Goal: Task Accomplishment & Management: Manage account settings

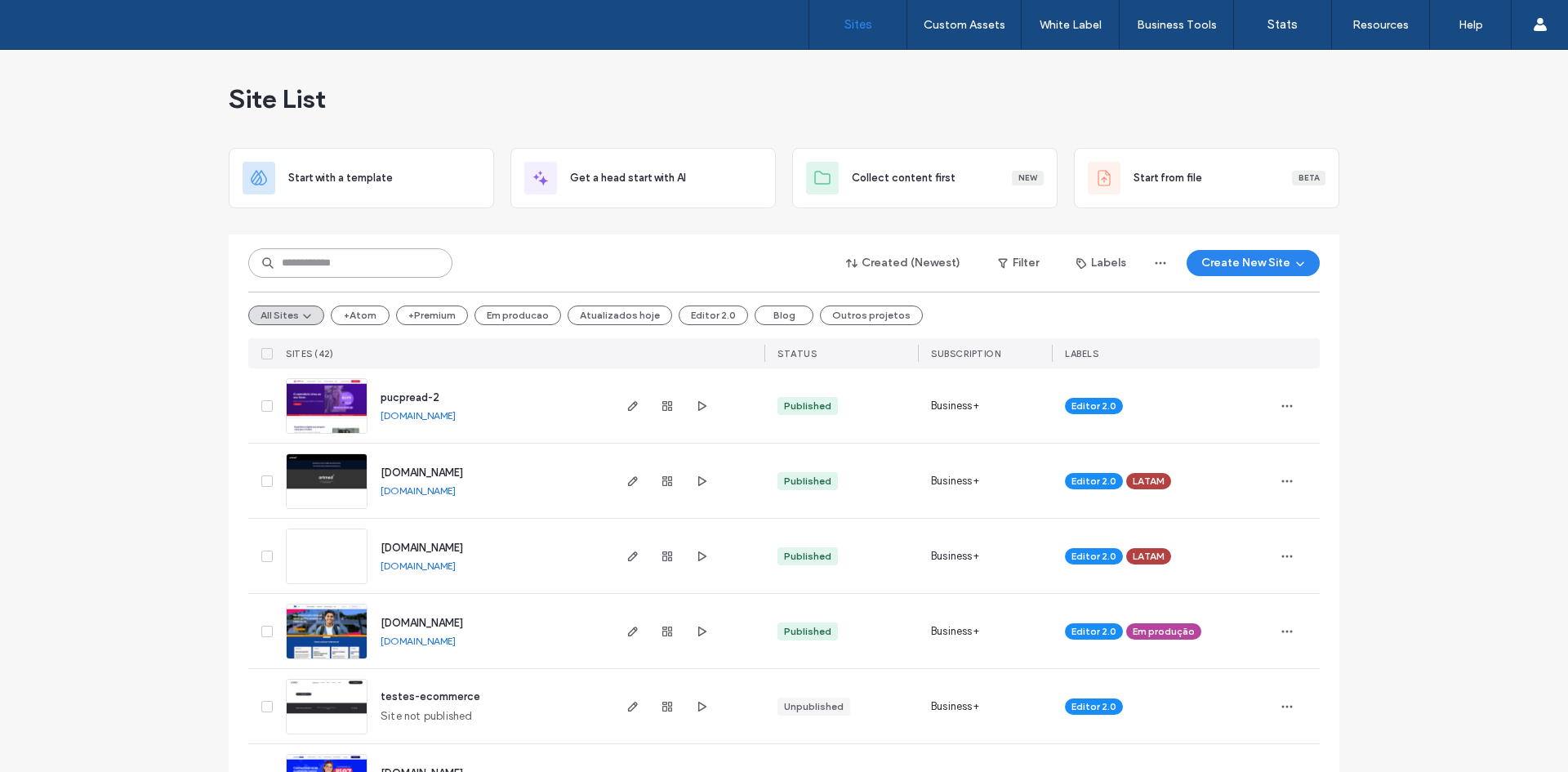
click at [376, 261] on input at bounding box center [350, 262] width 204 height 29
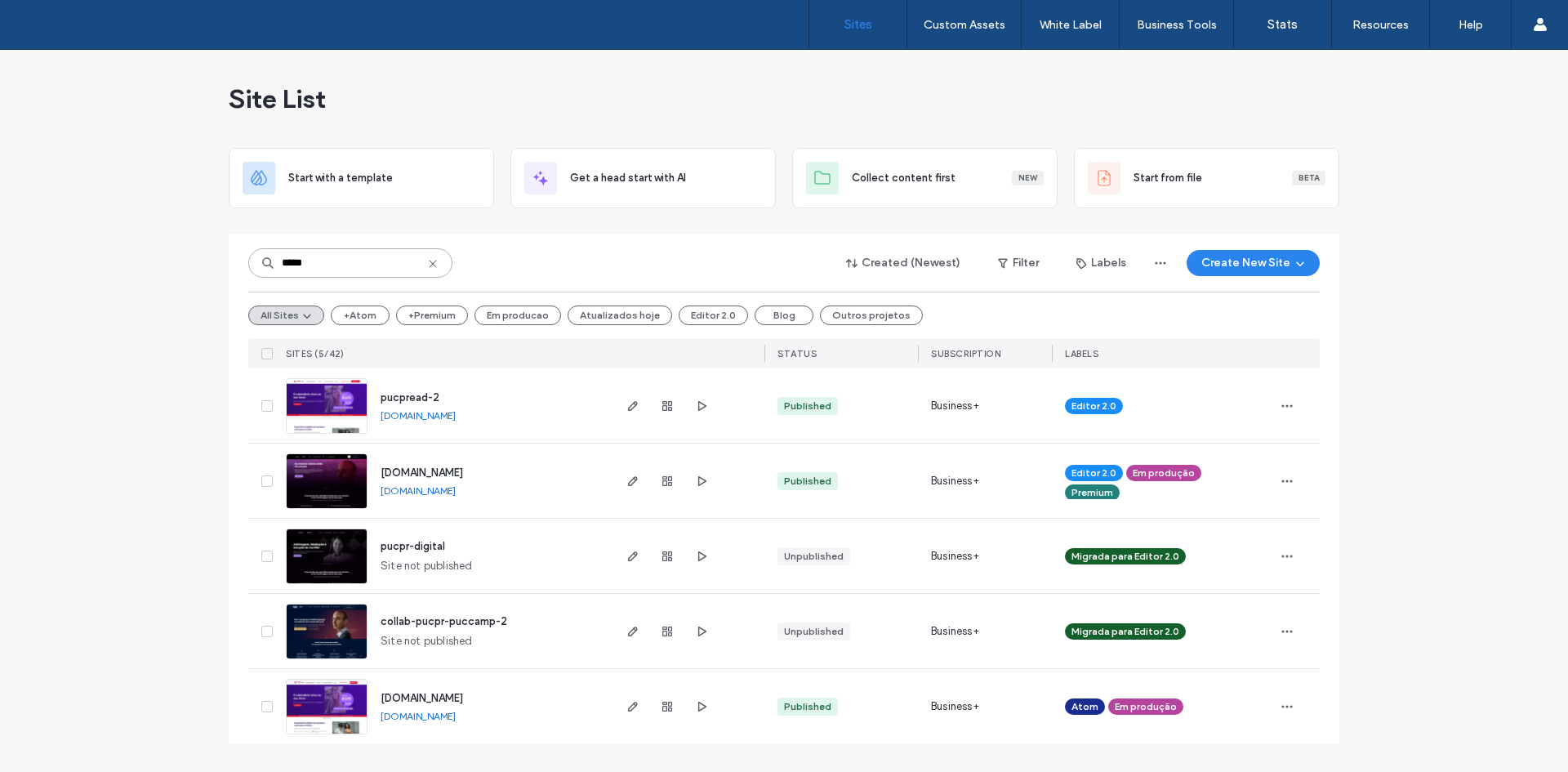
type input "*****"
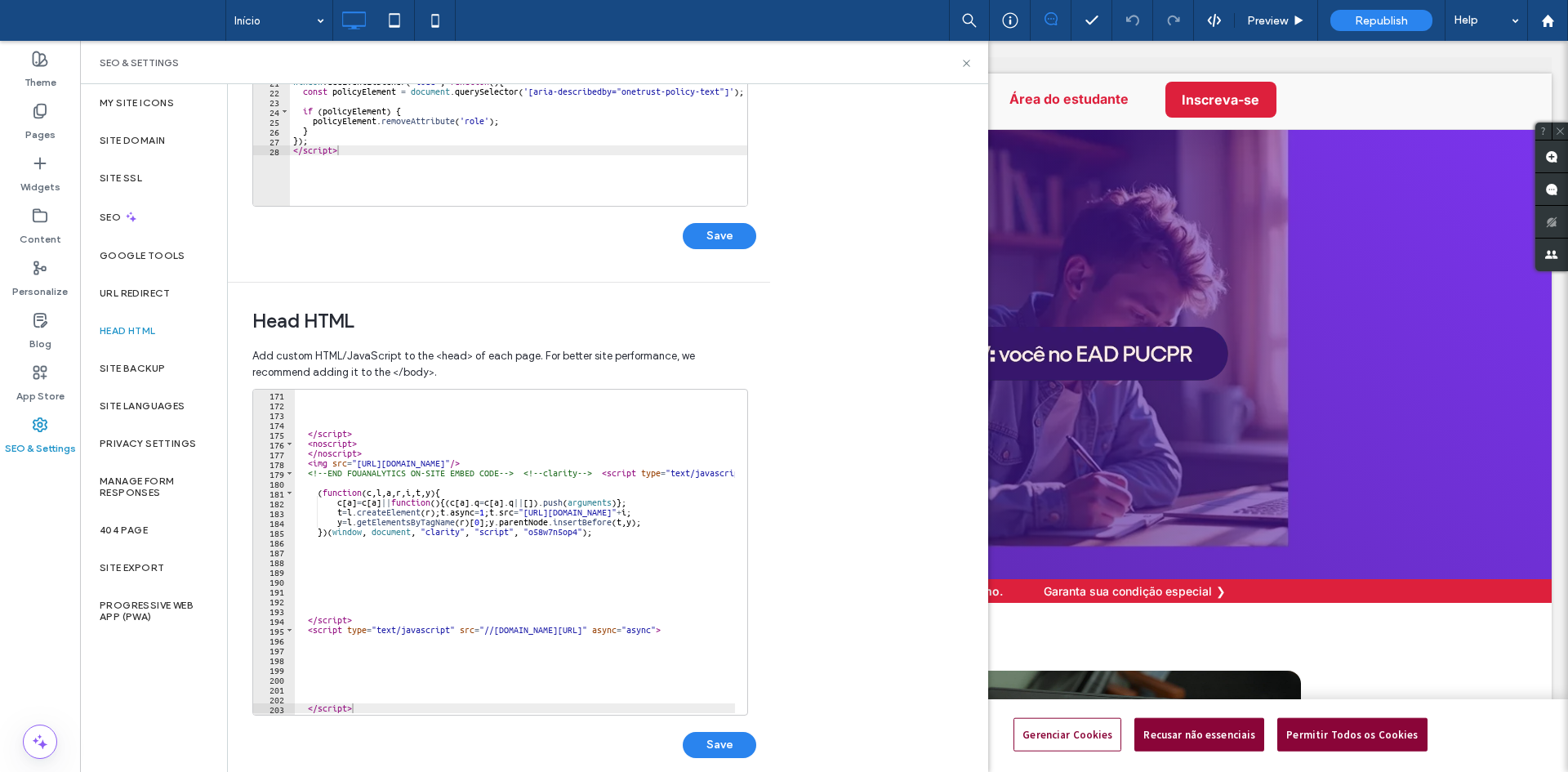
scroll to position [1678, 0]
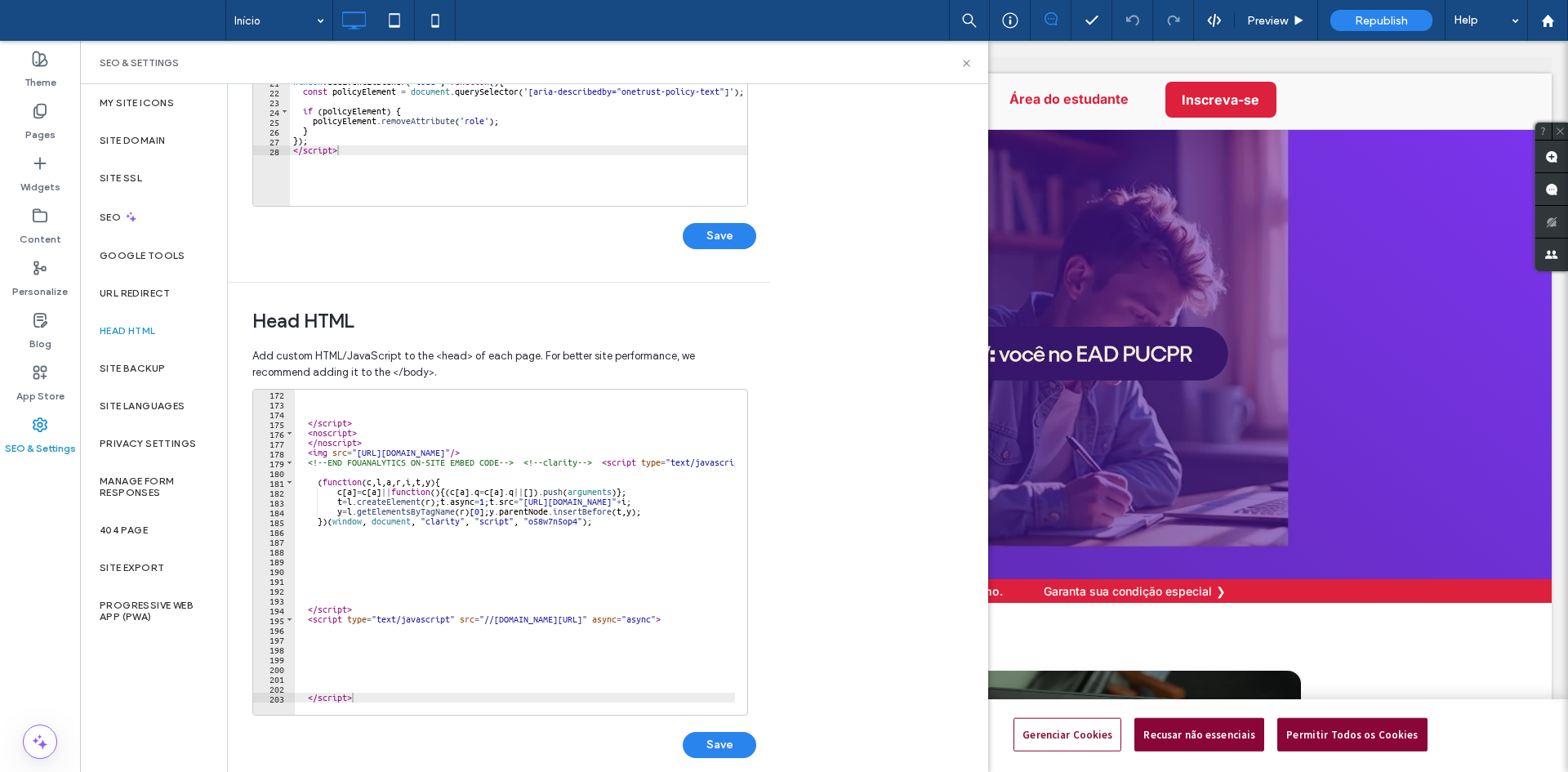
click at [384, 452] on div "</ script > < noscript > </ noscript > < img src = "https://api.fouanalytics.co…" at bounding box center [680, 555] width 771 height 333
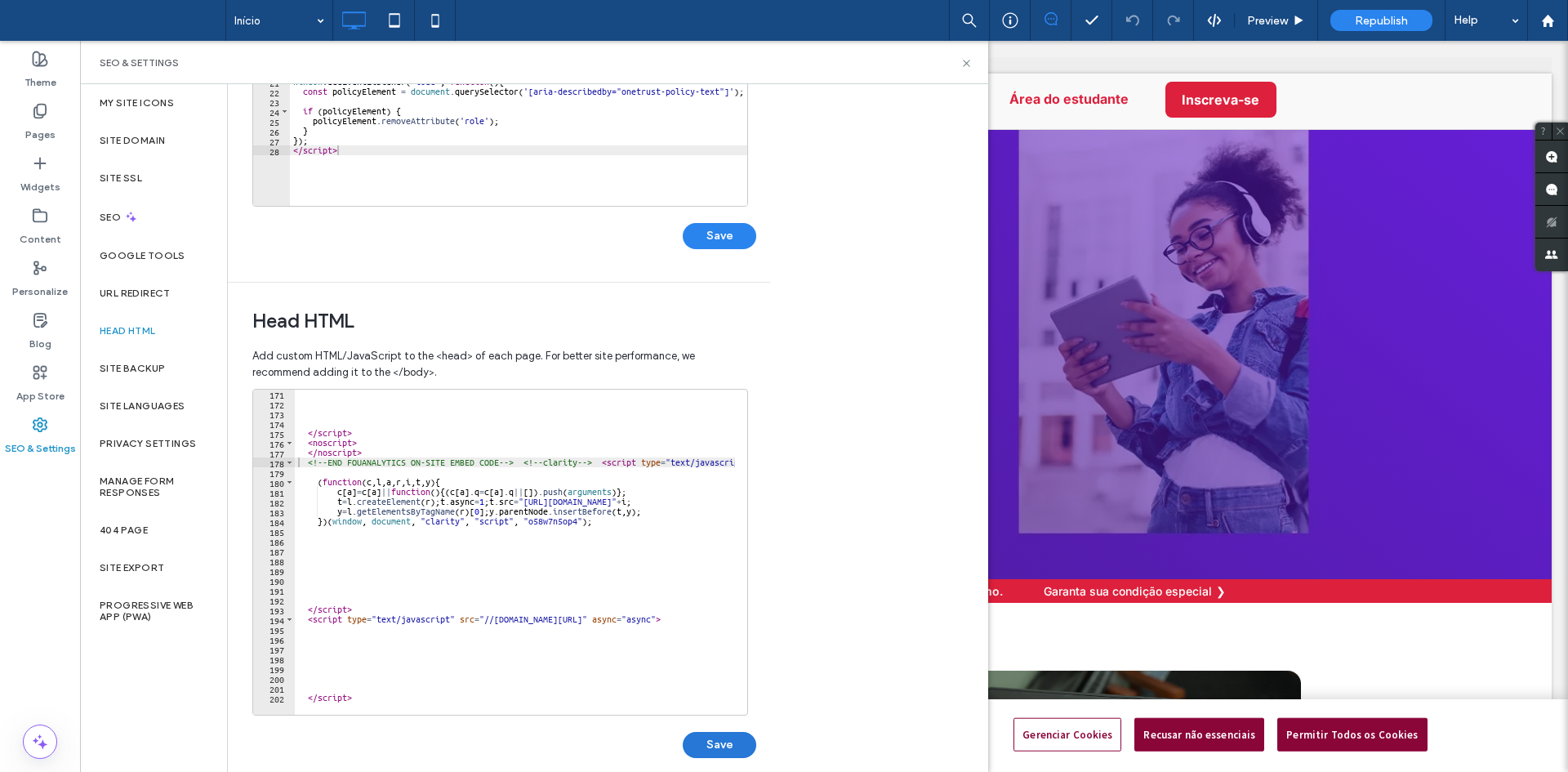
click at [708, 752] on button "Save" at bounding box center [720, 745] width 74 height 26
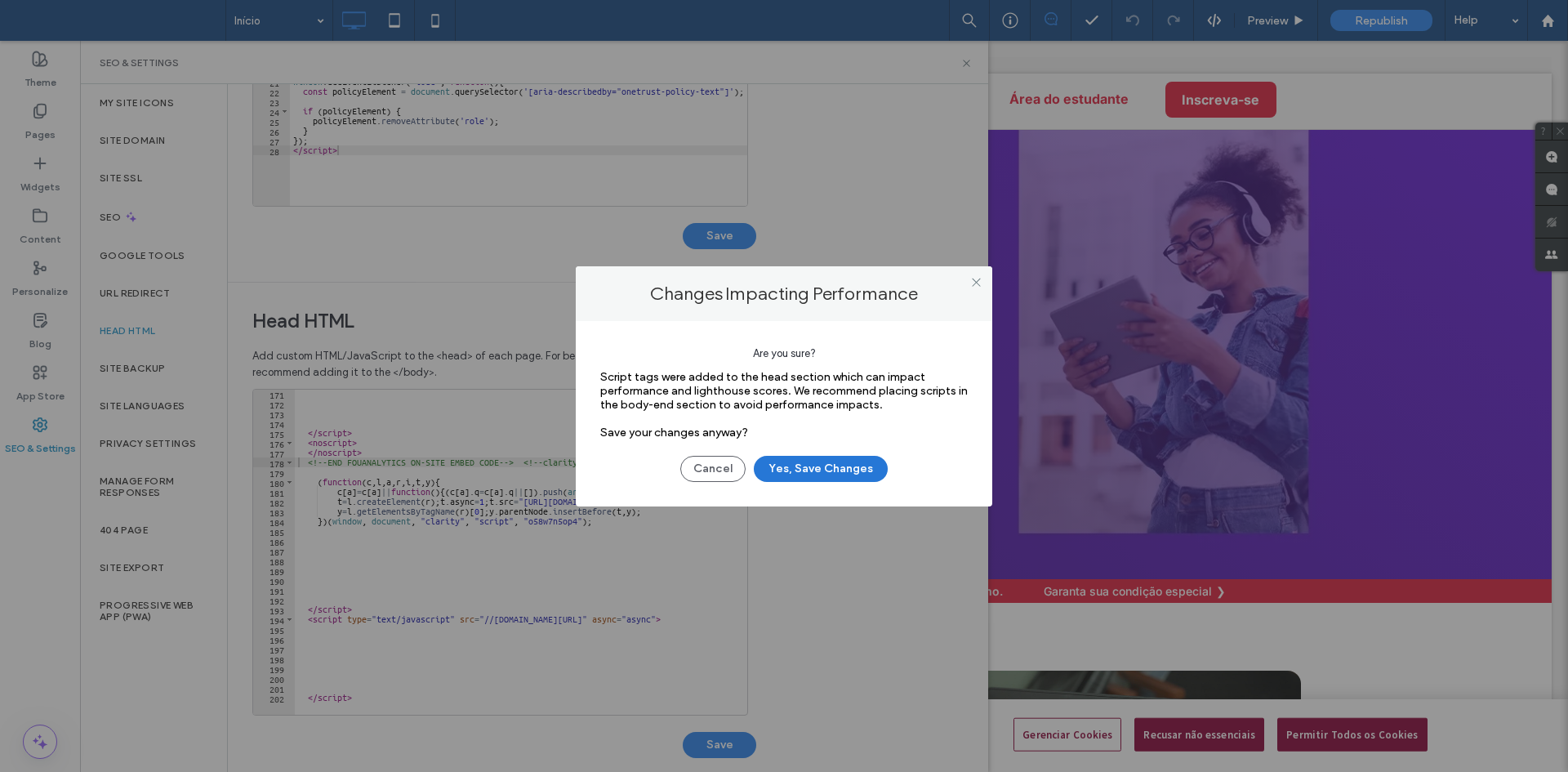
click at [807, 471] on button "Yes, Save Changes" at bounding box center [820, 469] width 134 height 26
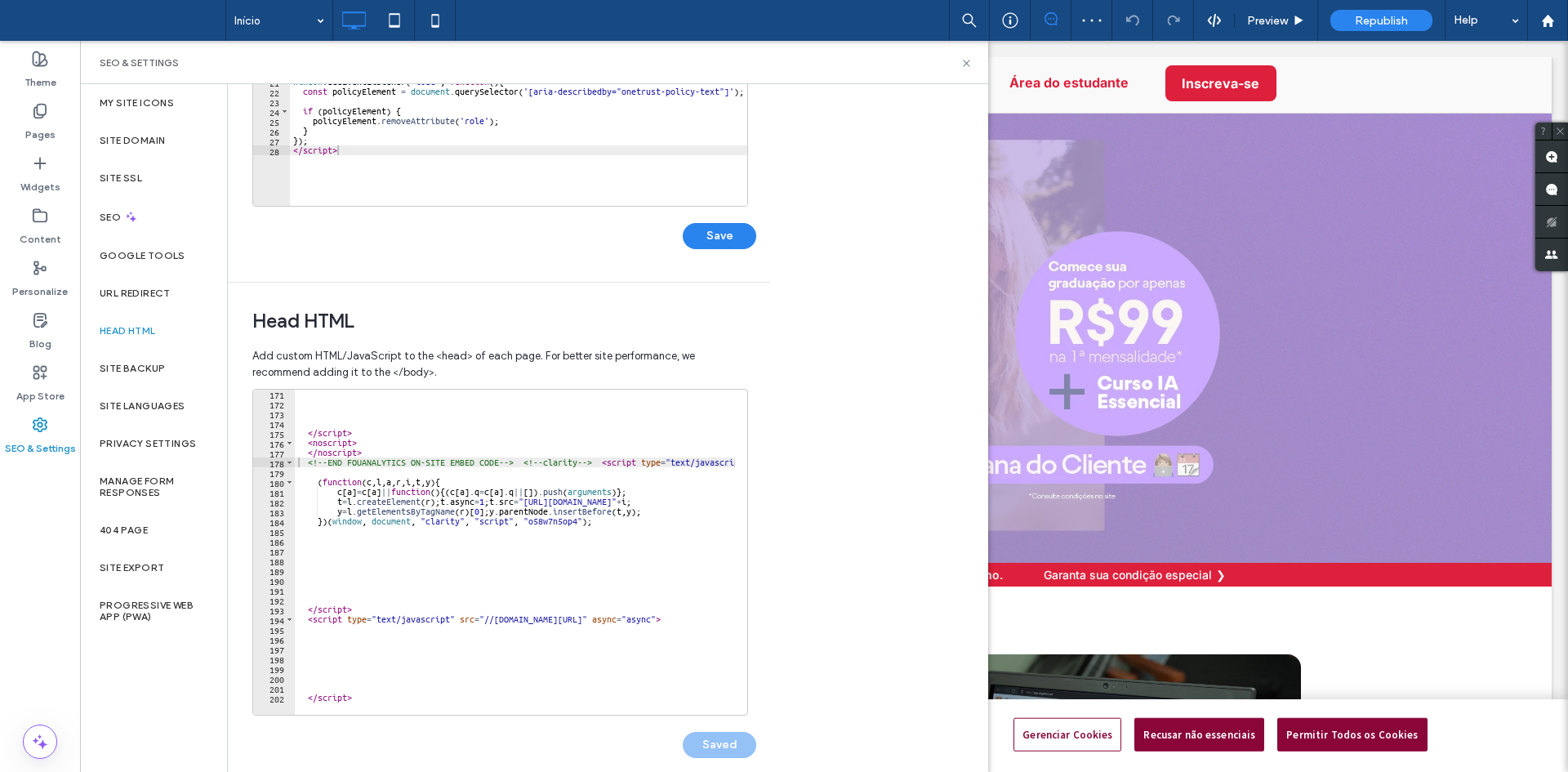
scroll to position [0, 0]
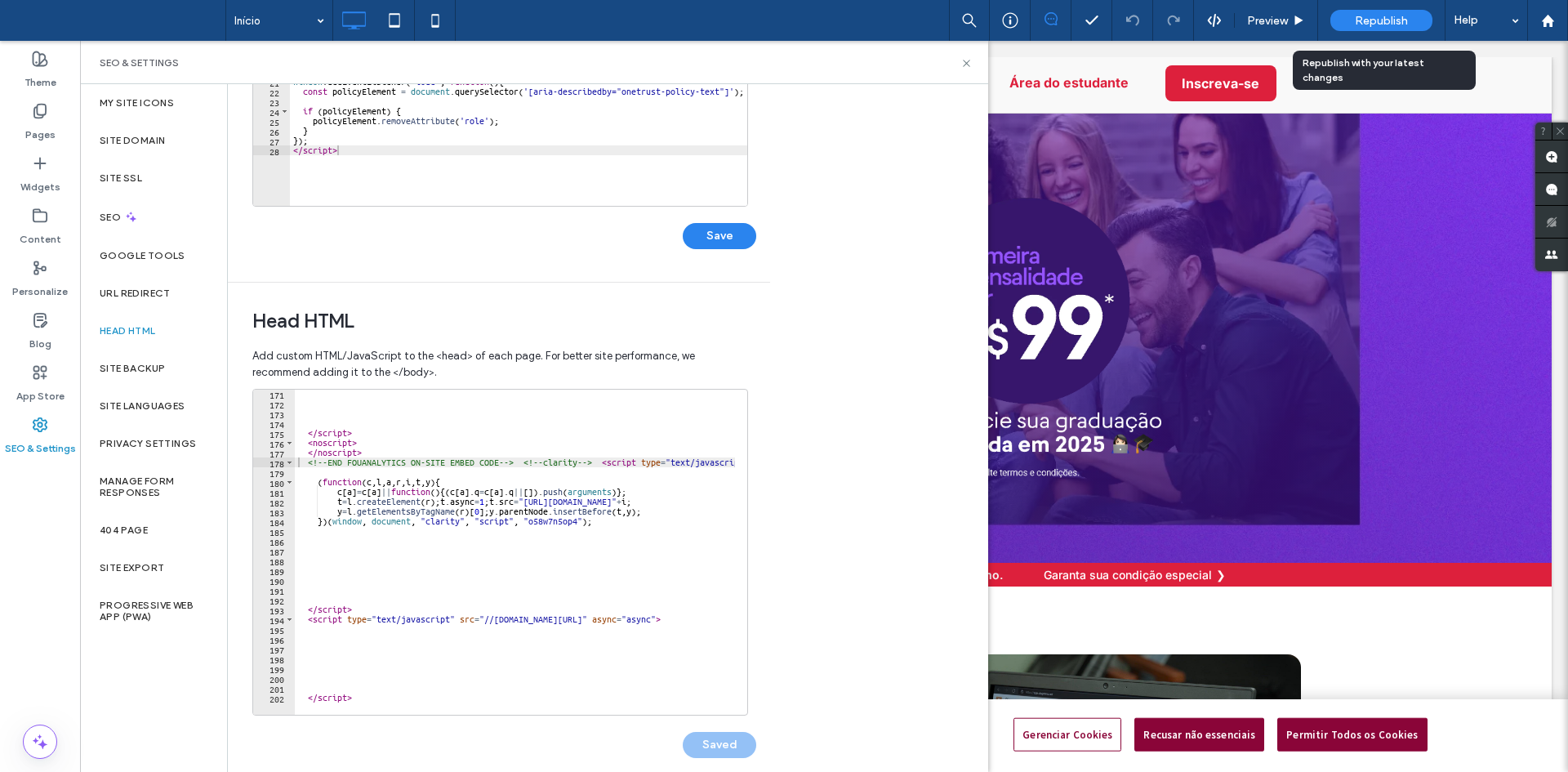
click at [1347, 20] on div "Republish" at bounding box center [1381, 20] width 102 height 21
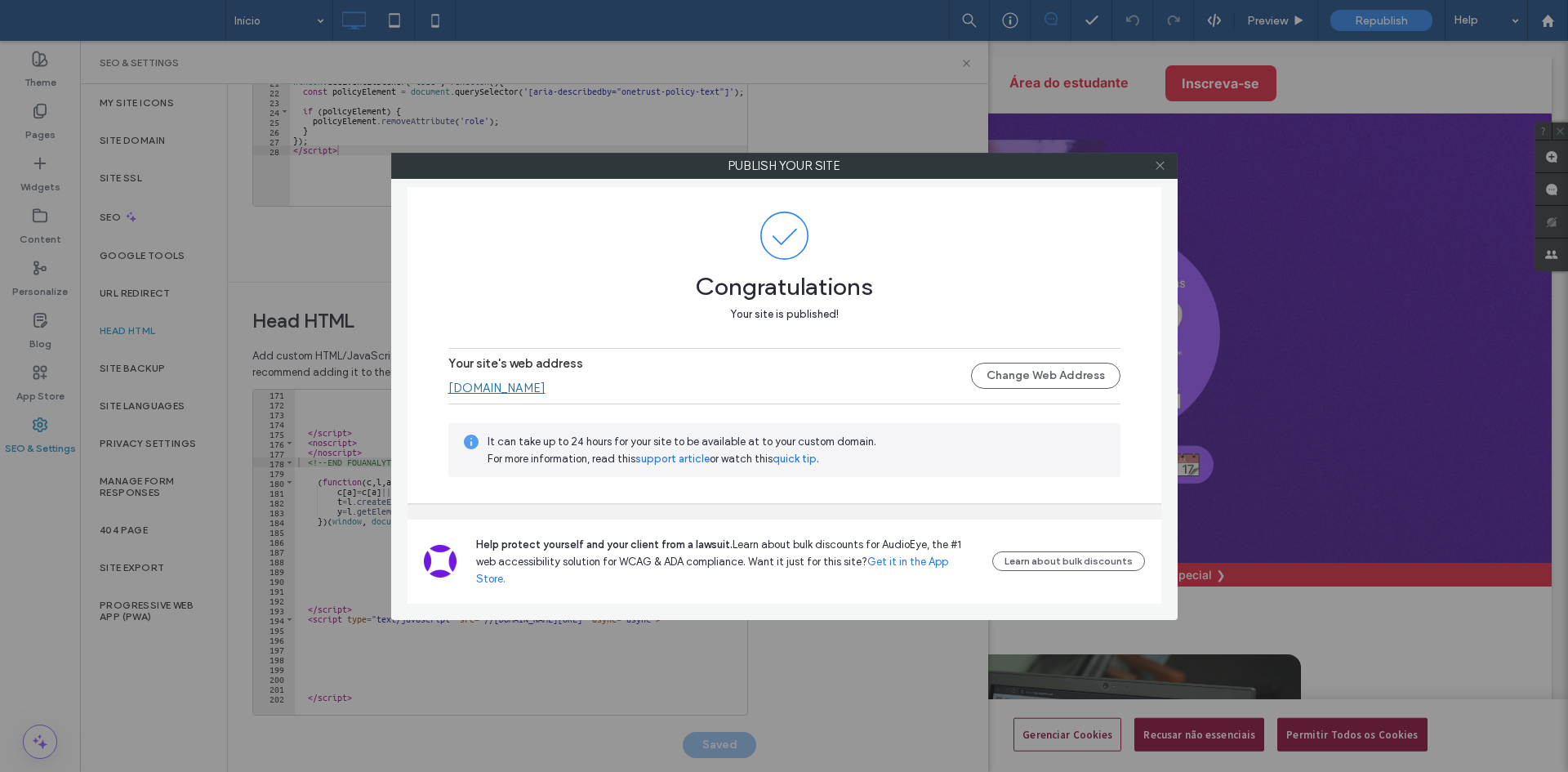
click at [1159, 172] on span at bounding box center [1160, 166] width 12 height 25
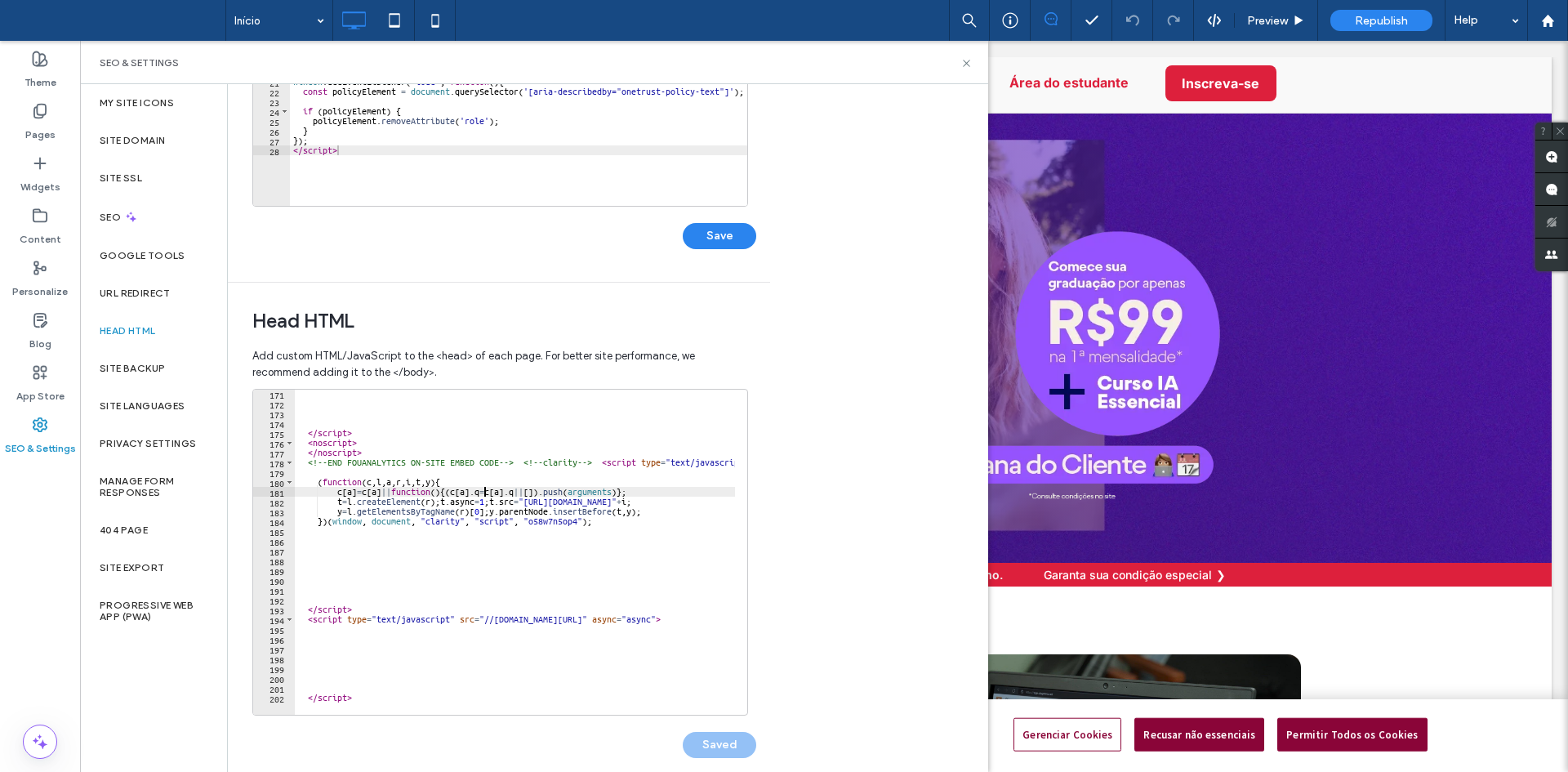
click at [485, 489] on div "</ script > < noscript > </ noscript > <!-- END FOUANALYTICS ON-SITE EMBED CODE…" at bounding box center [680, 555] width 771 height 333
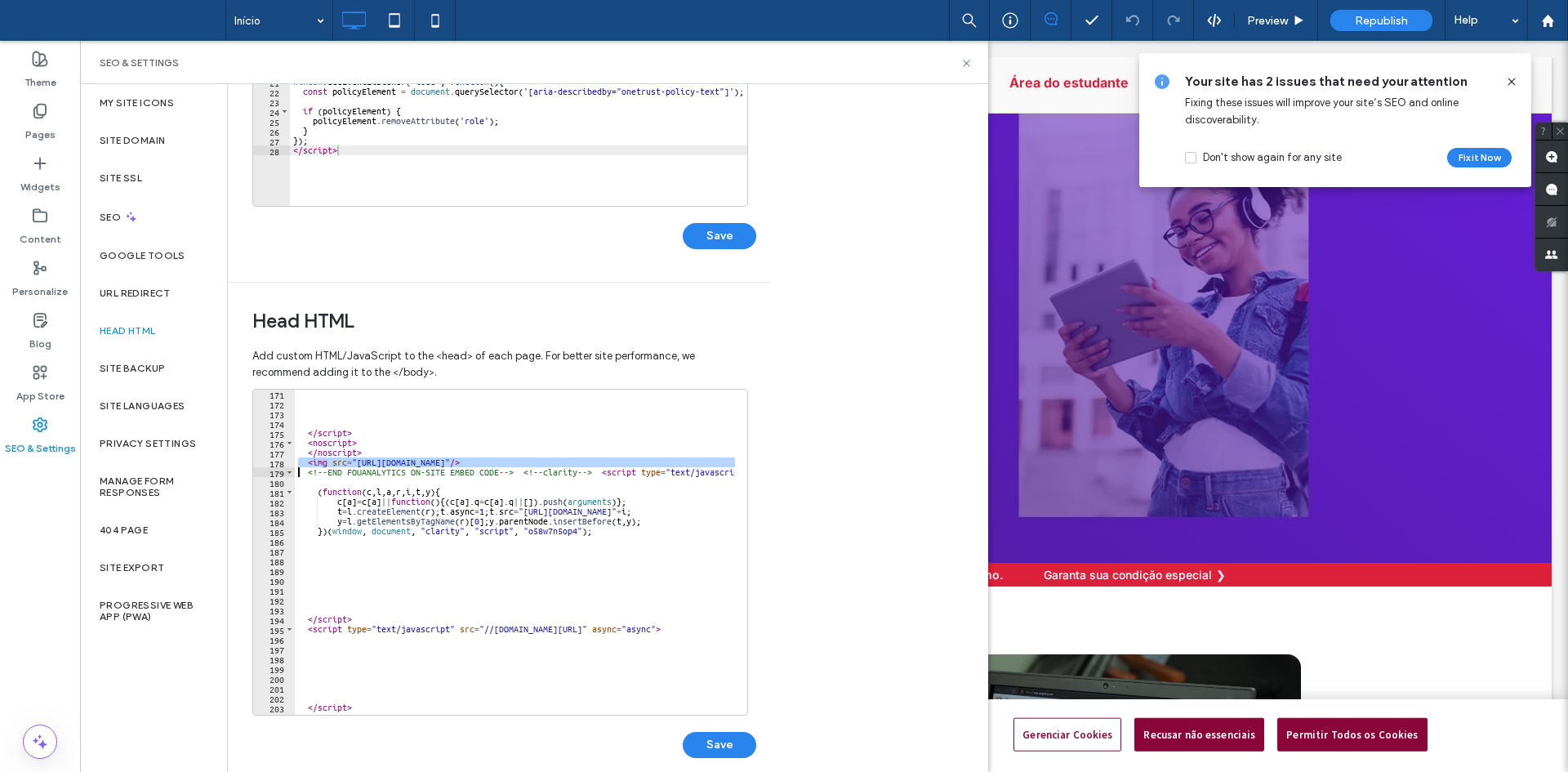
click at [312, 463] on div "</ script > < noscript > </ noscript > < img src = "https://api.fouanalytics.co…" at bounding box center [515, 552] width 440 height 325
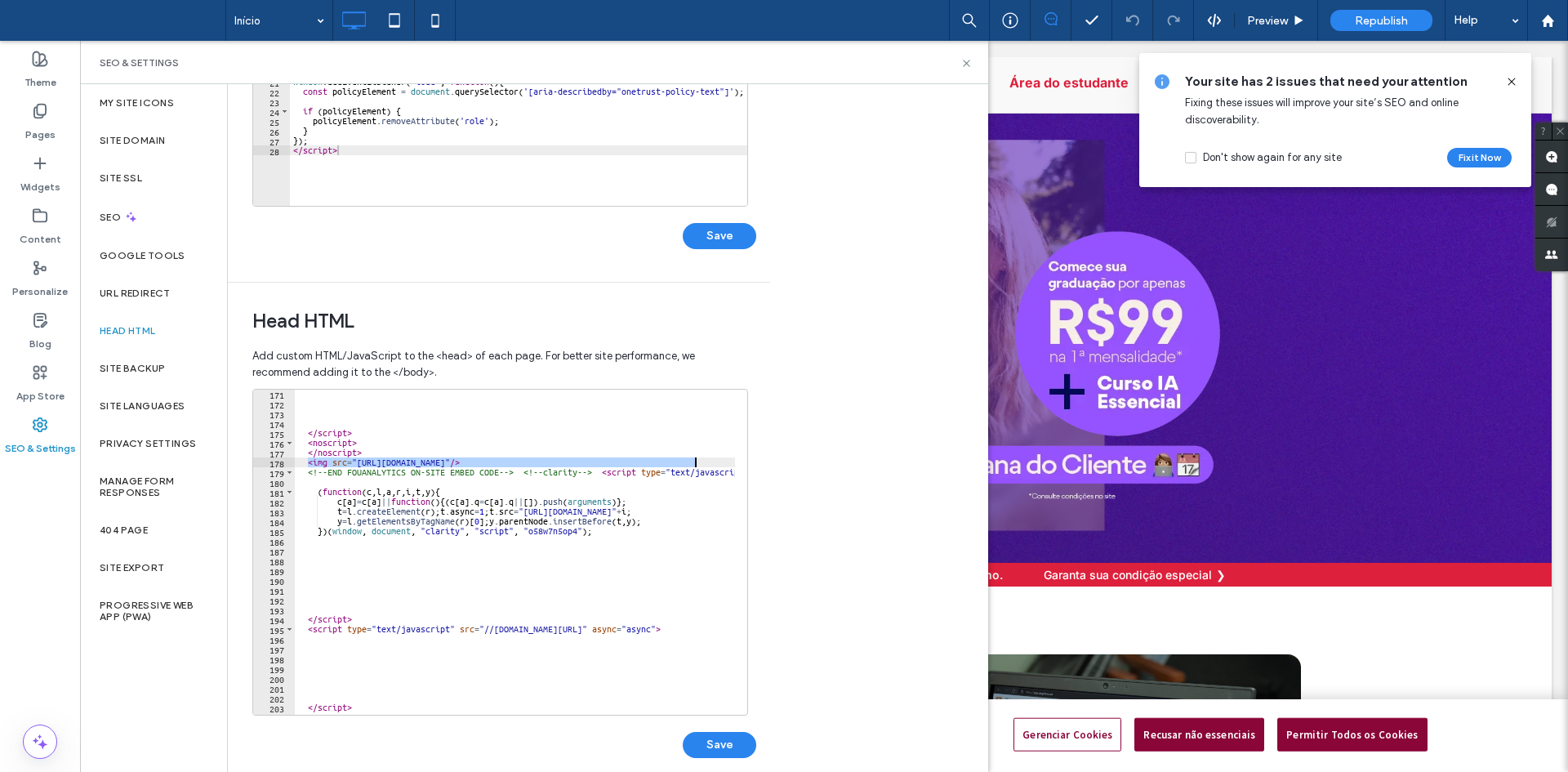
drag, startPoint x: 309, startPoint y: 459, endPoint x: 713, endPoint y: 465, distance: 404.0
click at [713, 465] on div "</ script > < noscript > </ noscript > < img src = "https://api.fouanalytics.co…" at bounding box center [680, 555] width 771 height 333
drag, startPoint x: 366, startPoint y: 454, endPoint x: 306, endPoint y: 453, distance: 60.0
click at [306, 453] on div "</ script > < noscript > </ noscript > < img src = "https://api.fouanalytics.co…" at bounding box center [680, 555] width 771 height 333
drag, startPoint x: 622, startPoint y: 473, endPoint x: 657, endPoint y: 477, distance: 35.2
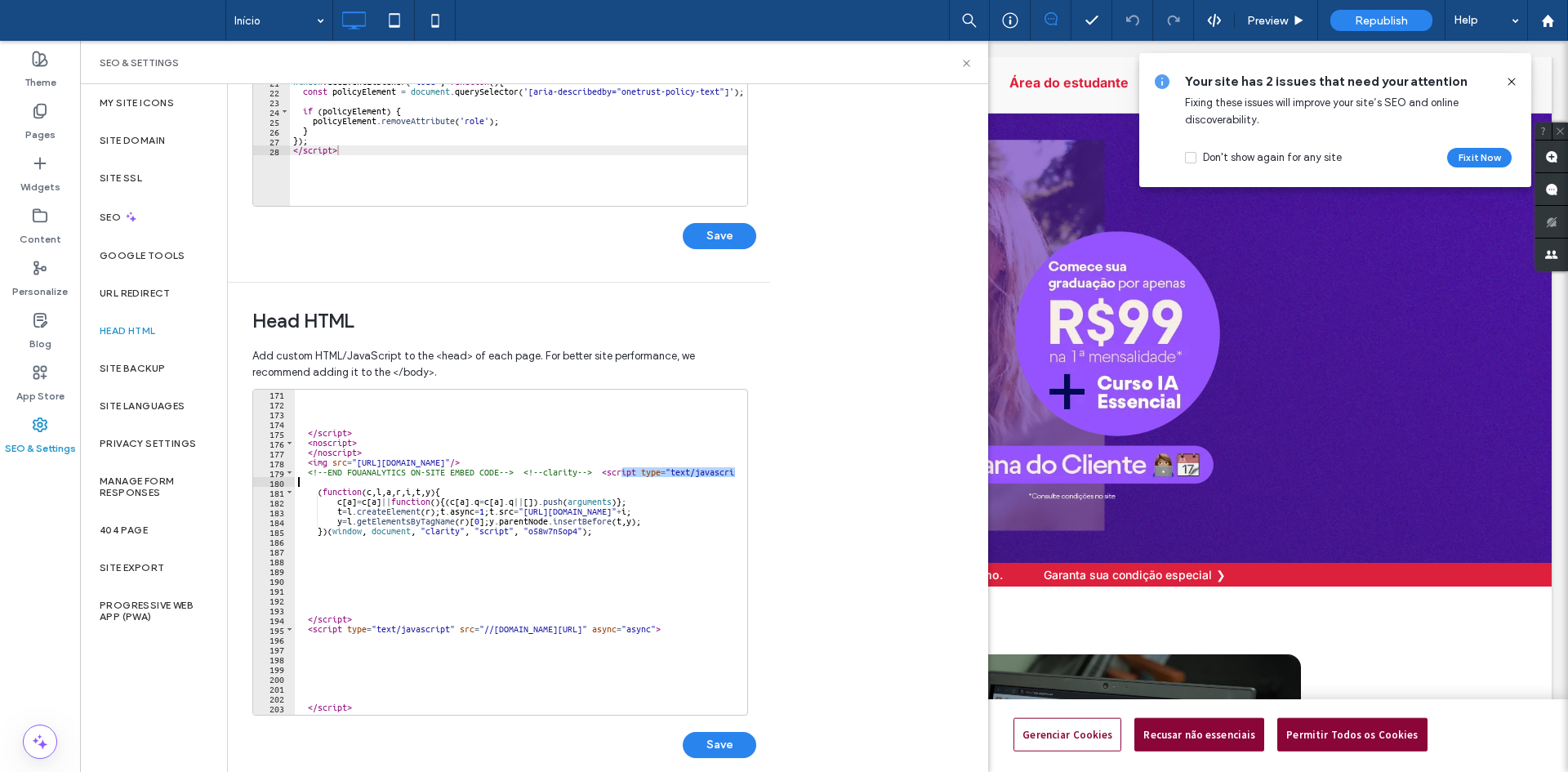
click at [657, 477] on div "</ script > < noscript > </ noscript > < img src = "https://api.fouanalytics.co…" at bounding box center [680, 555] width 771 height 333
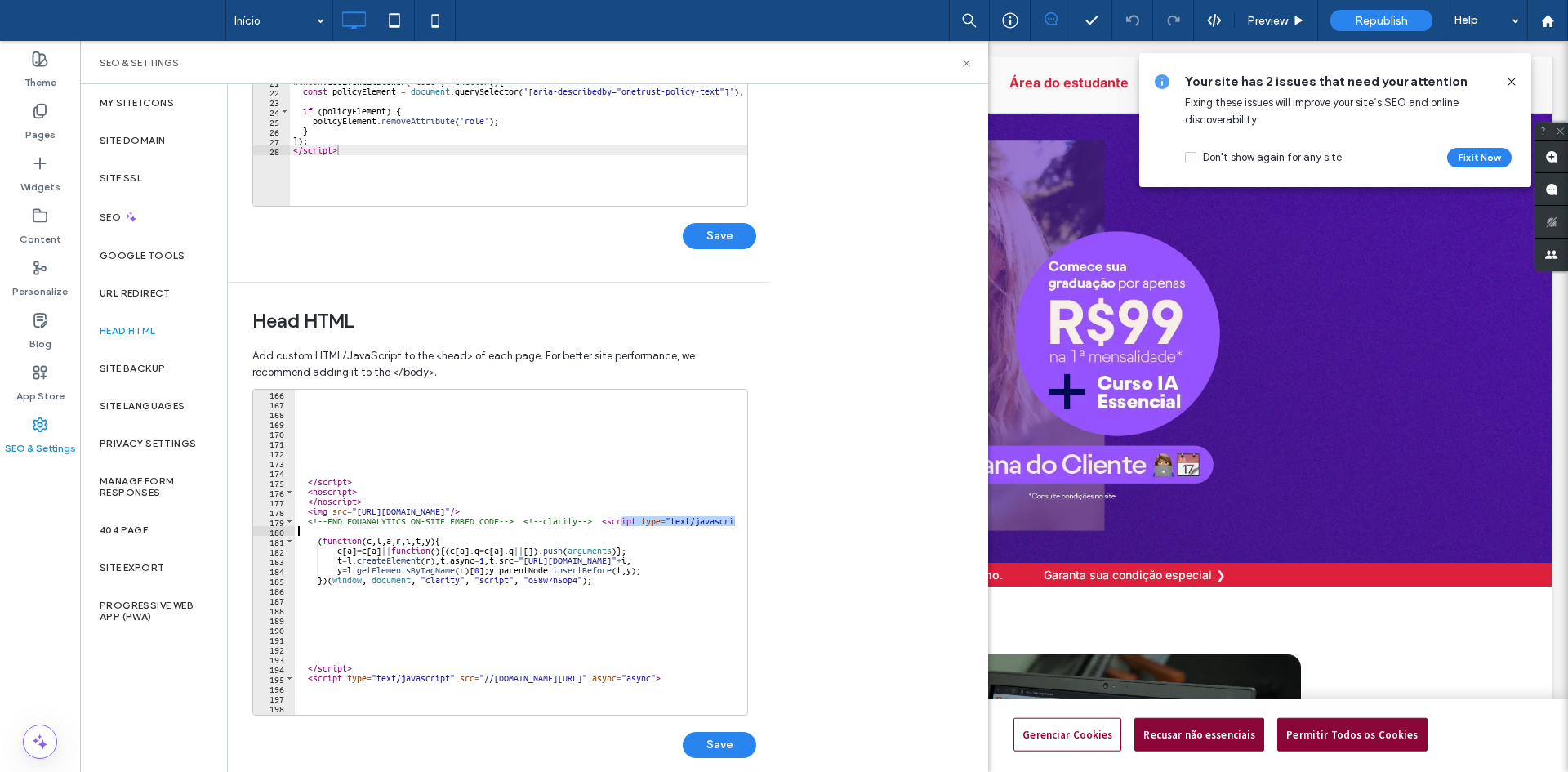
scroll to position [1619, 0]
click at [682, 488] on div "</ script > < noscript > </ noscript > < img src = "https://api.fouanalytics.co…" at bounding box center [680, 555] width 771 height 333
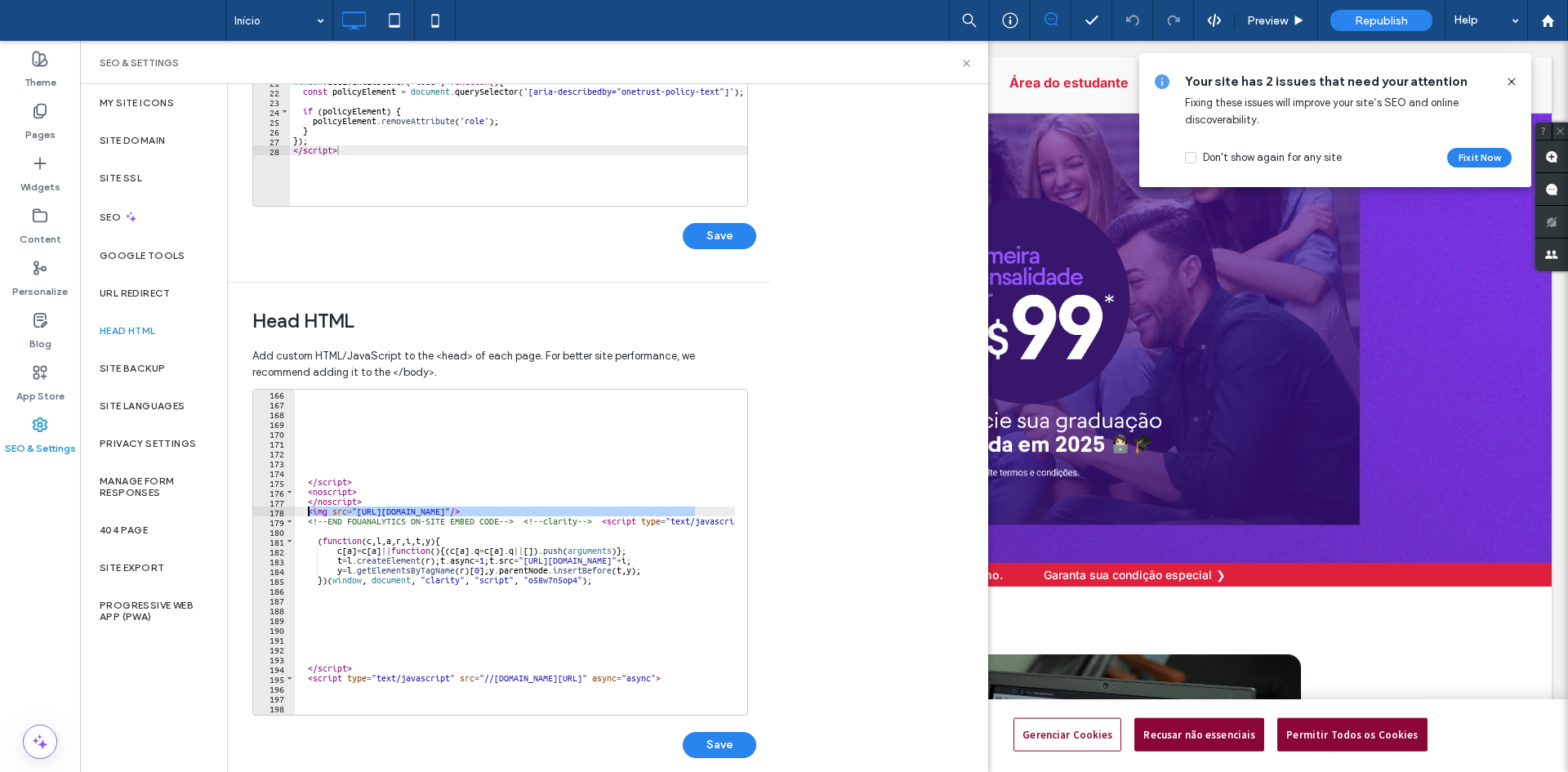
drag, startPoint x: 700, startPoint y: 516, endPoint x: 306, endPoint y: 514, distance: 394.0
click at [306, 514] on div "</ script > < noscript > </ noscript > < img src = "https://api.fouanalytics.co…" at bounding box center [680, 555] width 771 height 333
click at [352, 512] on div "</ script > < noscript > </ noscript > < img src = "https://api.fouanalytics.co…" at bounding box center [515, 552] width 440 height 325
drag, startPoint x: 354, startPoint y: 512, endPoint x: 513, endPoint y: 511, distance: 159.0
click at [526, 512] on div "</ script > < noscript > </ noscript > < img src = "https://api.fouanalytics.co…" at bounding box center [680, 555] width 771 height 333
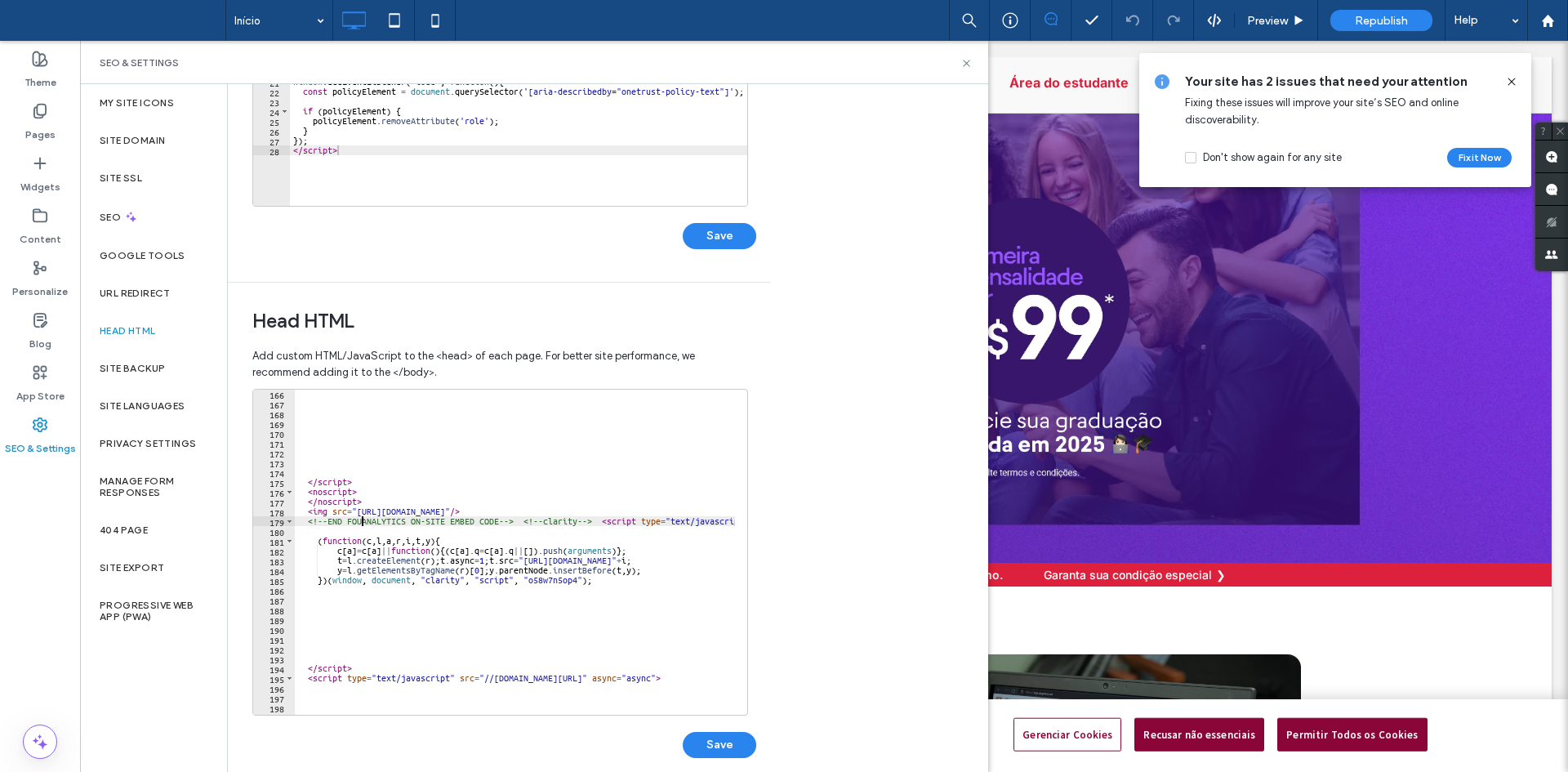
click at [363, 523] on div "</ script > < noscript > </ noscript > < img src = "https://api.fouanalytics.co…" at bounding box center [680, 555] width 771 height 333
drag, startPoint x: 358, startPoint y: 510, endPoint x: 682, endPoint y: 515, distance: 324.0
click at [682, 515] on div "</ script > < noscript > </ noscript > < img src = "https://api.fouanalytics.co…" at bounding box center [680, 555] width 771 height 333
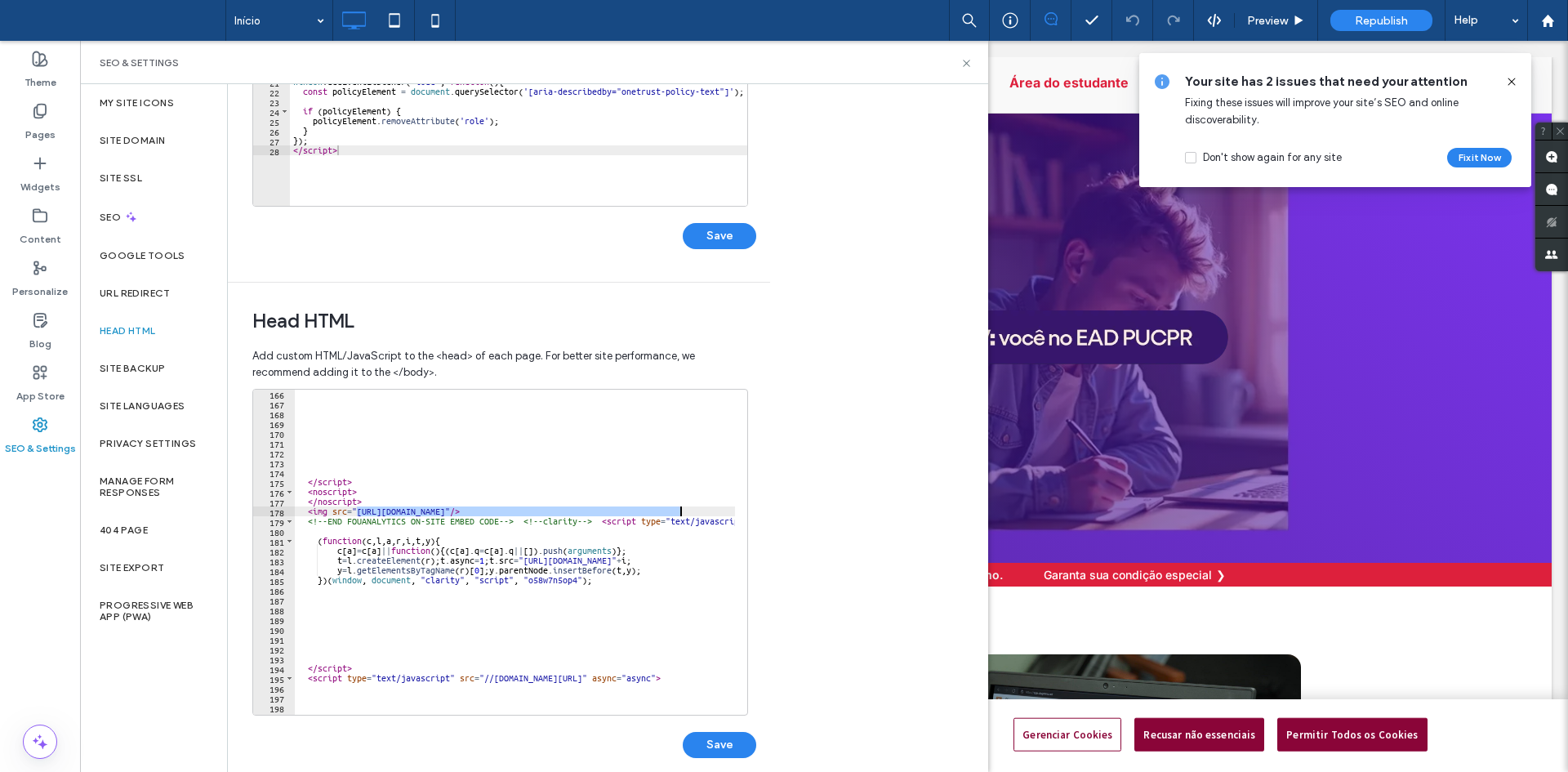
click at [534, 546] on div "</ script > < noscript > </ noscript > < img src = "https://api.fouanalytics.co…" at bounding box center [680, 555] width 771 height 333
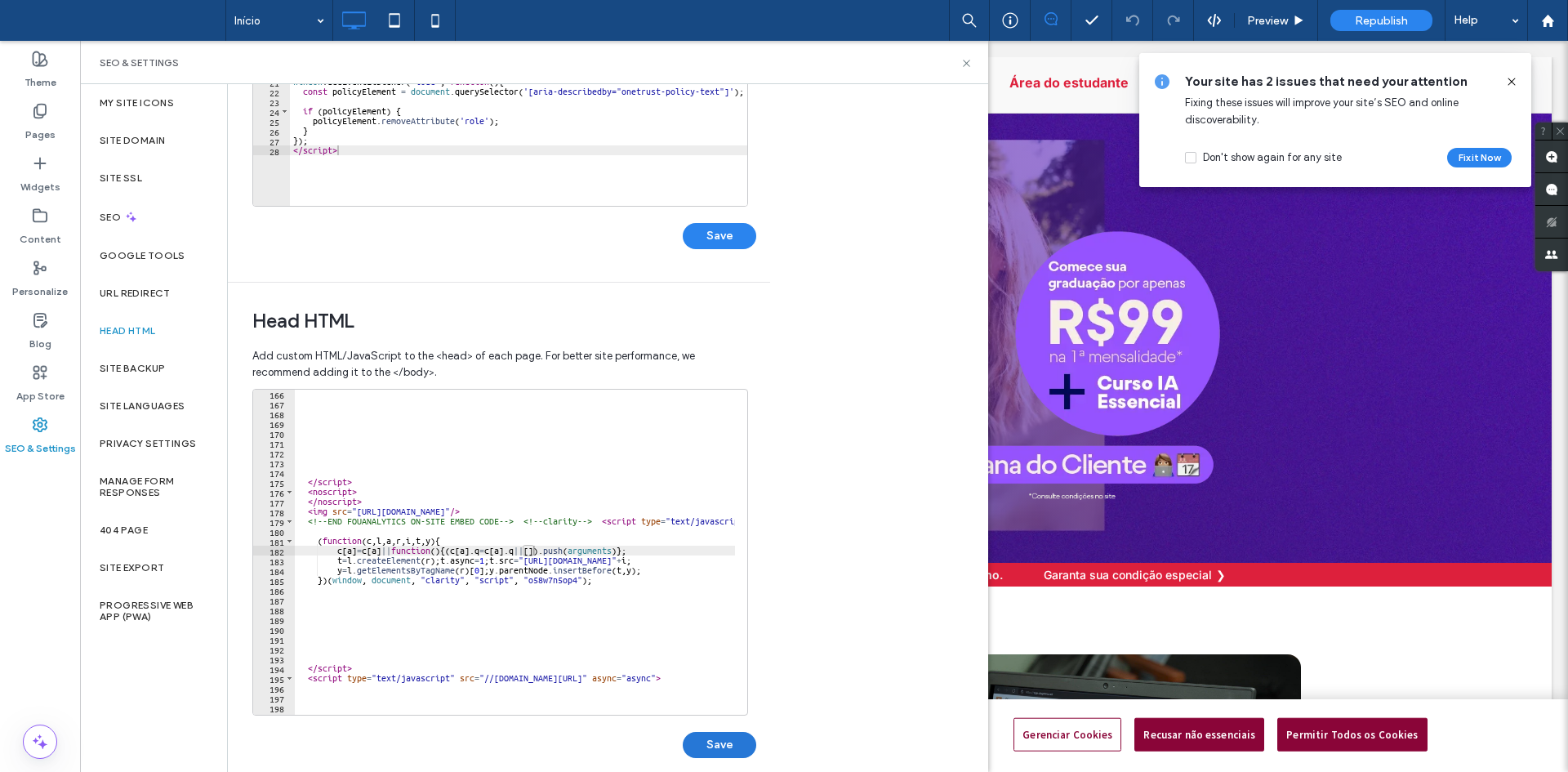
click at [738, 744] on button "Save" at bounding box center [720, 745] width 74 height 26
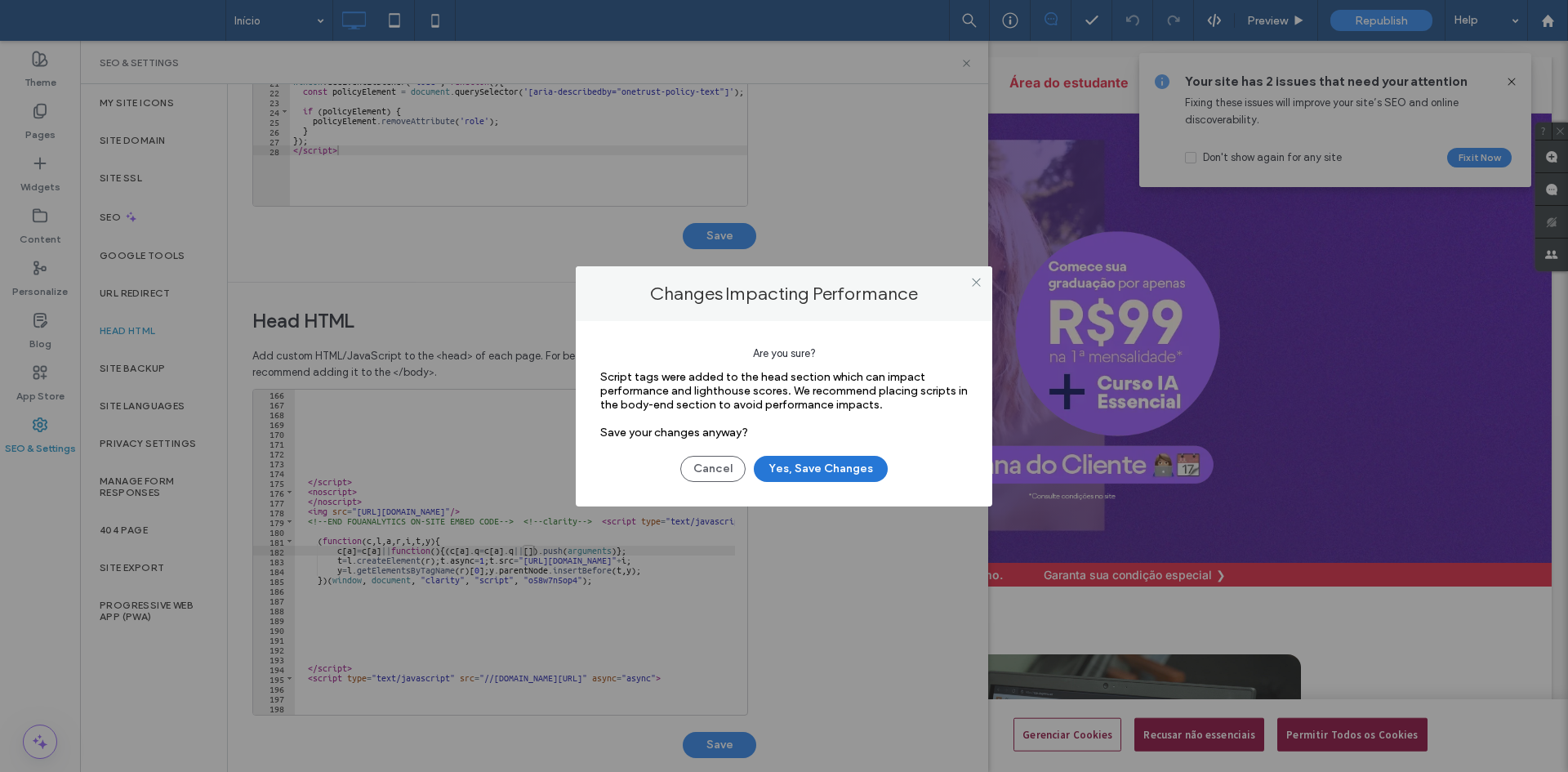
click at [824, 477] on button "Yes, Save Changes" at bounding box center [820, 469] width 134 height 26
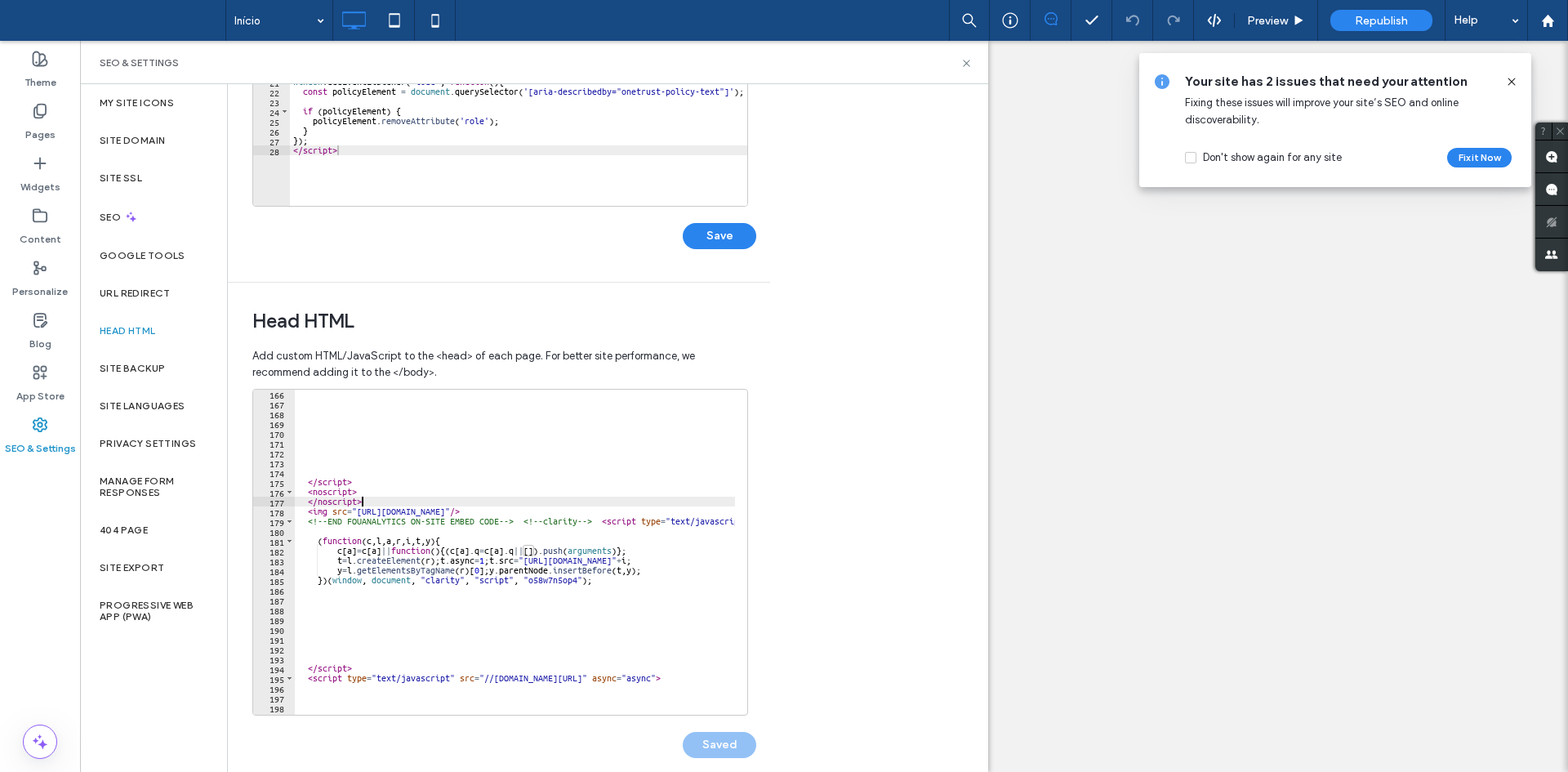
click at [494, 505] on div "</ script > < noscript > </ noscript > < img src = "https://api.fouanalytics.co…" at bounding box center [680, 555] width 771 height 333
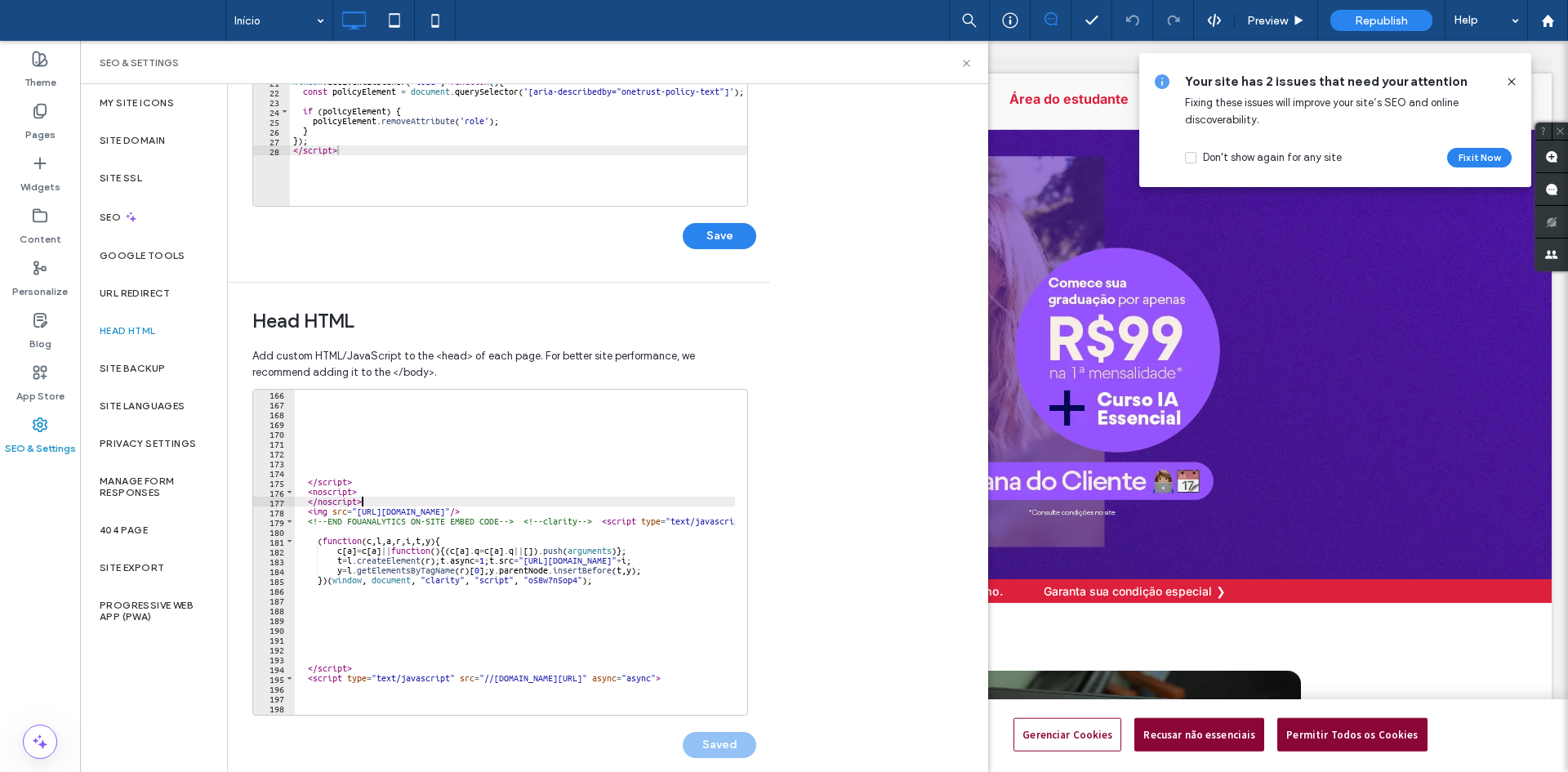
scroll to position [0, 0]
click at [699, 517] on div "</ script > < noscript > </ noscript > < img src = "https://api.fouanalytics.co…" at bounding box center [680, 555] width 771 height 333
click at [698, 511] on div "</ script > < noscript > </ noscript > < img src = "https://api.fouanalytics.co…" at bounding box center [680, 555] width 771 height 333
type textarea "**********"
drag, startPoint x: 705, startPoint y: 512, endPoint x: 306, endPoint y: 515, distance: 399.0
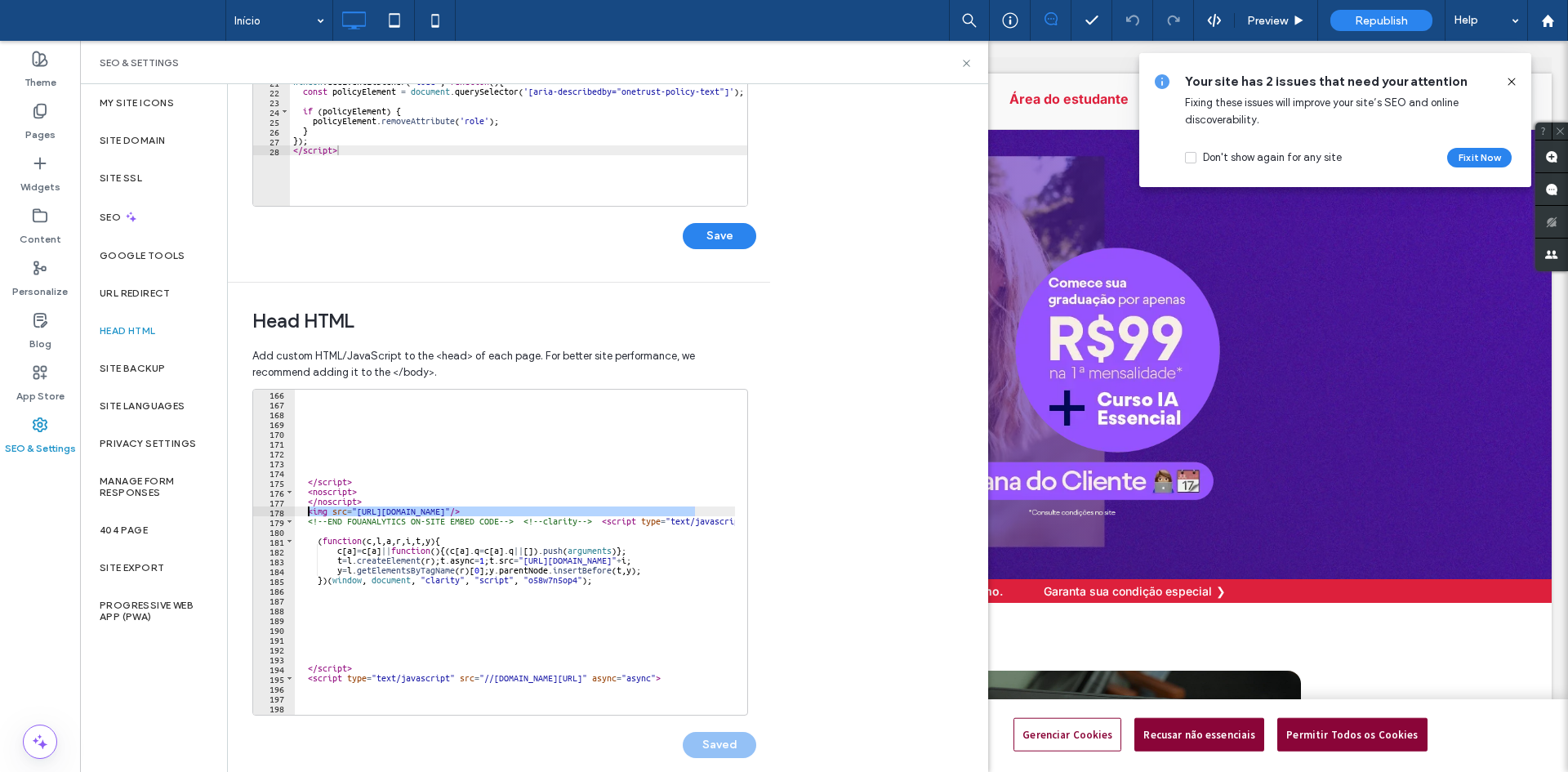
click at [306, 515] on div "</ script > < noscript > </ noscript > < img src = "https://api.fouanalytics.co…" at bounding box center [680, 555] width 771 height 333
click at [830, 493] on div "Body end HTML Enter your own custom HTML/​JavaScript to be added just before th…" at bounding box center [608, 428] width 761 height 688
click at [663, 608] on div "</ script > < noscript > </ noscript > < img src = "https://api.fouanalytics.co…" at bounding box center [680, 555] width 771 height 333
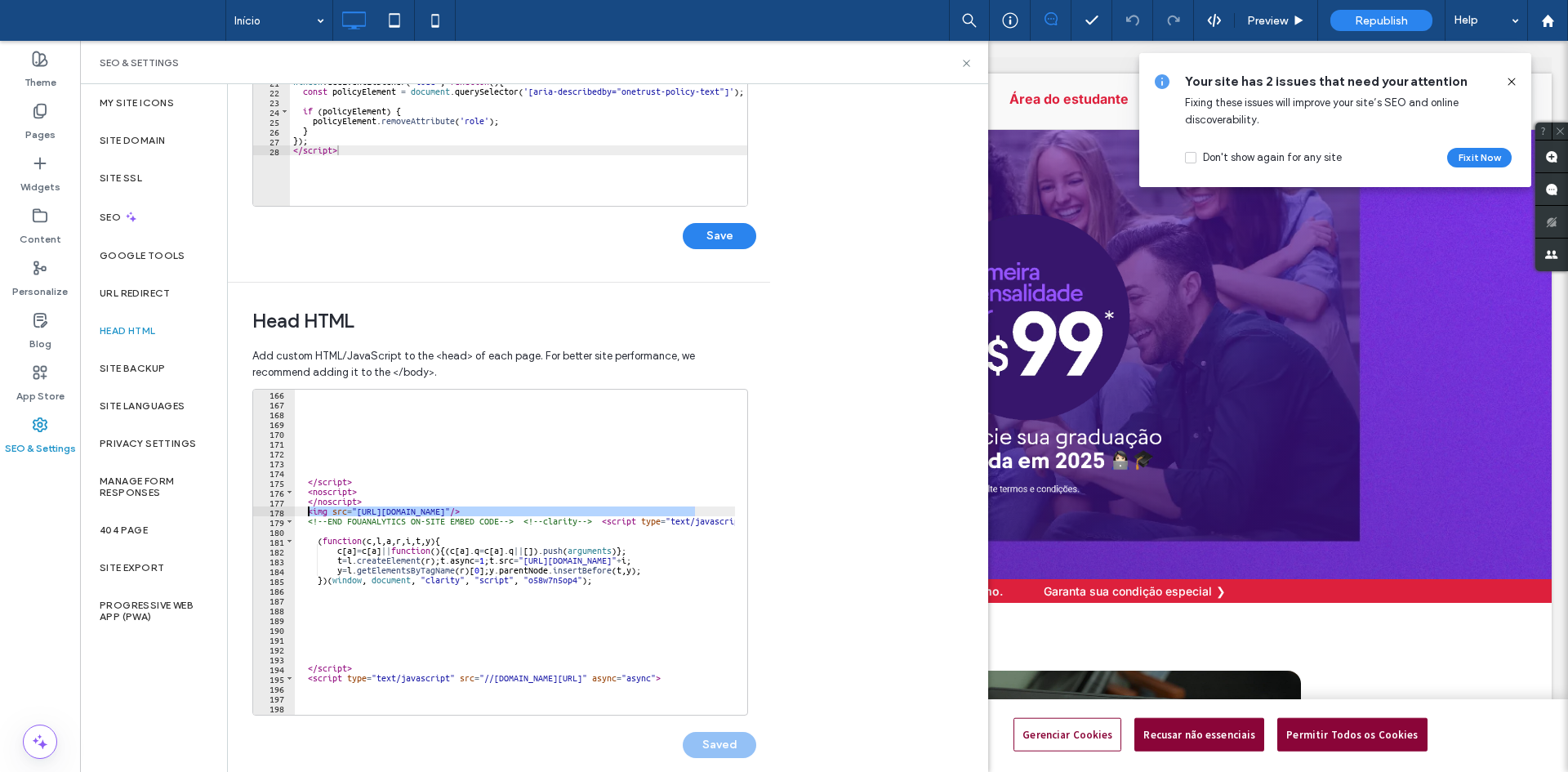
drag, startPoint x: 668, startPoint y: 512, endPoint x: 309, endPoint y: 512, distance: 359.0
click at [309, 512] on div "</ script > < noscript > </ noscript > < img src = "https://api.fouanalytics.co…" at bounding box center [680, 555] width 771 height 333
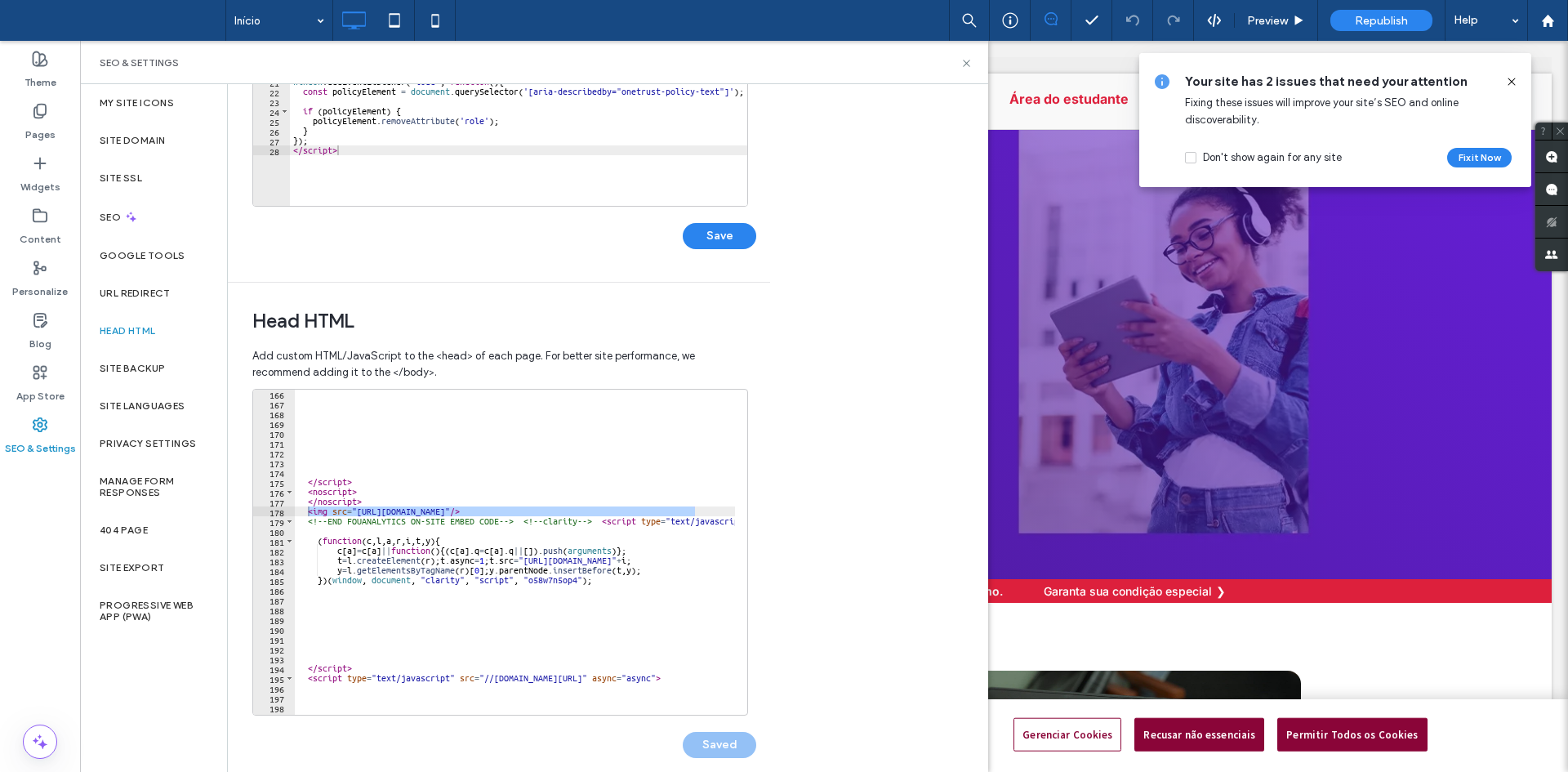
click at [698, 481] on div "</ script > < noscript > </ noscript > < img src = "https://api.fouanalytics.co…" at bounding box center [680, 555] width 771 height 333
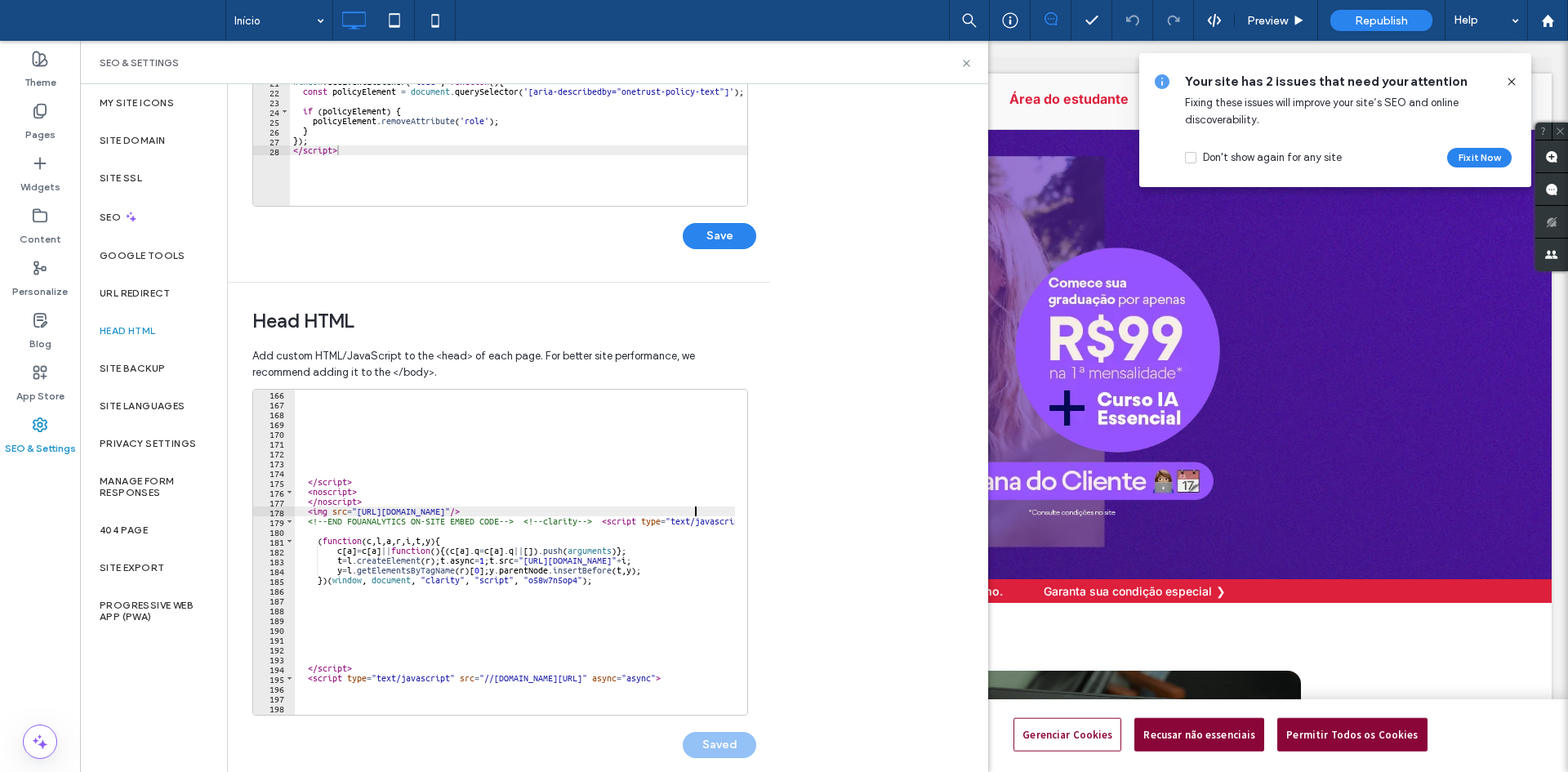
click at [694, 514] on div "</ script > < noscript > </ noscript > < img src = "https://api.fouanalytics.co…" at bounding box center [680, 555] width 771 height 333
drag, startPoint x: 310, startPoint y: 509, endPoint x: 699, endPoint y: 508, distance: 389.0
click at [699, 508] on div "</ script > < noscript > </ noscript > < img src = "https://api.fouanalytics.co…" at bounding box center [680, 555] width 771 height 333
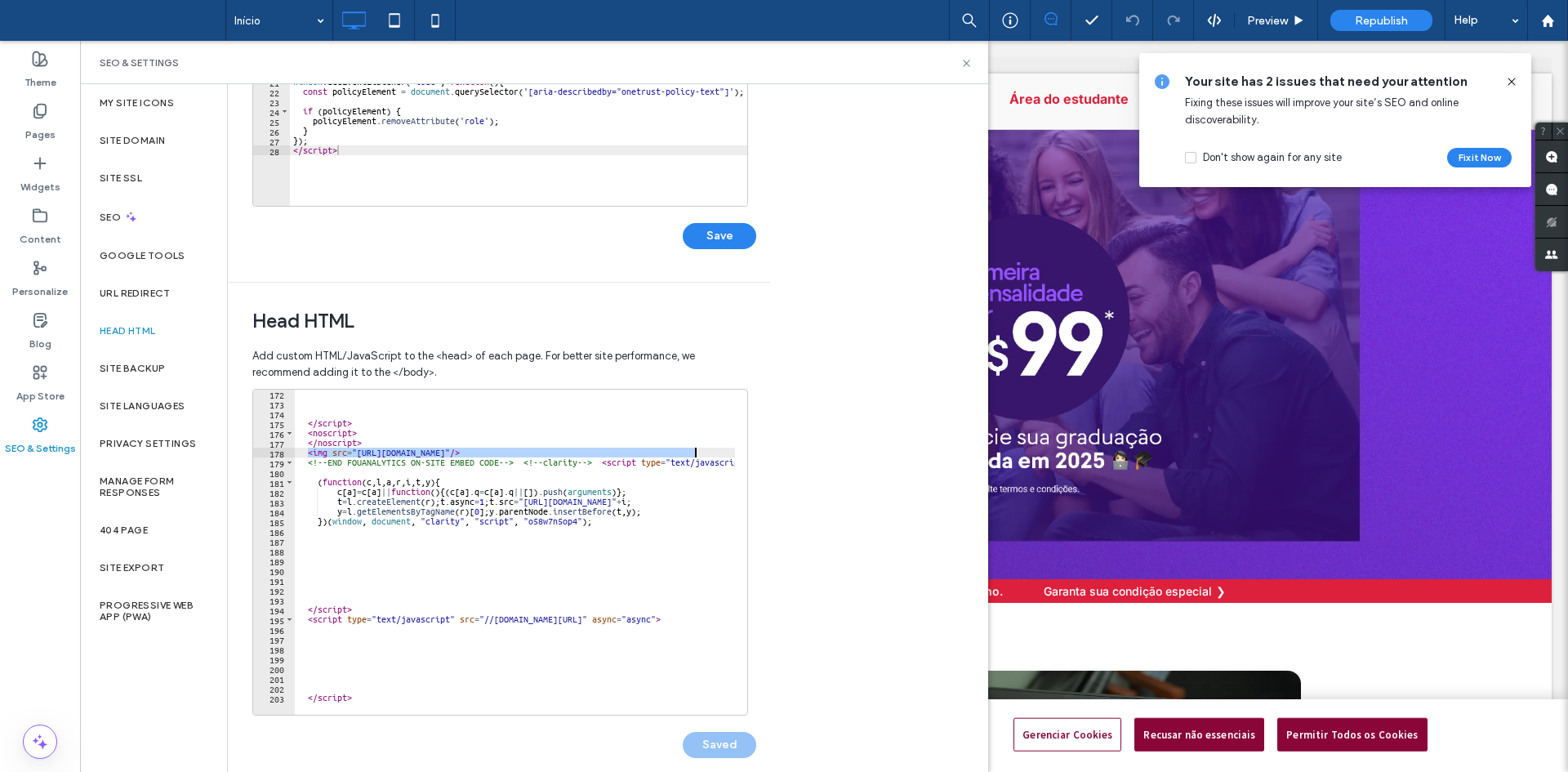
scroll to position [1678, 0]
click at [635, 451] on div "</ script > < noscript > </ noscript > < img src = "https://api.fouanalytics.co…" at bounding box center [515, 552] width 440 height 325
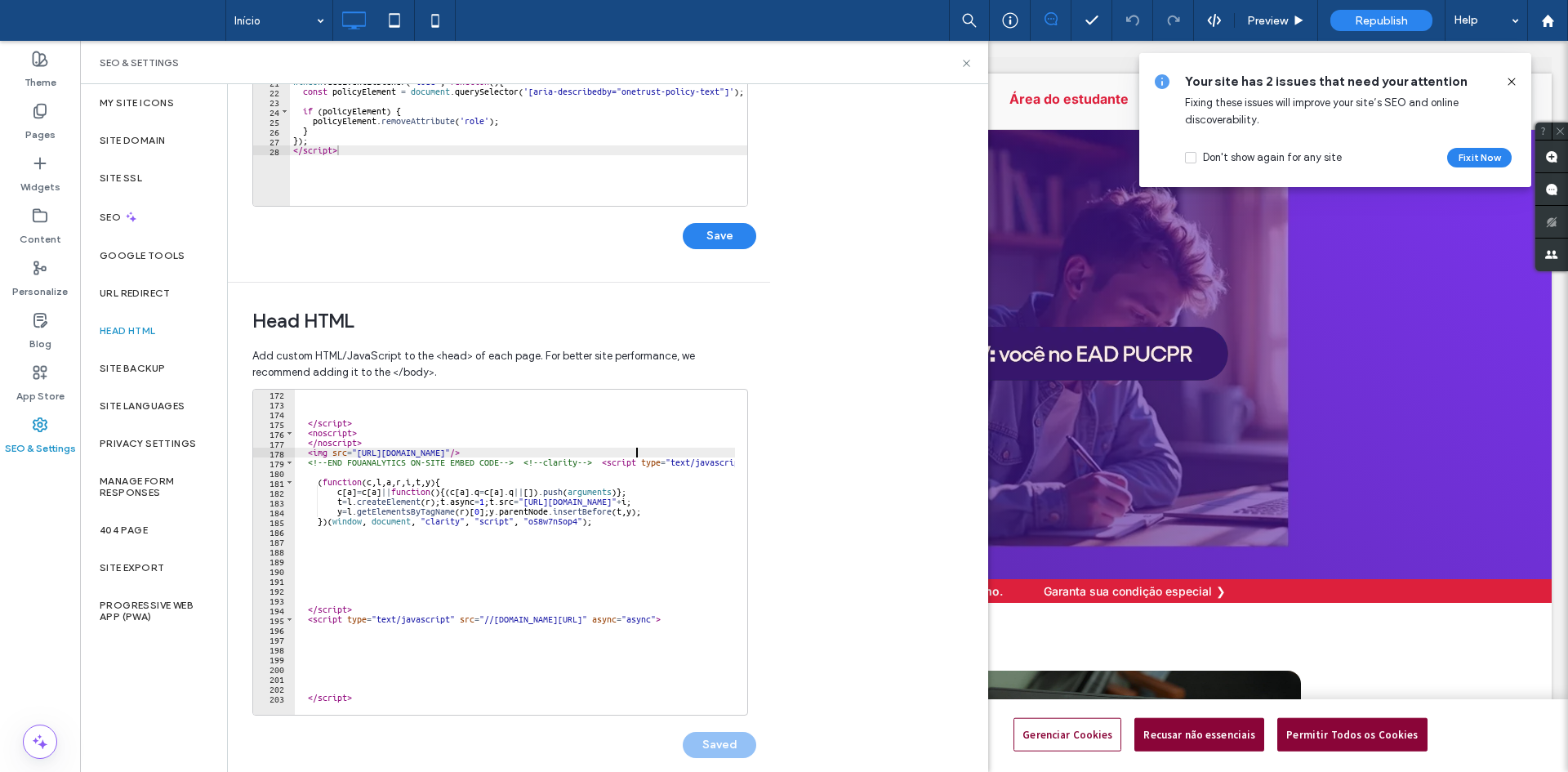
click at [689, 453] on div "</ script > < noscript > </ noscript > < img src = "https://api.fouanalytics.co…" at bounding box center [680, 555] width 771 height 333
type textarea "**********"
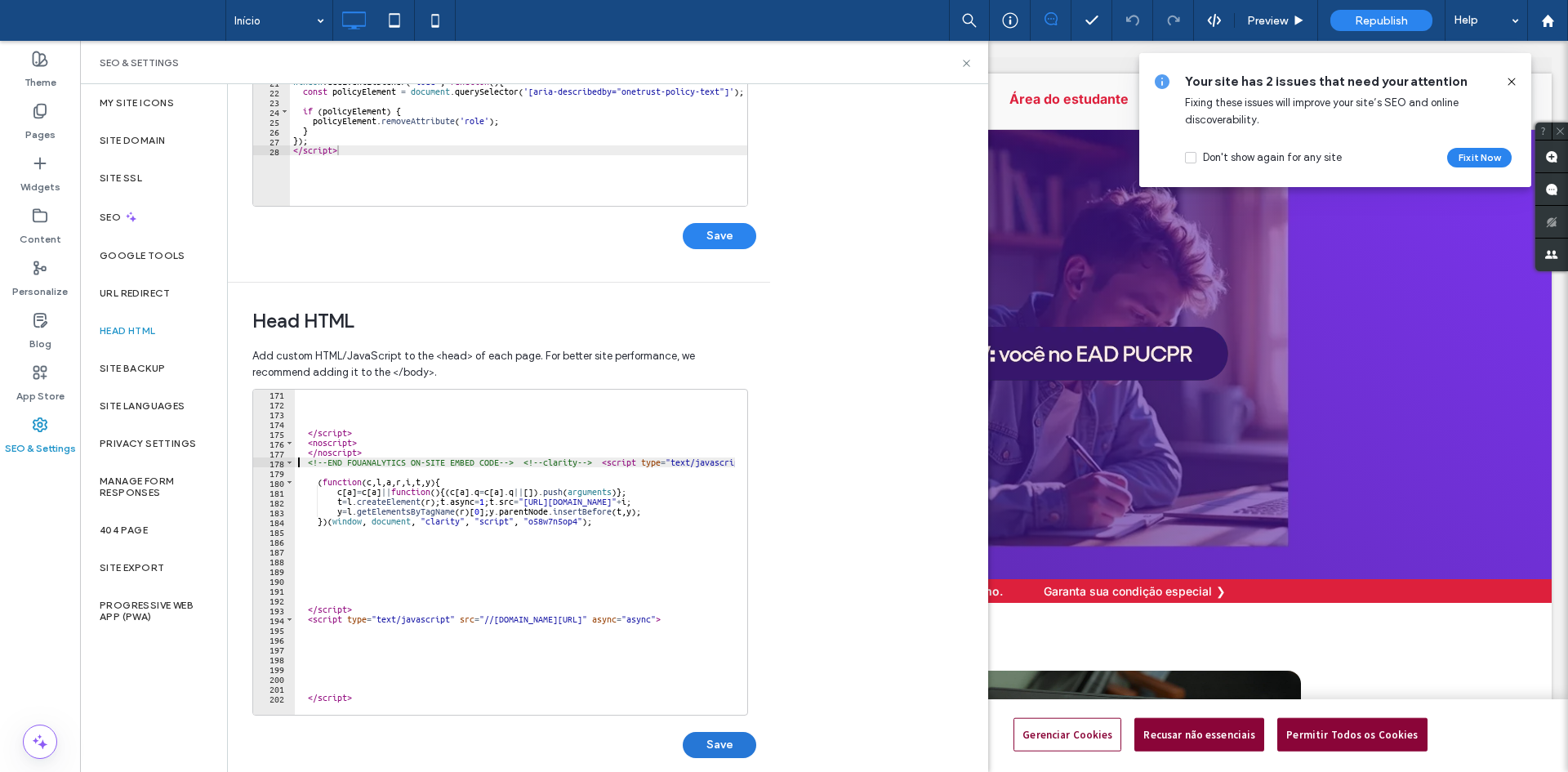
click at [728, 740] on button "Save" at bounding box center [720, 745] width 74 height 26
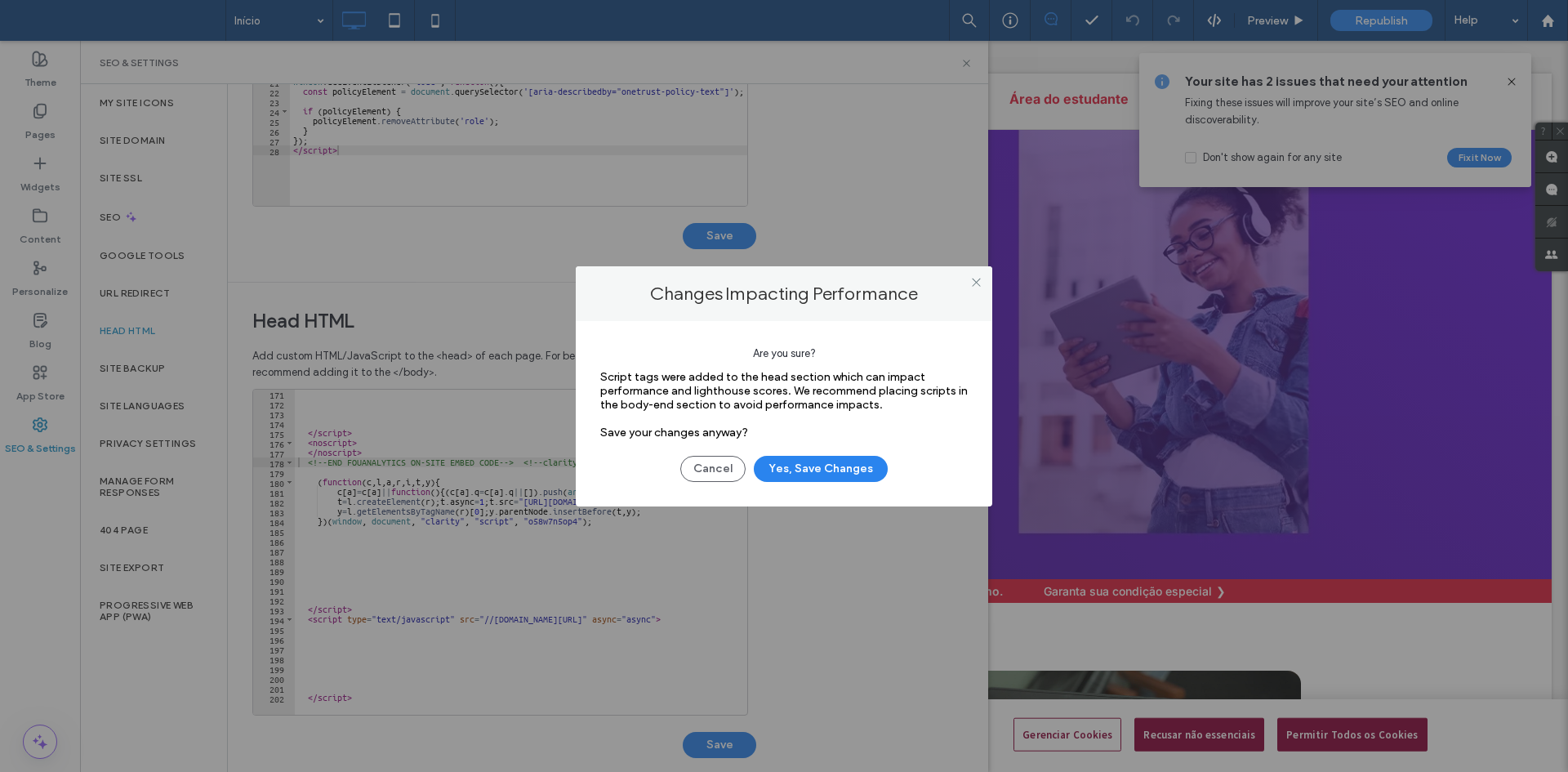
click at [793, 453] on div "Cancel Yes, Save Changes" at bounding box center [784, 461] width 368 height 42
click at [800, 468] on button "Yes, Save Changes" at bounding box center [820, 469] width 134 height 26
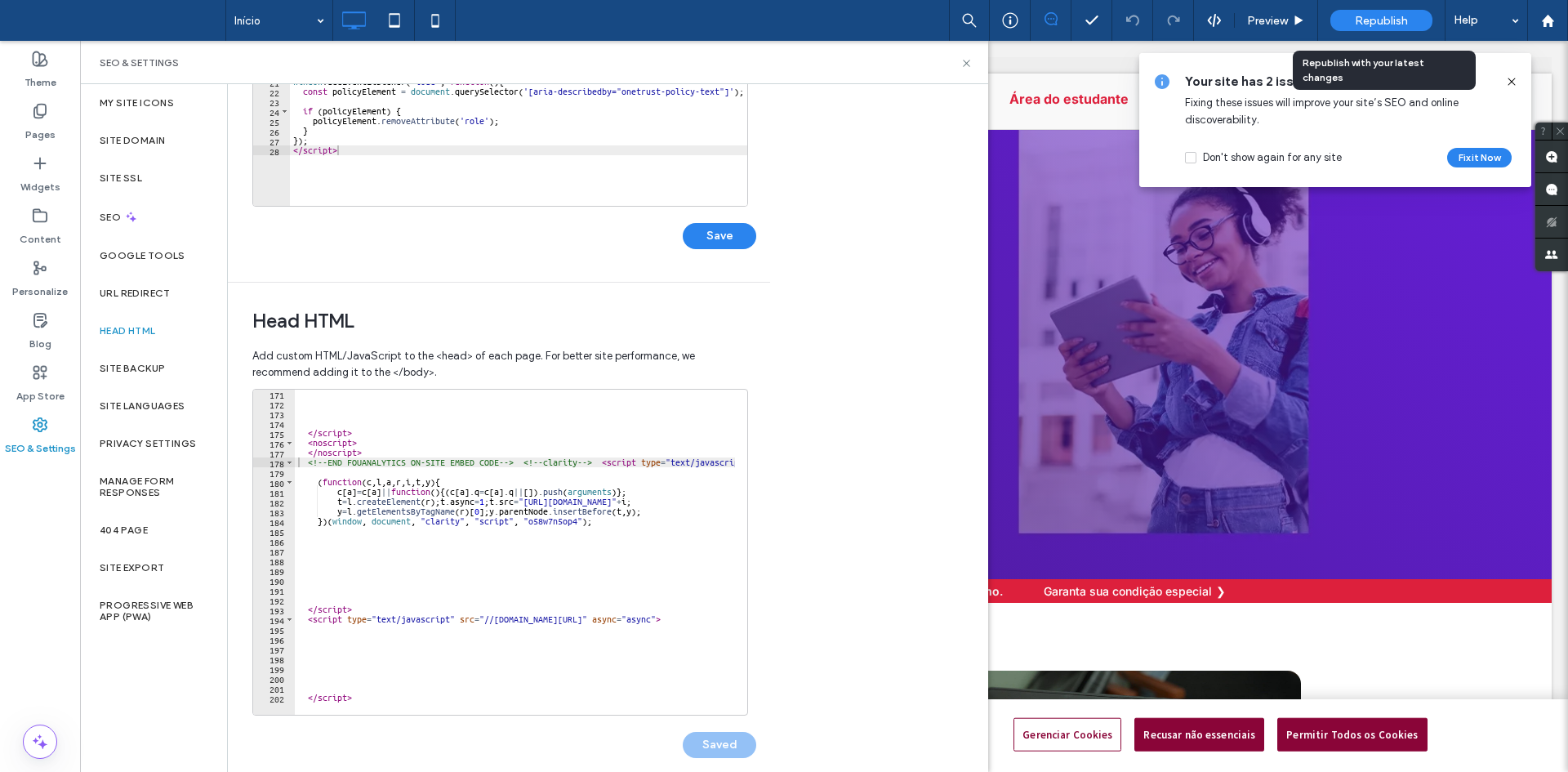
click at [1376, 23] on span "Republish" at bounding box center [1381, 21] width 53 height 14
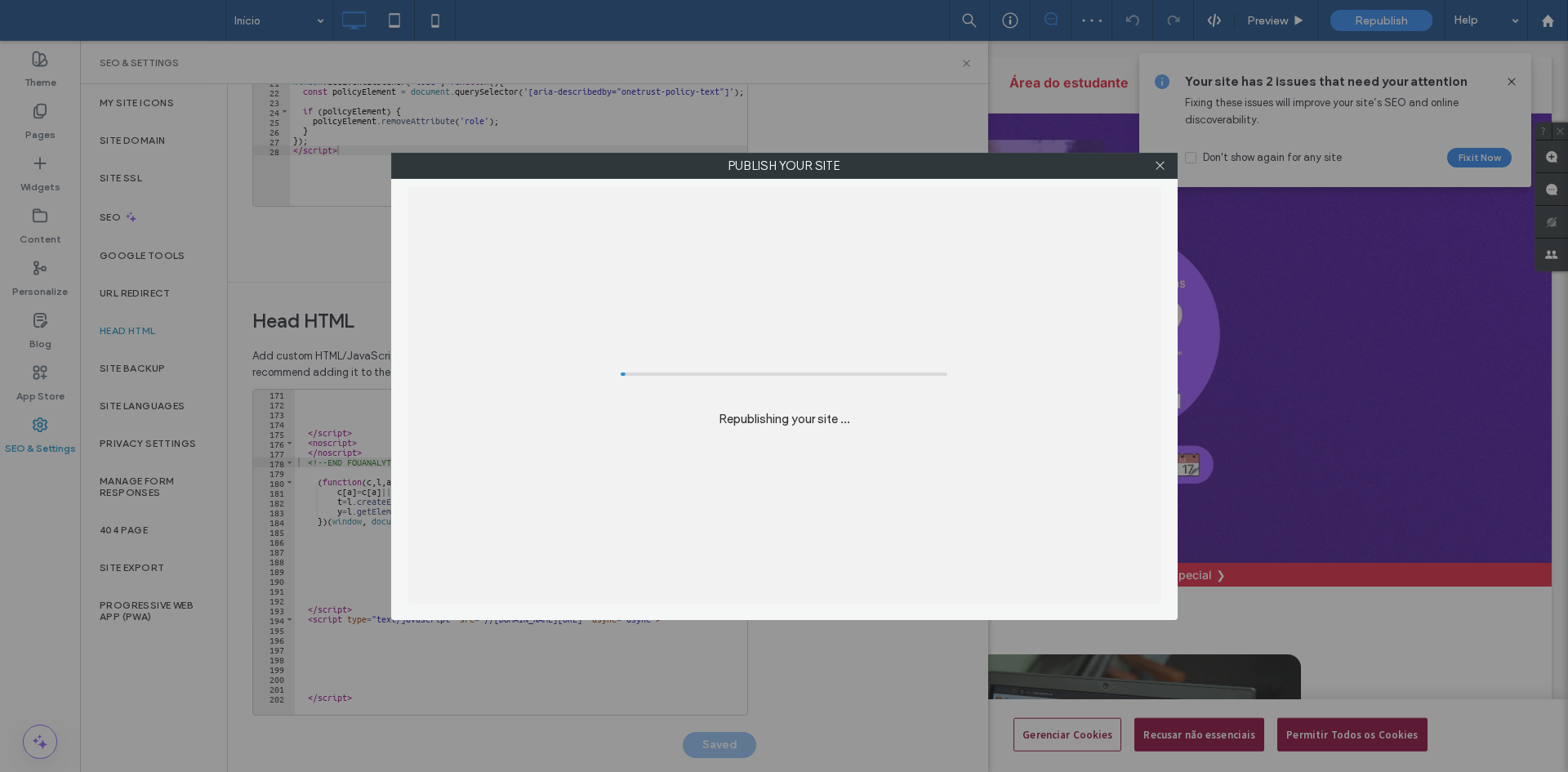
scroll to position [0, 0]
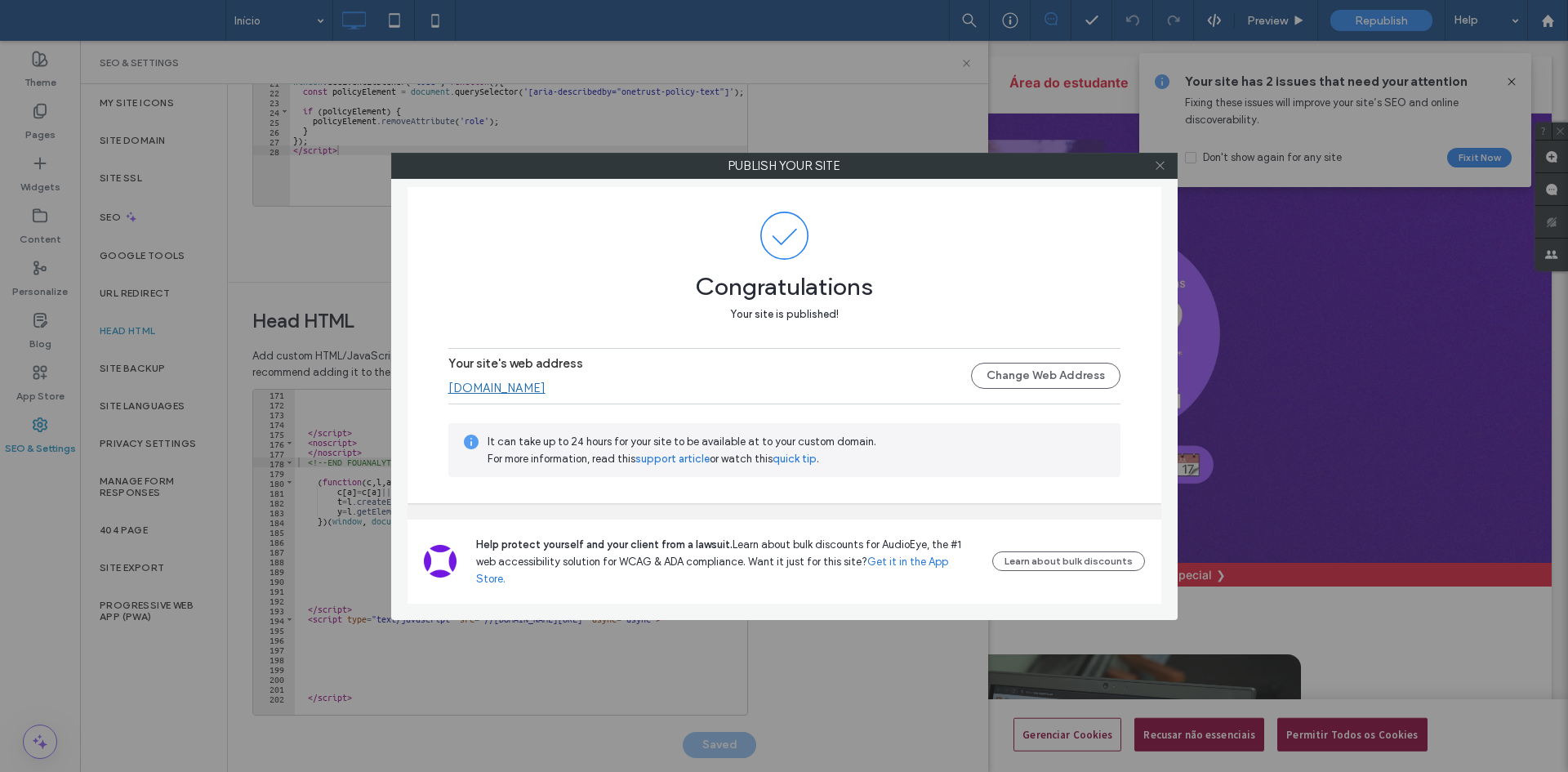
click at [1163, 168] on icon at bounding box center [1160, 165] width 12 height 12
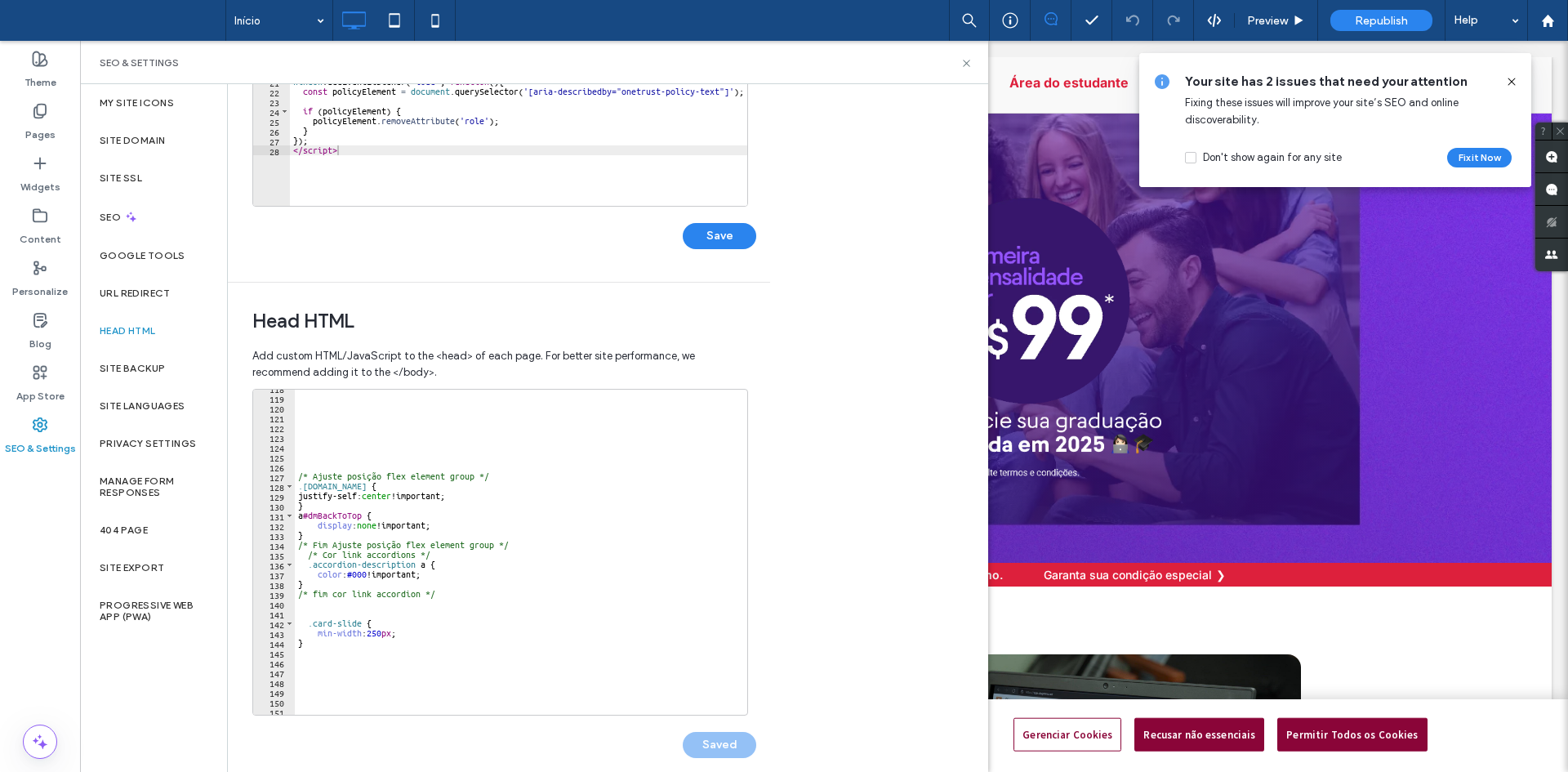
scroll to position [1668, 0]
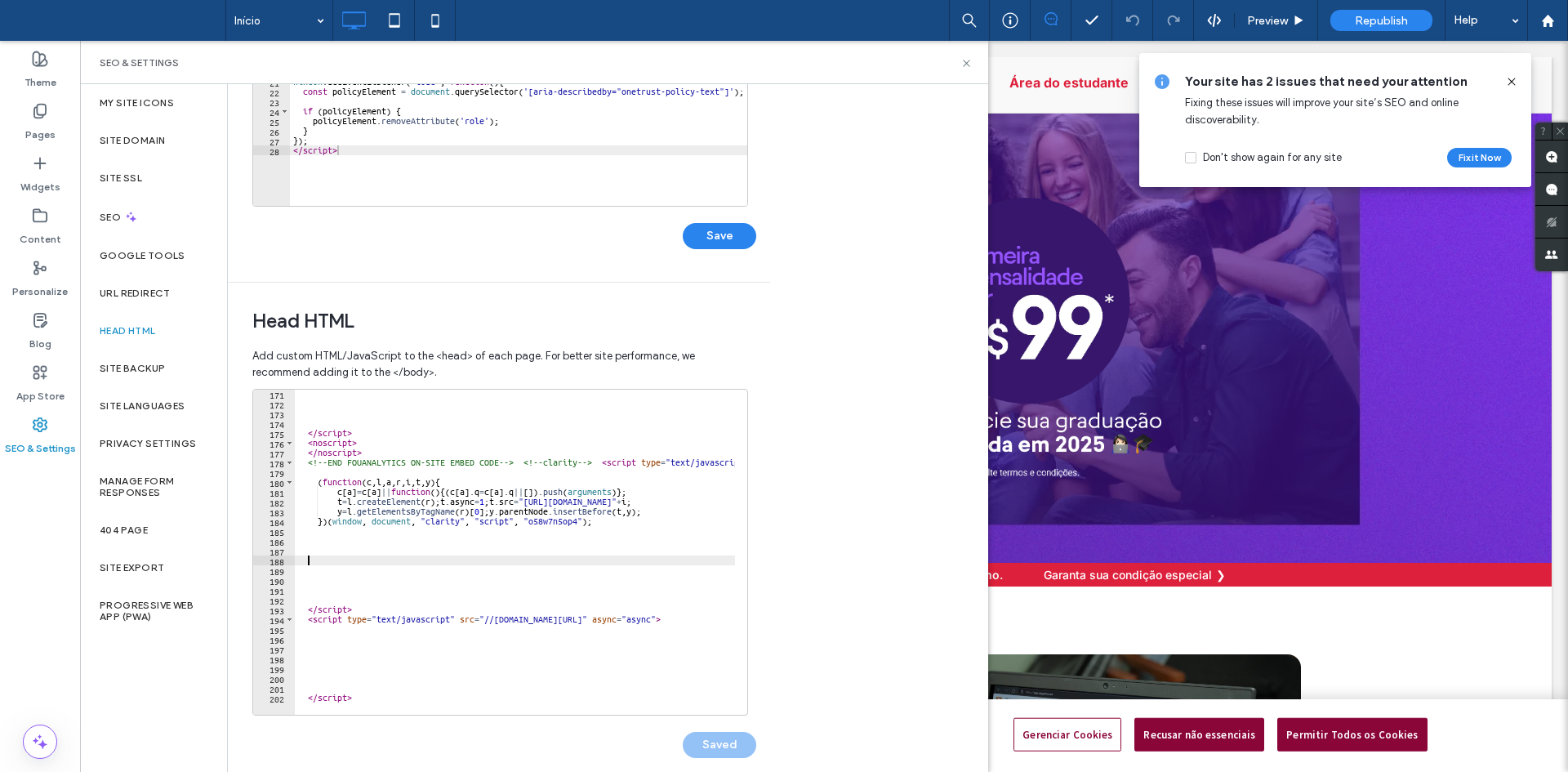
click at [436, 561] on div "</ script > < noscript > </ noscript > <!-- END FOUANALYTICS ON-SITE EMBED CODE…" at bounding box center [680, 555] width 771 height 333
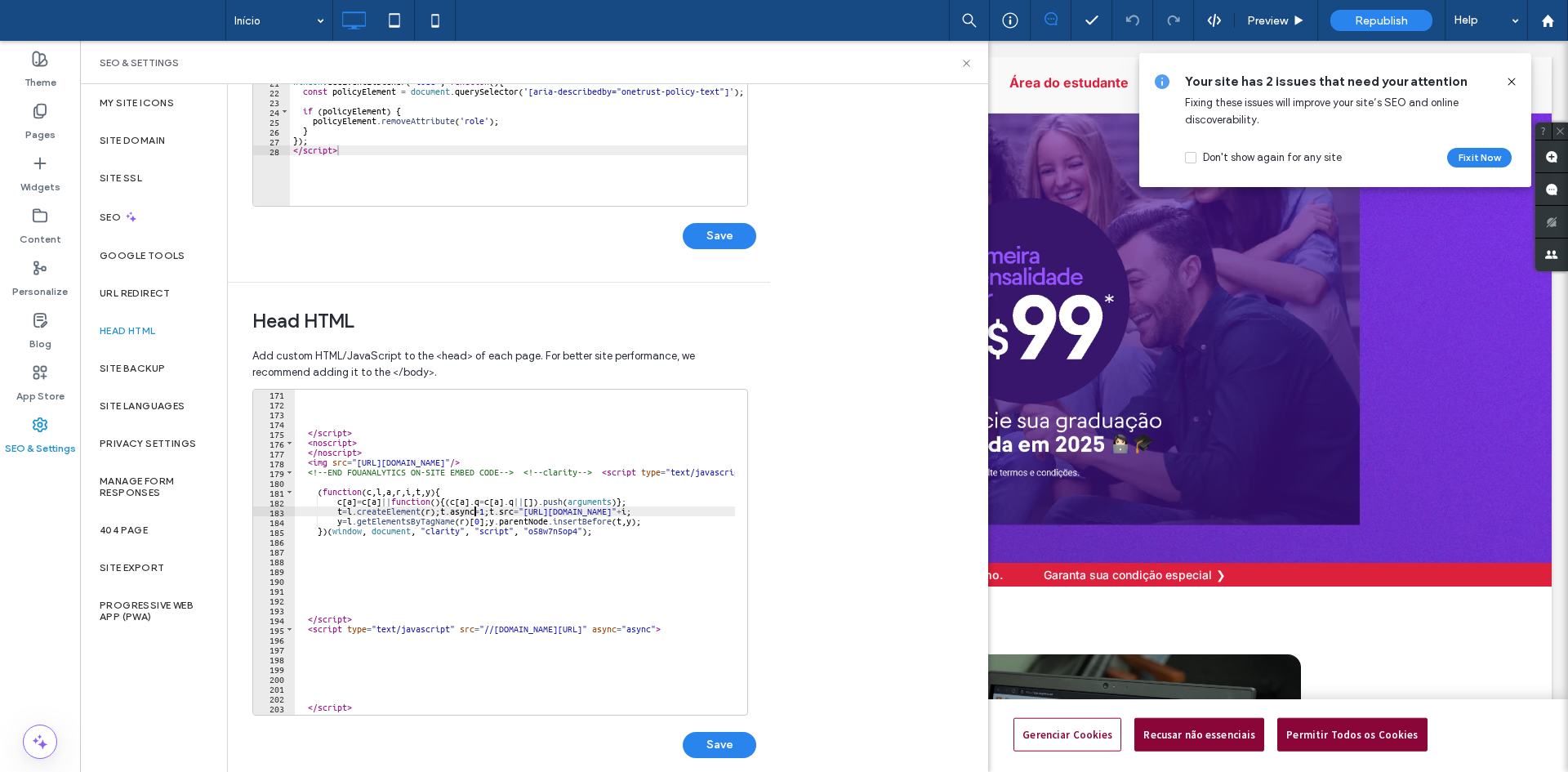
click at [475, 516] on div "</ script > < noscript > </ noscript > < img src = "https://api.fouanalytics.co…" at bounding box center [680, 555] width 771 height 333
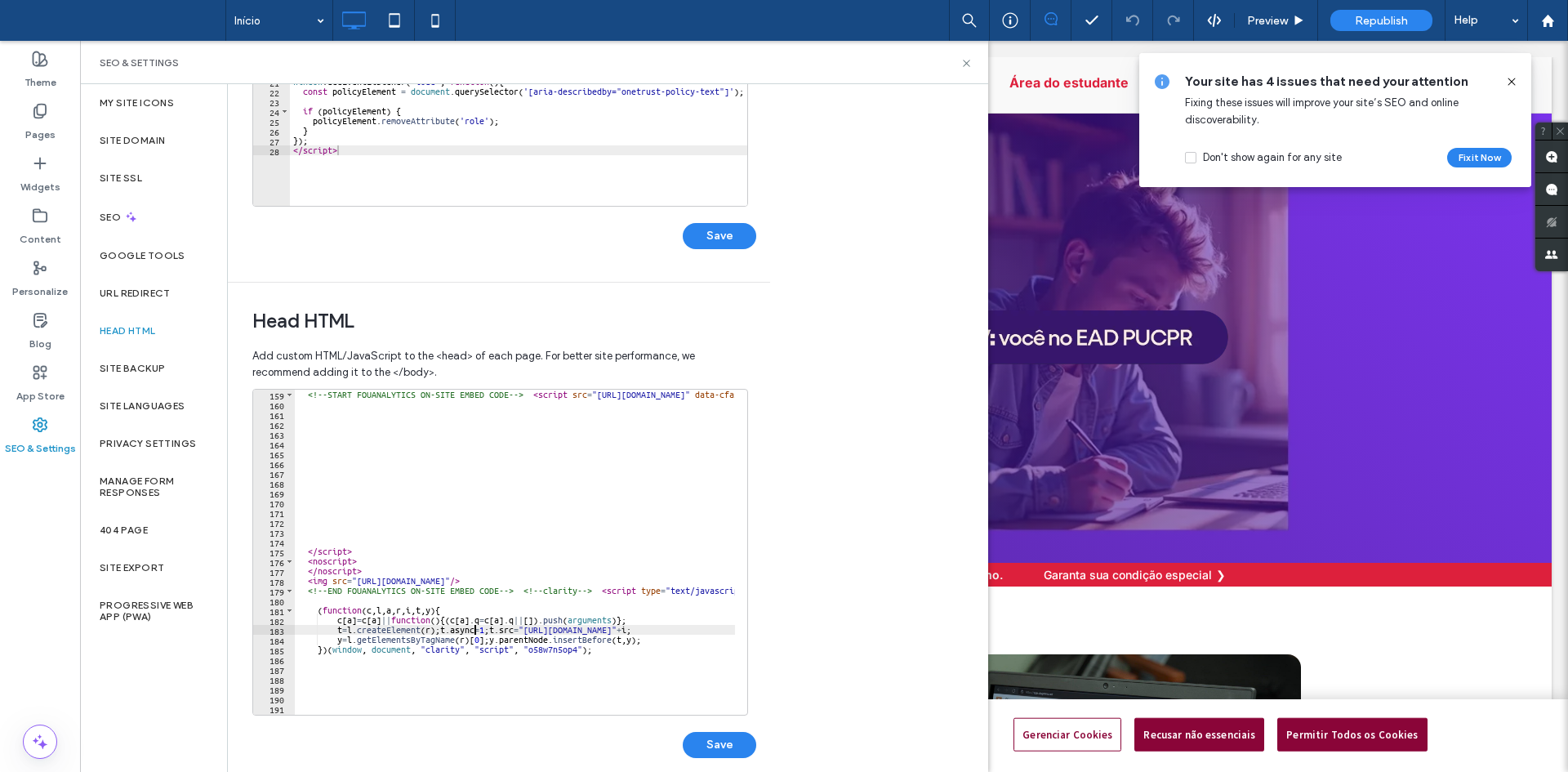
scroll to position [1601, 0]
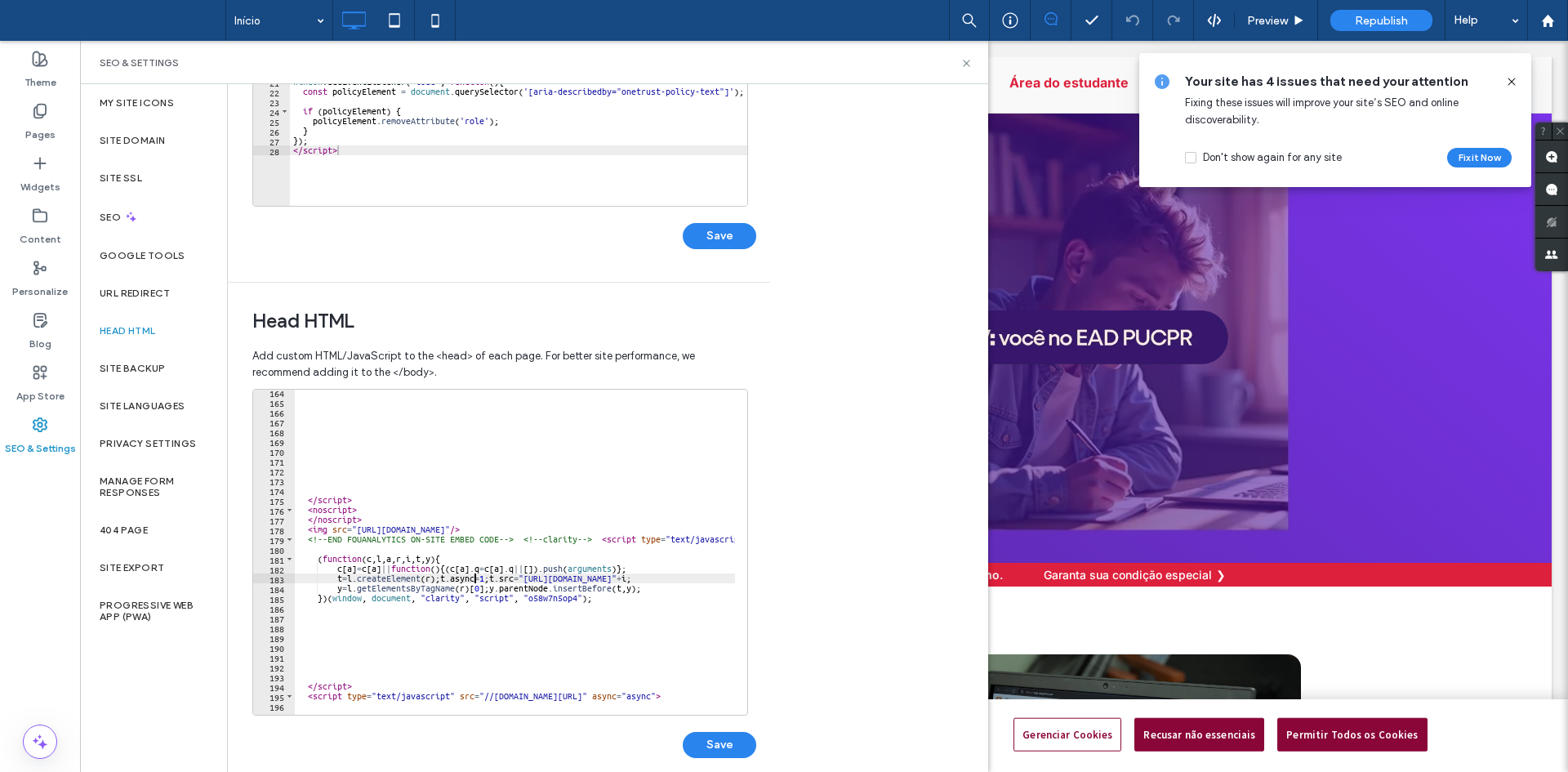
click at [382, 540] on div "</ script > < noscript > </ noscript > < img src = "https://api.fouanalytics.co…" at bounding box center [680, 553] width 771 height 333
click at [650, 407] on span at bounding box center [656, 403] width 21 height 20
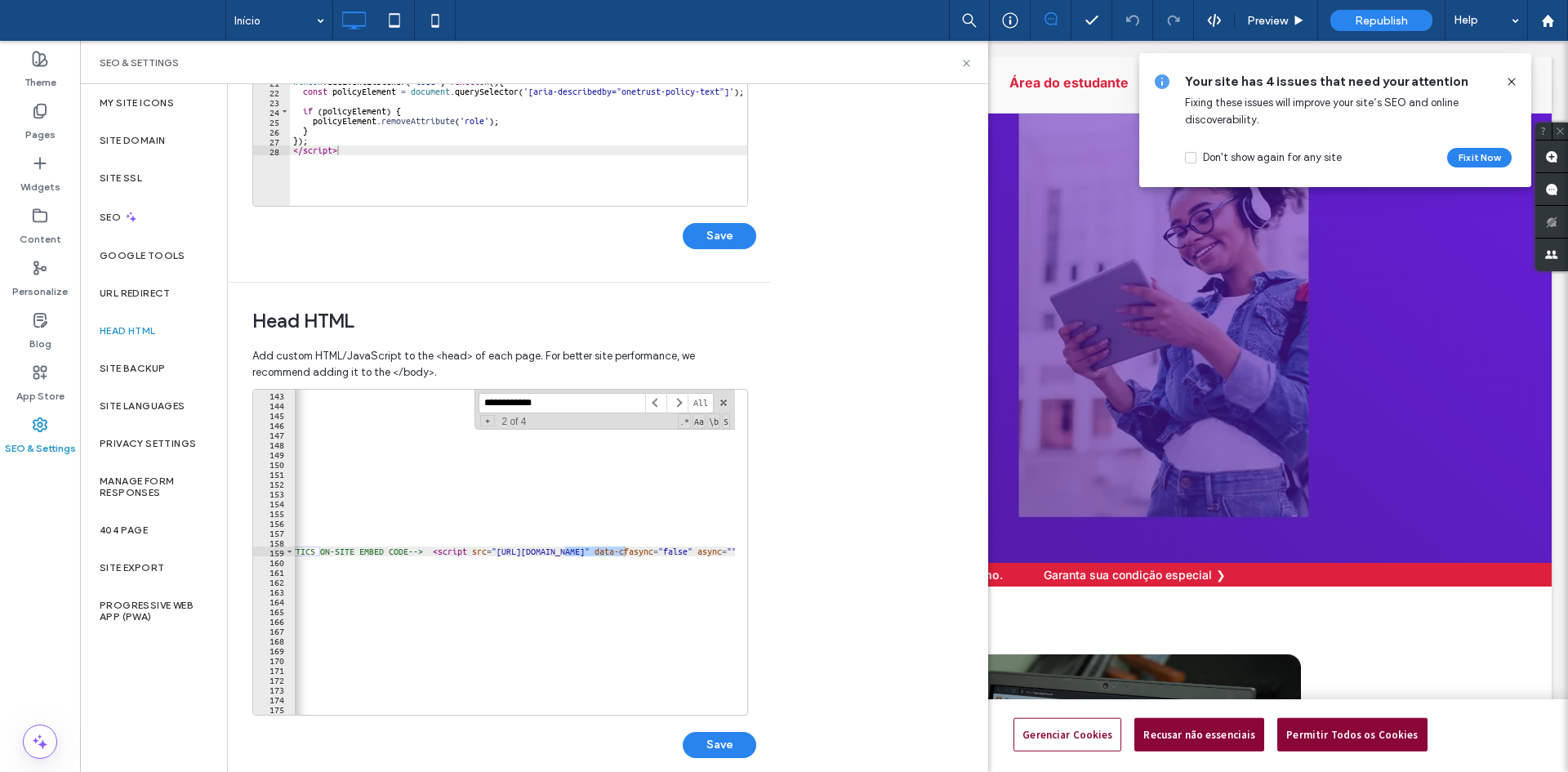
scroll to position [0, 0]
click at [544, 552] on div "min-width : 250 px ; } </ style > <!-- START FOUANALYTICS ON-SITE EMBED CODE --…" at bounding box center [680, 556] width 771 height 333
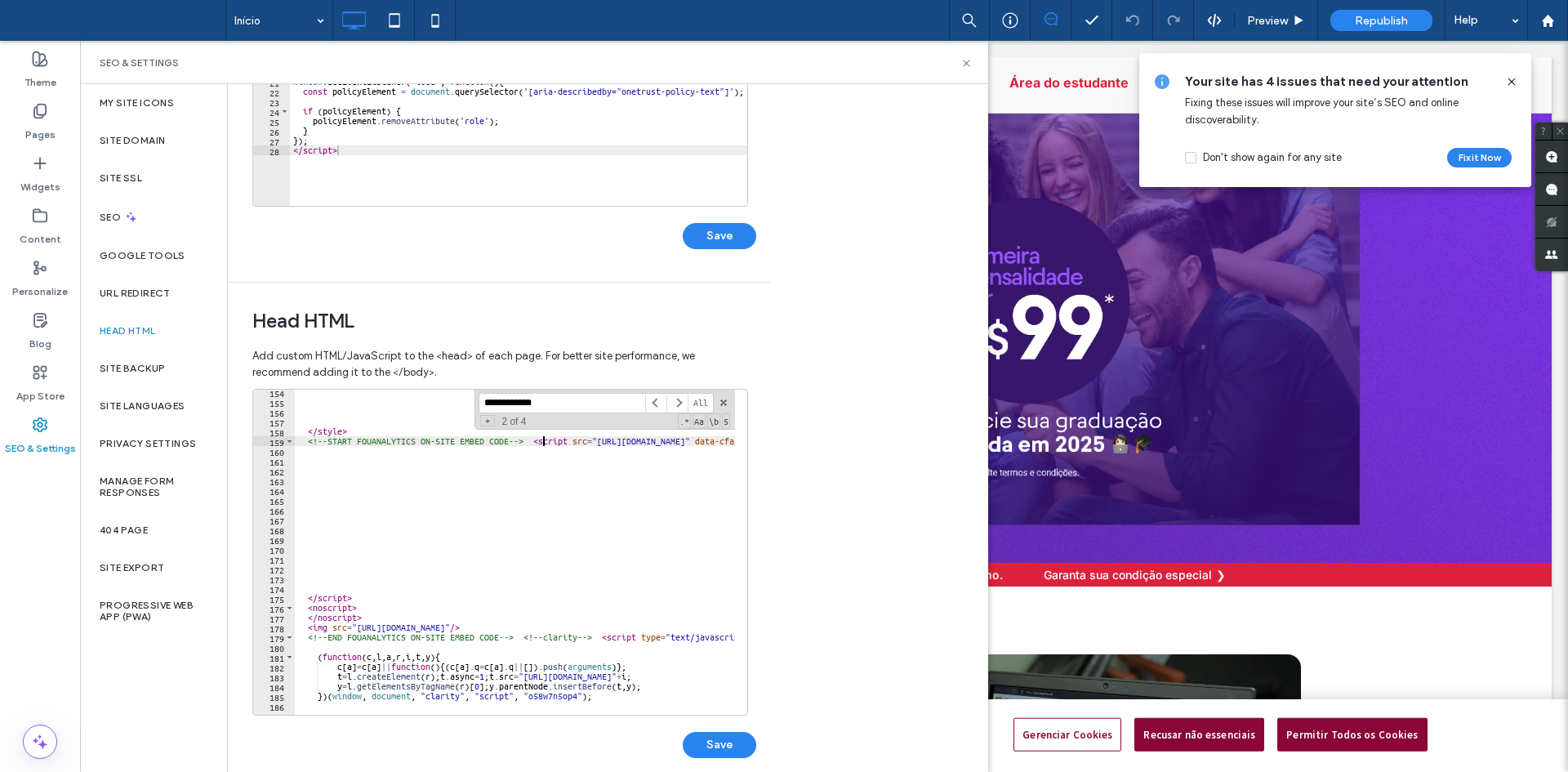
scroll to position [1497, 0]
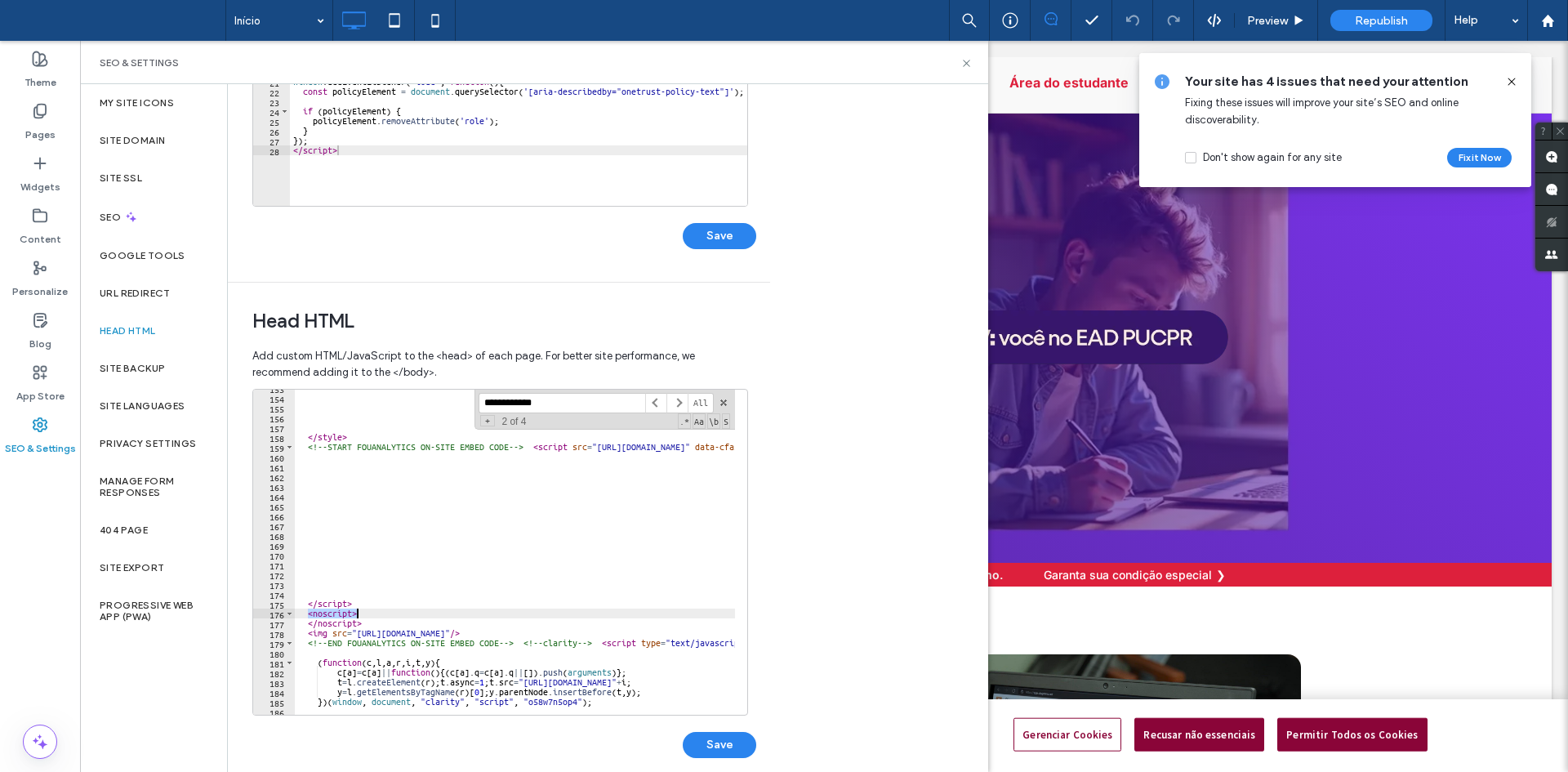
drag, startPoint x: 306, startPoint y: 615, endPoint x: 360, endPoint y: 617, distance: 54.0
click at [360, 617] on div "</ style > <!-- START FOUANALYTICS ON-SITE EMBED CODE --> < script src = "https…" at bounding box center [680, 549] width 771 height 333
drag, startPoint x: 361, startPoint y: 621, endPoint x: 307, endPoint y: 622, distance: 54.0
click at [307, 622] on div "</ style > <!-- START FOUANALYTICS ON-SITE EMBED CODE --> < script src = "https…" at bounding box center [680, 549] width 771 height 333
click at [358, 612] on div "</ style > <!-- START FOUANALYTICS ON-SITE EMBED CODE --> < script src = "https…" at bounding box center [680, 549] width 771 height 333
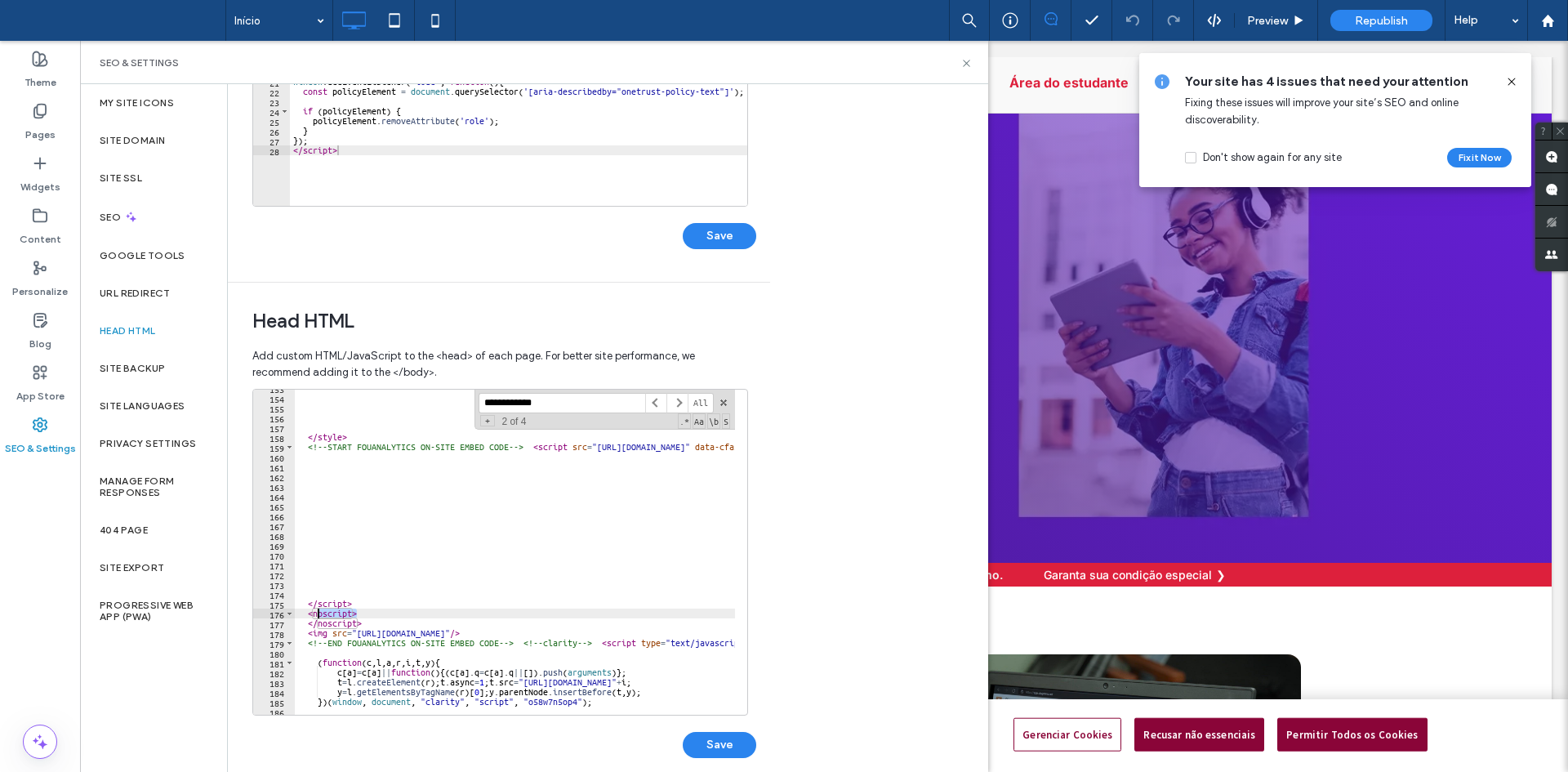
drag, startPoint x: 362, startPoint y: 613, endPoint x: 352, endPoint y: 623, distance: 14.1
click at [314, 615] on div "</ style > <!-- START FOUANALYTICS ON-SITE EMBED CODE --> < script src = "https…" at bounding box center [680, 549] width 771 height 333
drag, startPoint x: 363, startPoint y: 625, endPoint x: 309, endPoint y: 616, distance: 54.7
click at [309, 616] on div "</ style > <!-- START FOUANALYTICS ON-SITE EMBED CODE --> < script src = "https…" at bounding box center [680, 549] width 771 height 333
type textarea "**********"
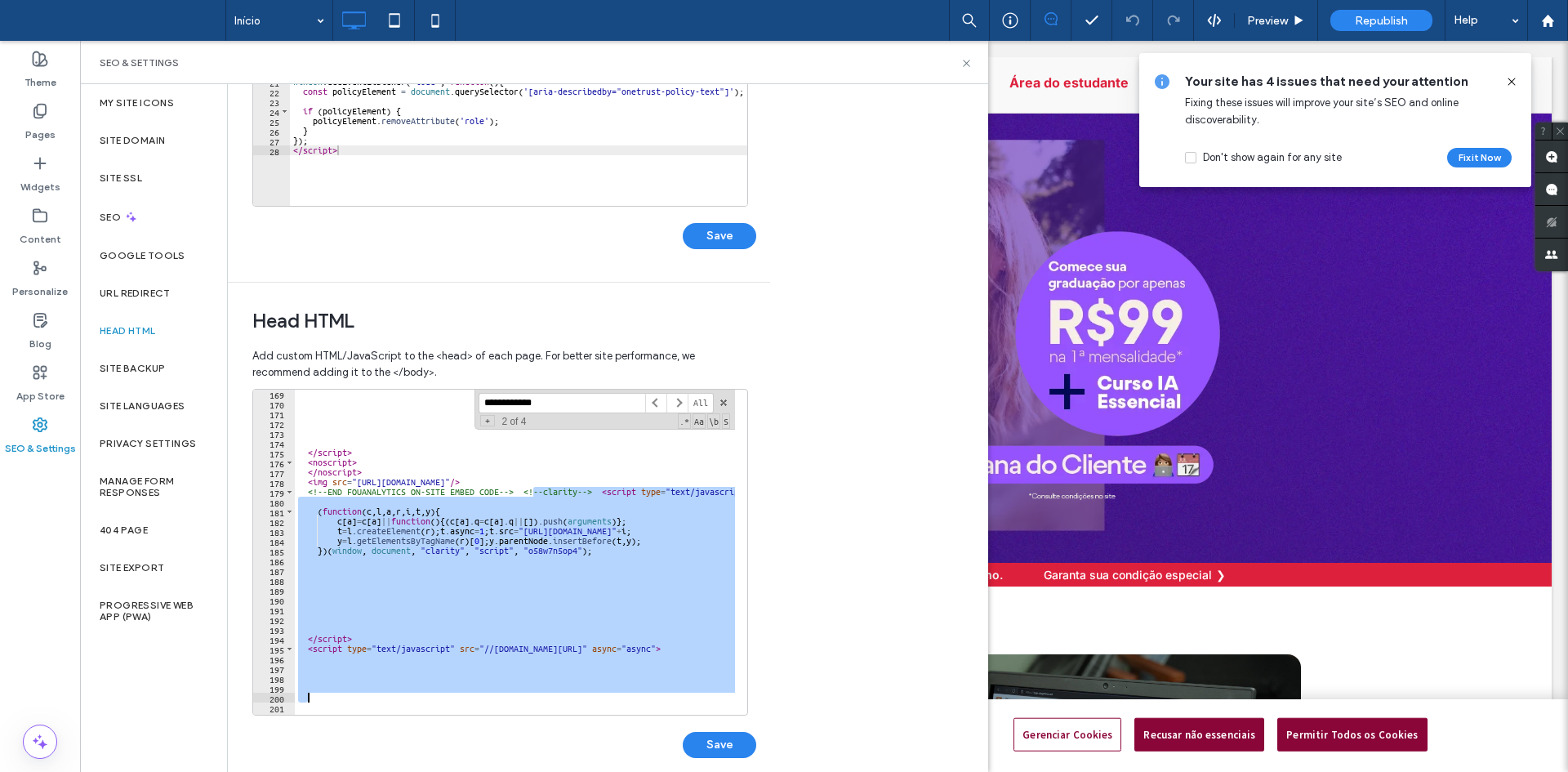
scroll to position [1648, 0]
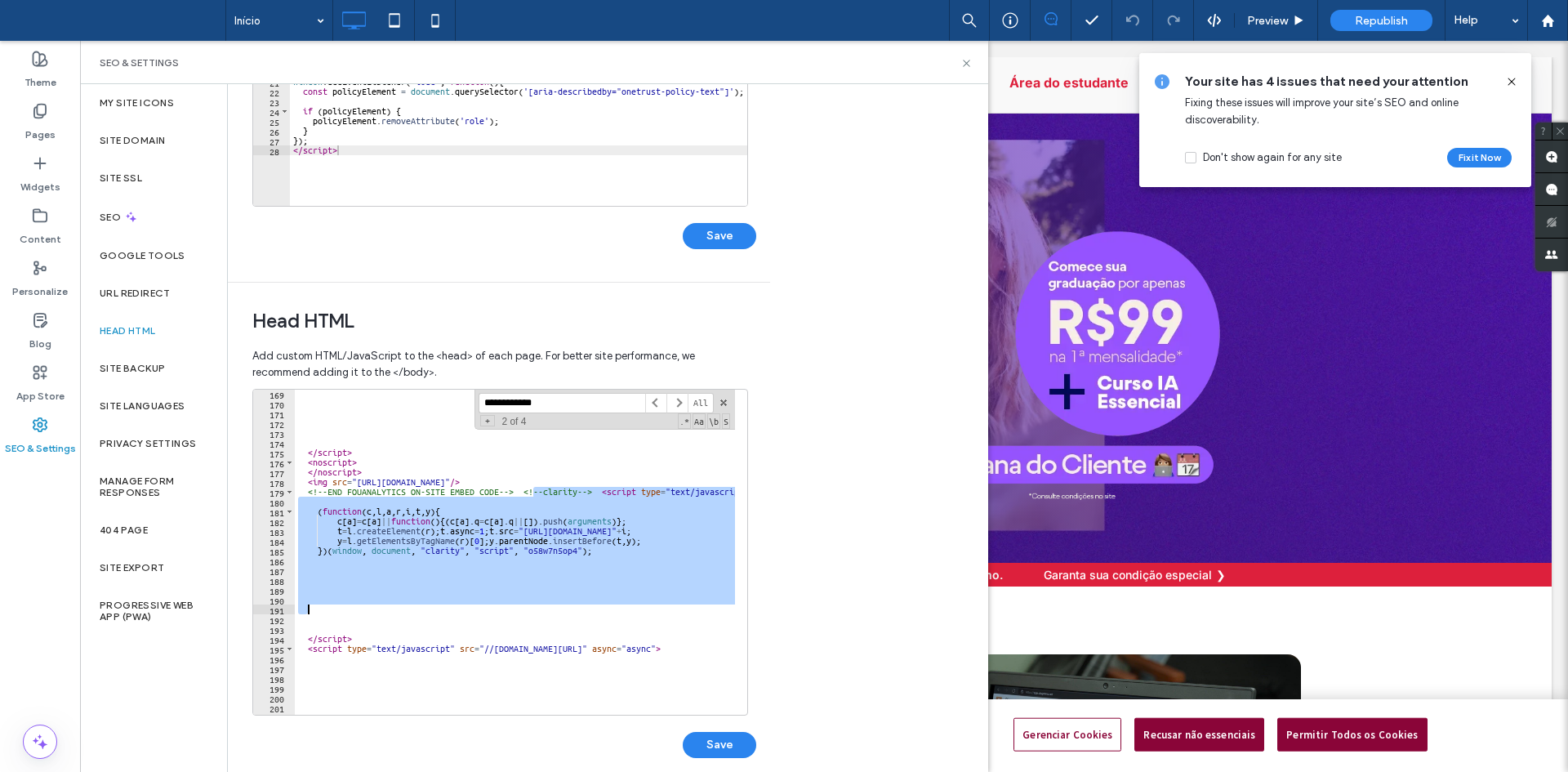
drag, startPoint x: 534, startPoint y: 592, endPoint x: 547, endPoint y: 607, distance: 19.8
click at [547, 607] on div "</ script > < noscript > </ noscript > < img src = "https://api.fouanalytics.co…" at bounding box center [680, 555] width 771 height 333
click at [490, 507] on div "**********" at bounding box center [515, 552] width 440 height 325
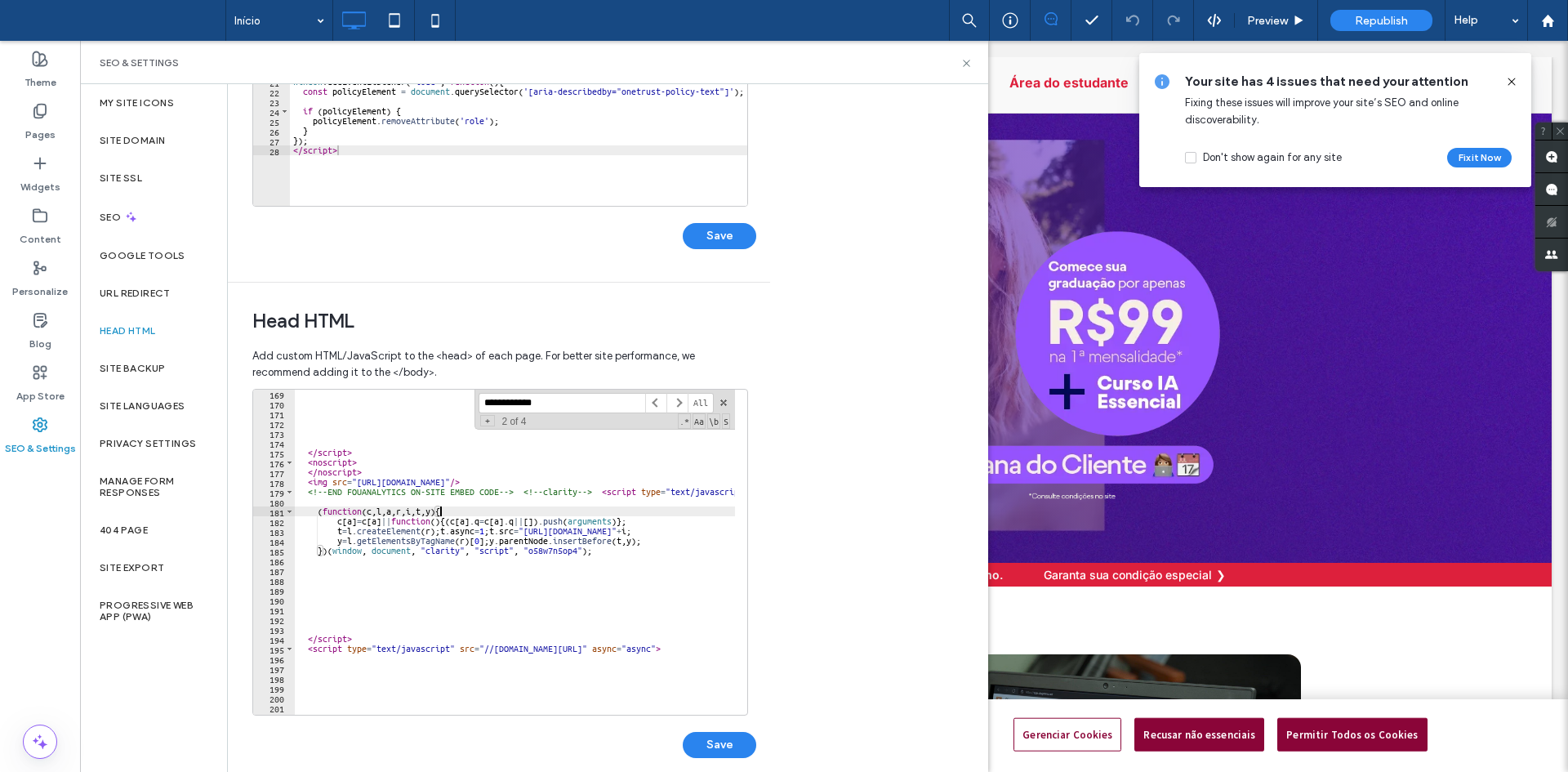
click at [721, 406] on span at bounding box center [723, 402] width 11 height 11
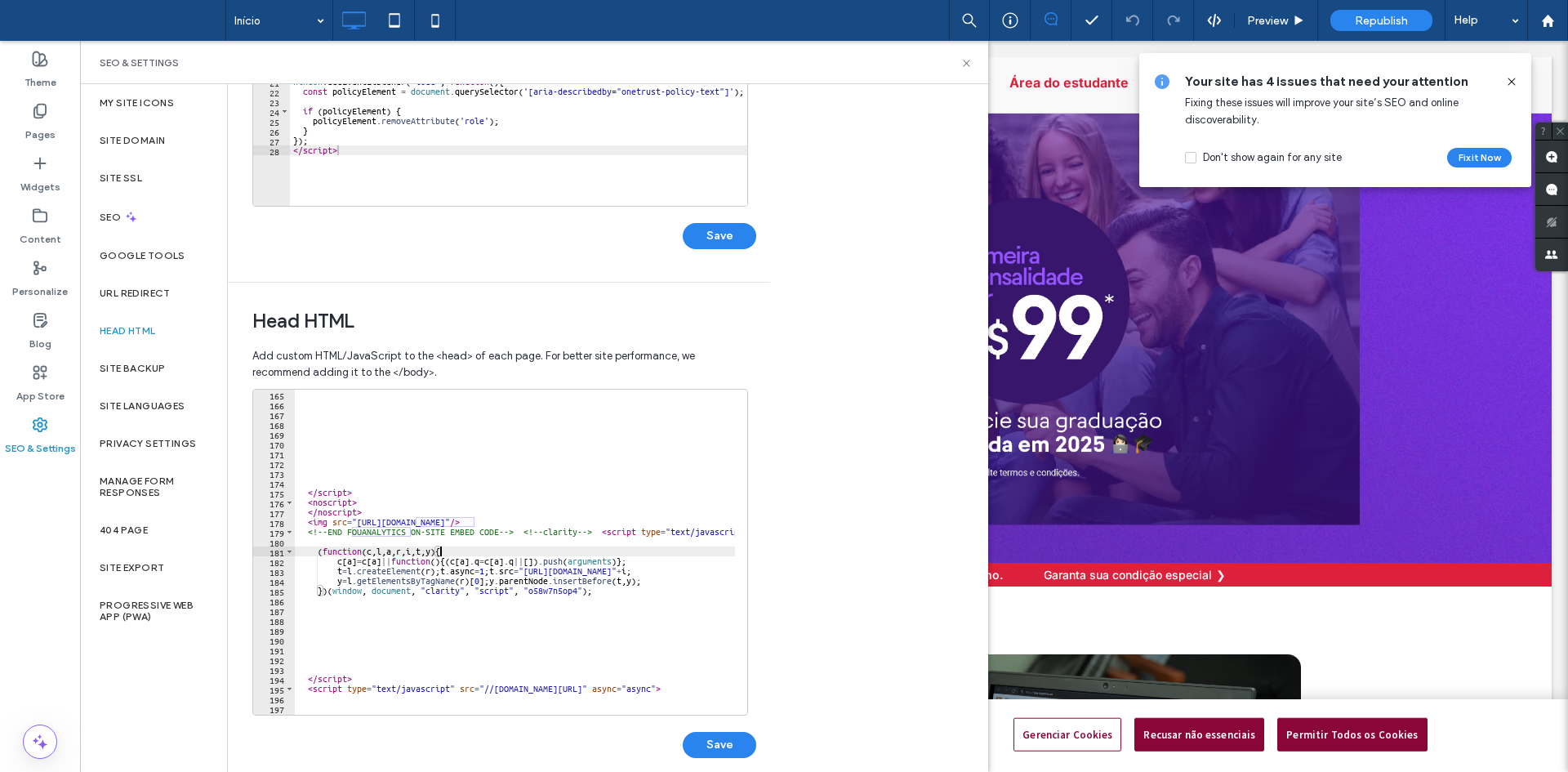
scroll to position [1608, 0]
click at [619, 565] on div "</ script > < noscript > </ noscript > < img src = "https://api.fouanalytics.co…" at bounding box center [680, 556] width 771 height 333
type textarea "**********"
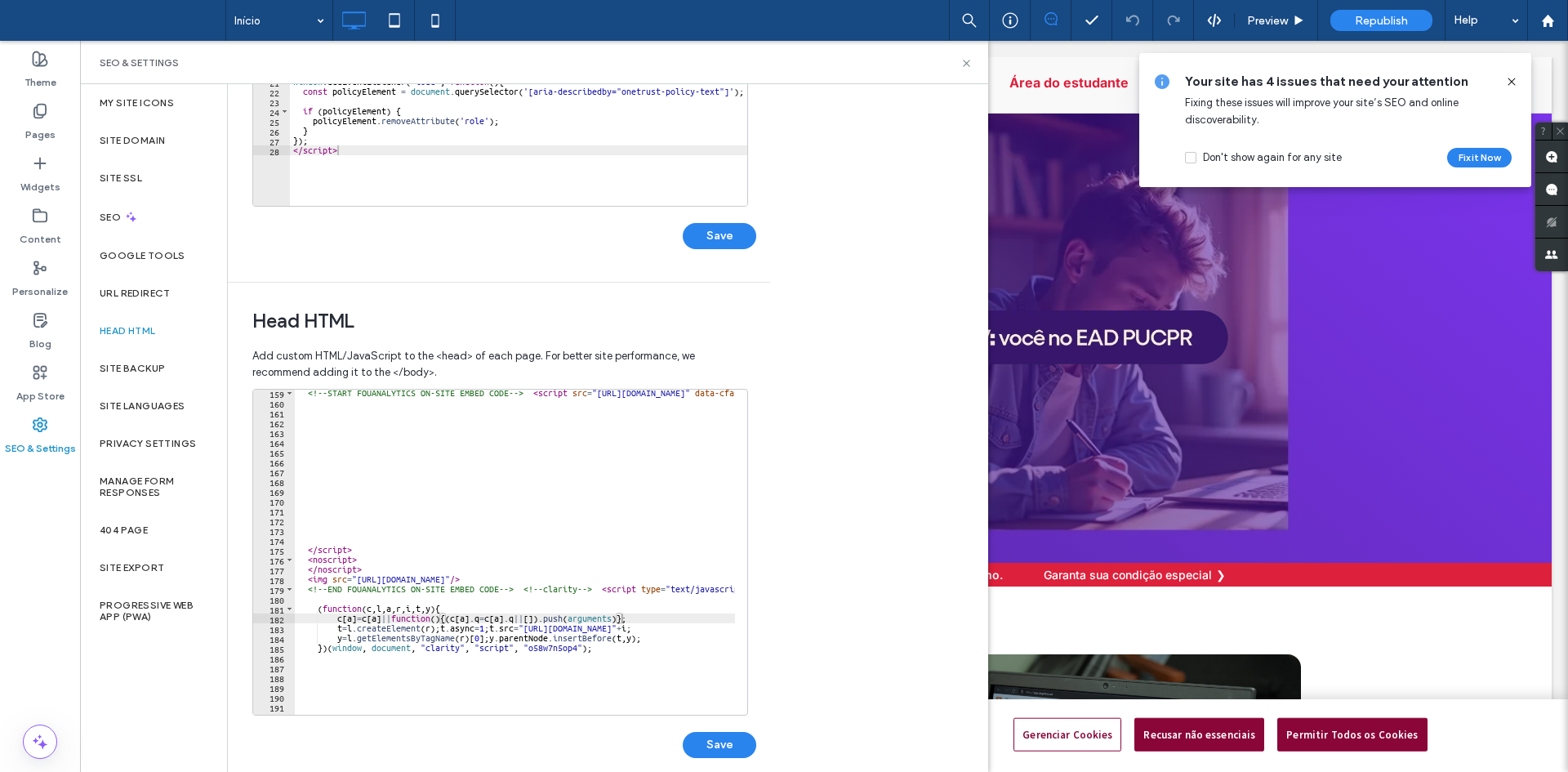
scroll to position [1600, 0]
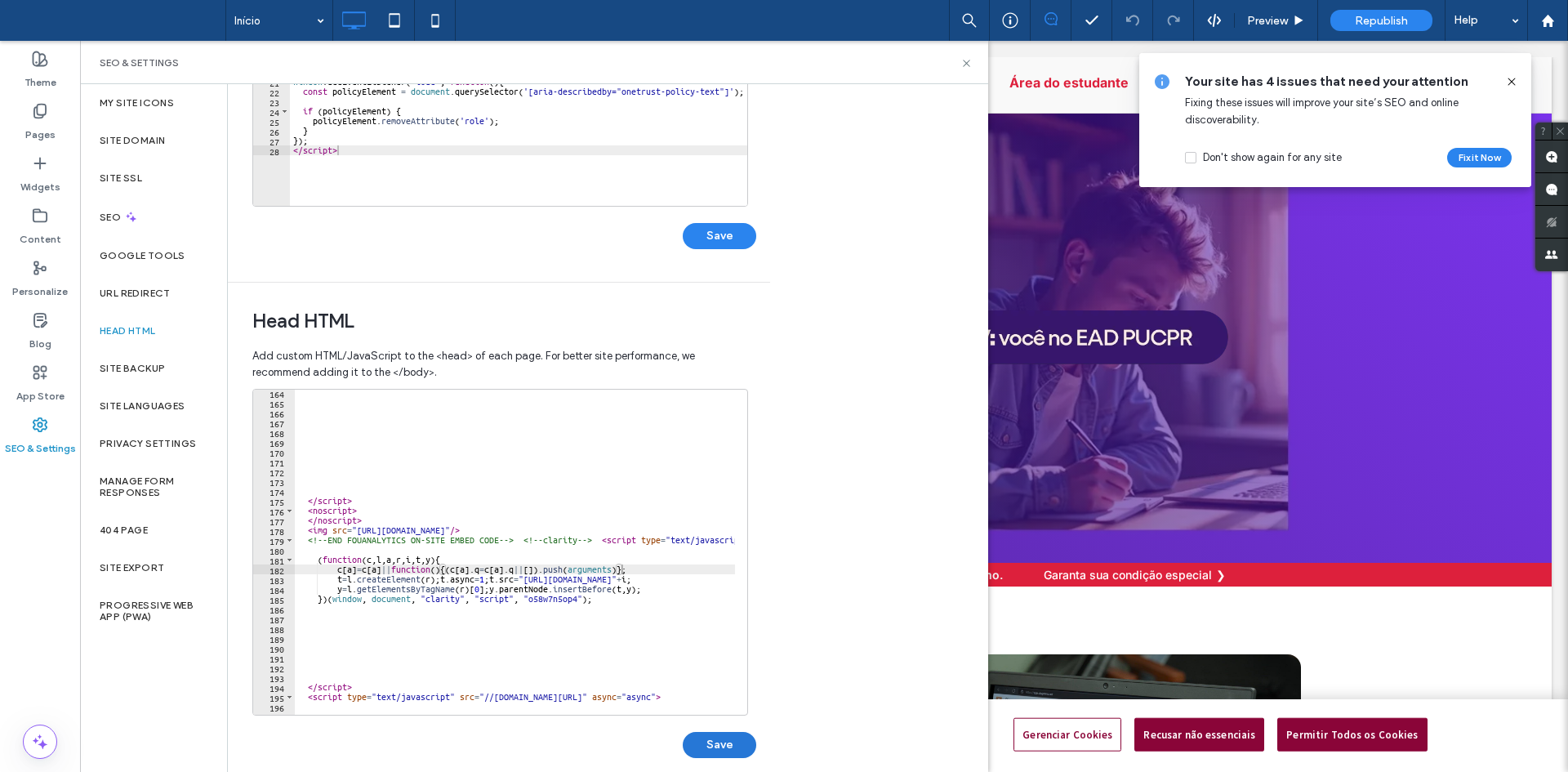
click at [728, 740] on button "Save" at bounding box center [720, 745] width 74 height 26
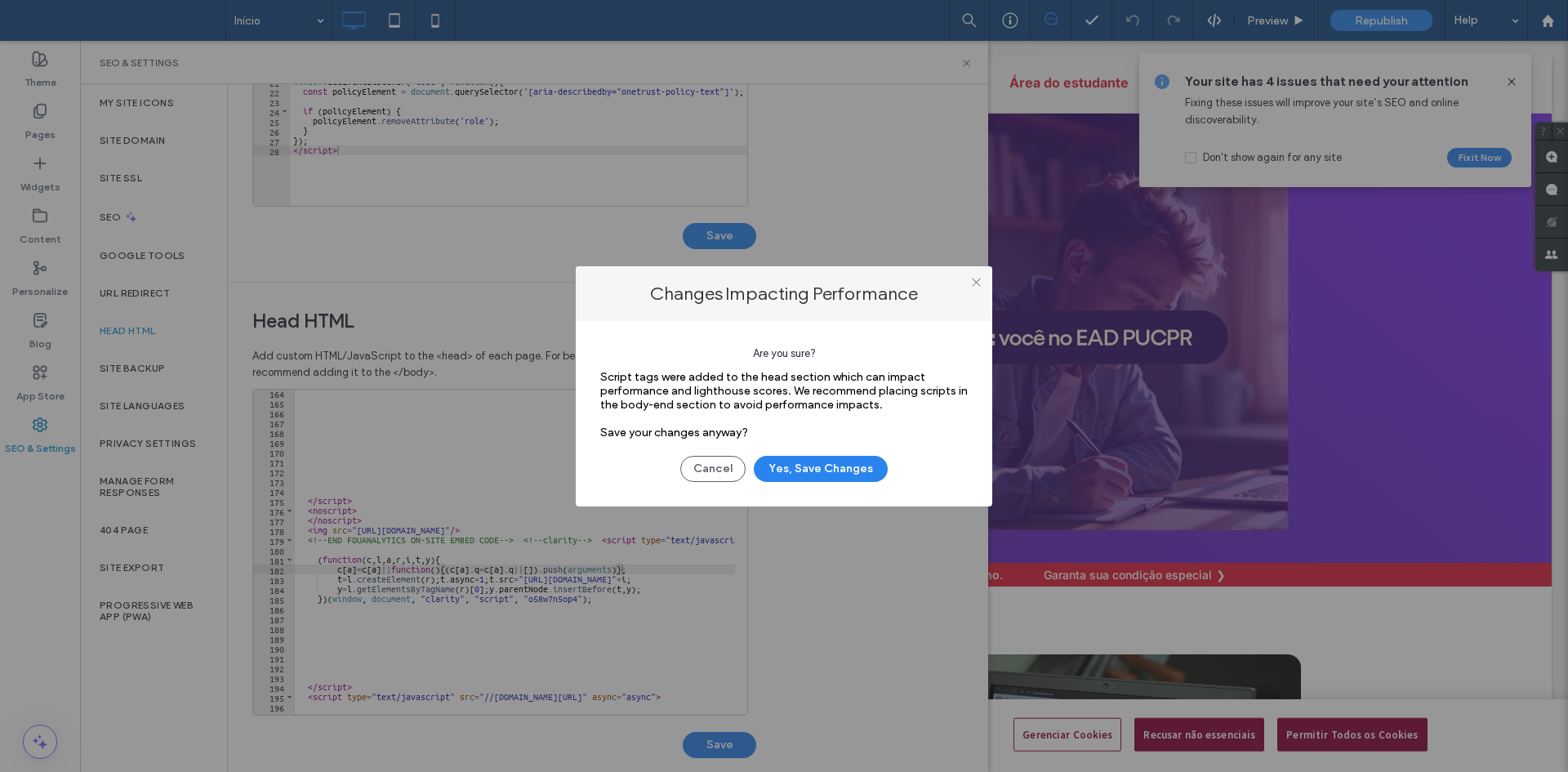
click at [809, 454] on div "Cancel Yes, Save Changes" at bounding box center [784, 461] width 368 height 42
click at [809, 466] on button "Yes, Save Changes" at bounding box center [820, 469] width 134 height 26
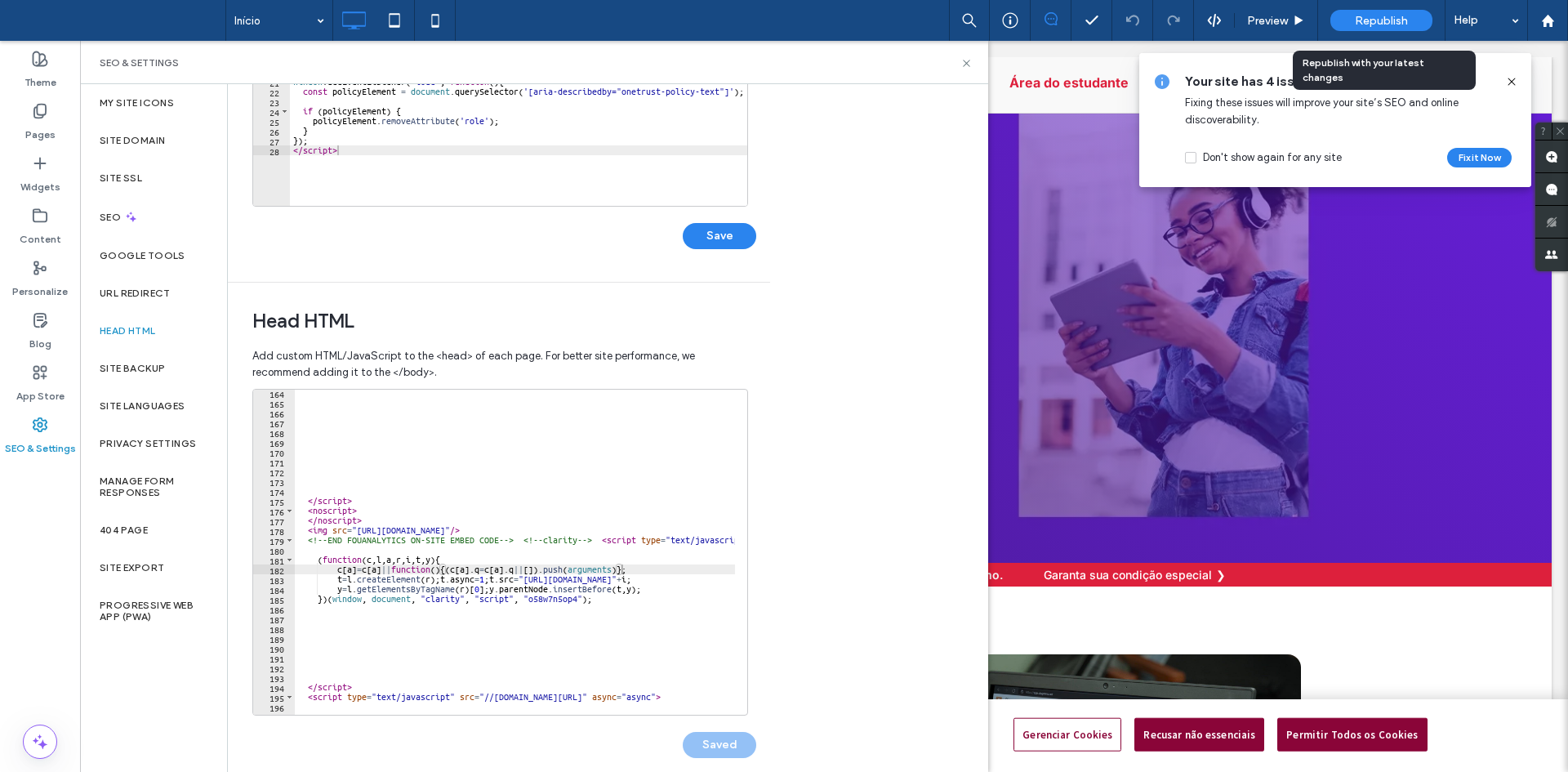
click at [1367, 26] on span "Republish" at bounding box center [1381, 21] width 53 height 14
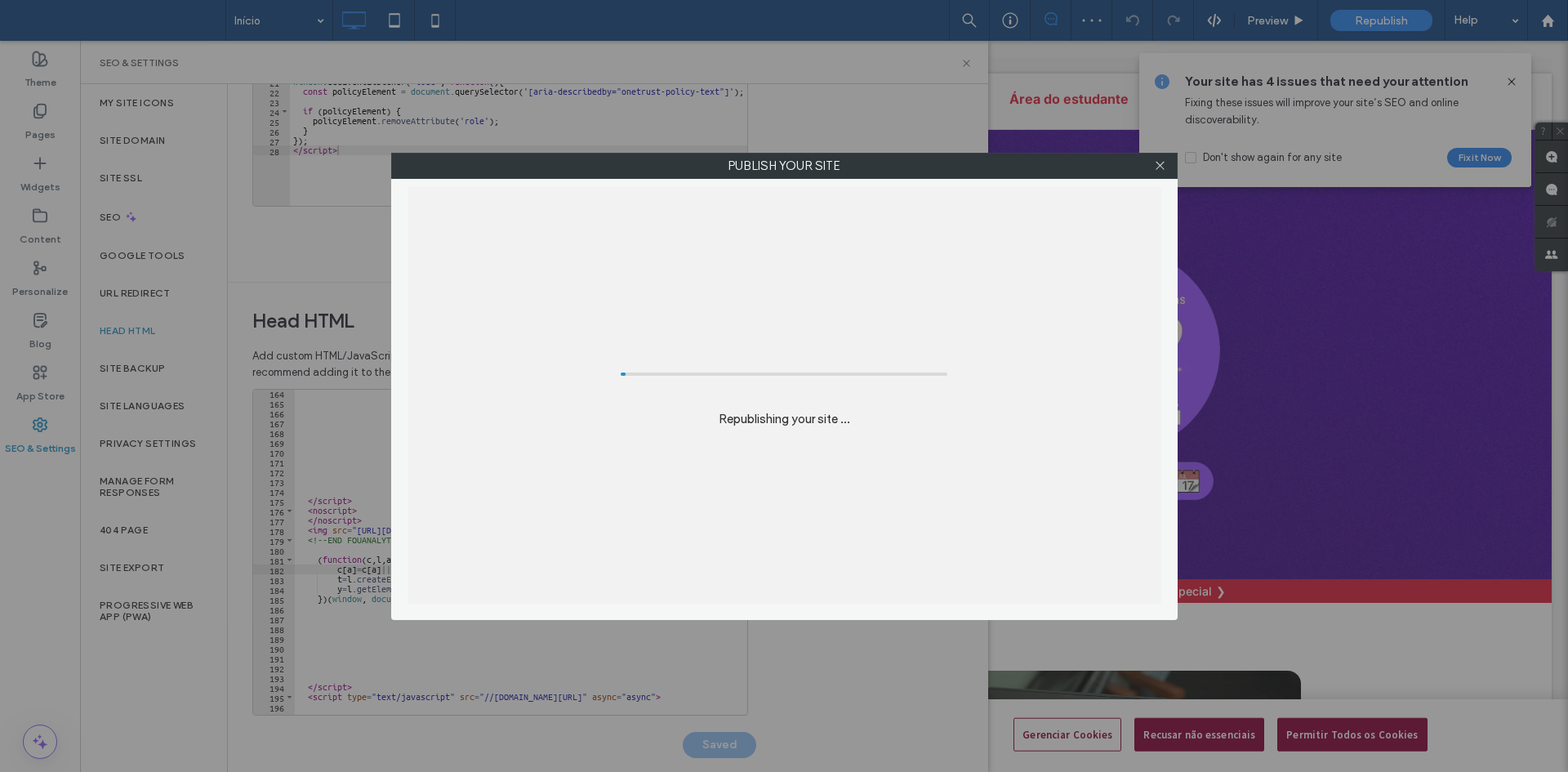
scroll to position [0, 0]
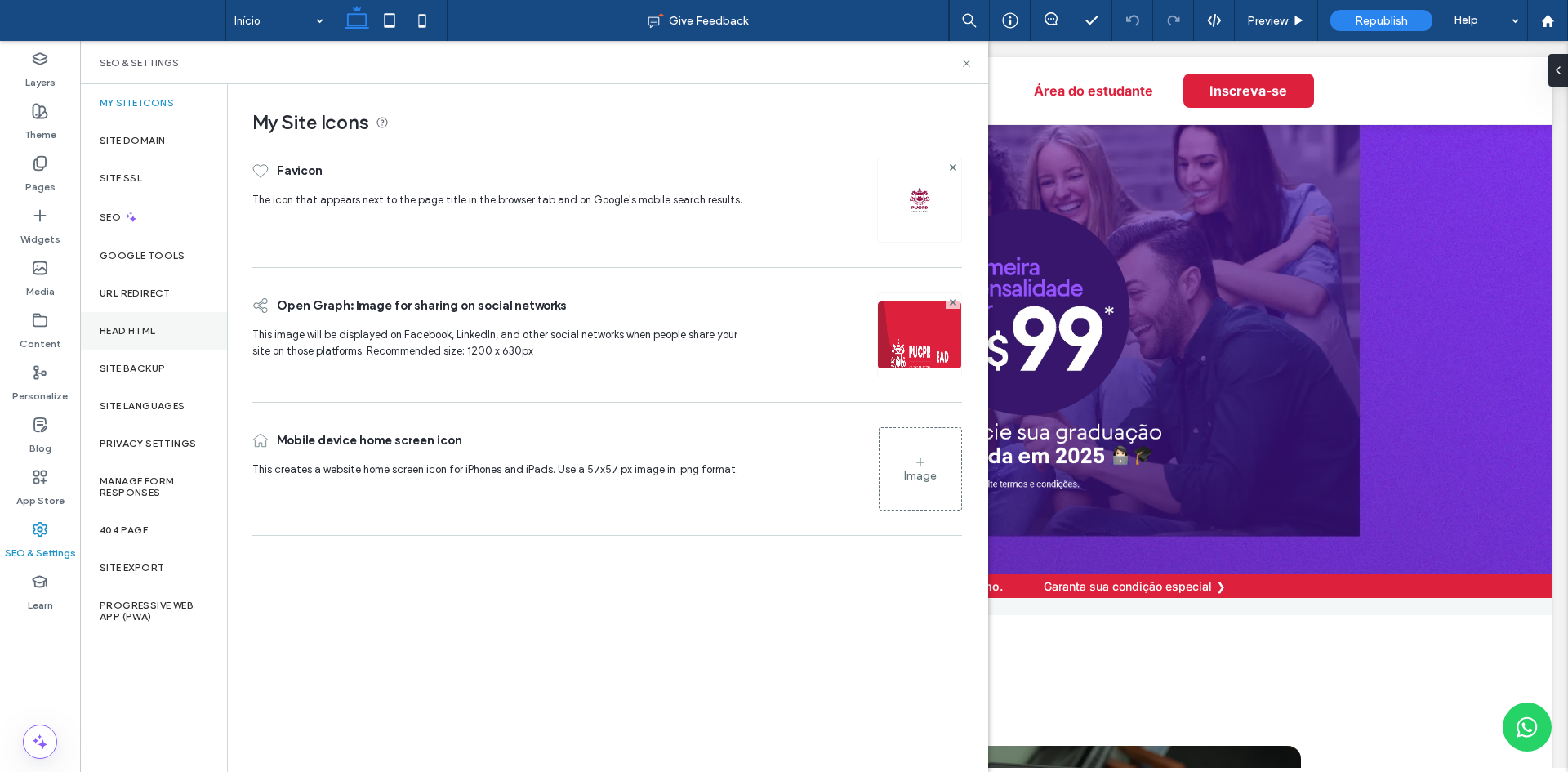
click at [143, 334] on label "Head HTML" at bounding box center [128, 330] width 56 height 11
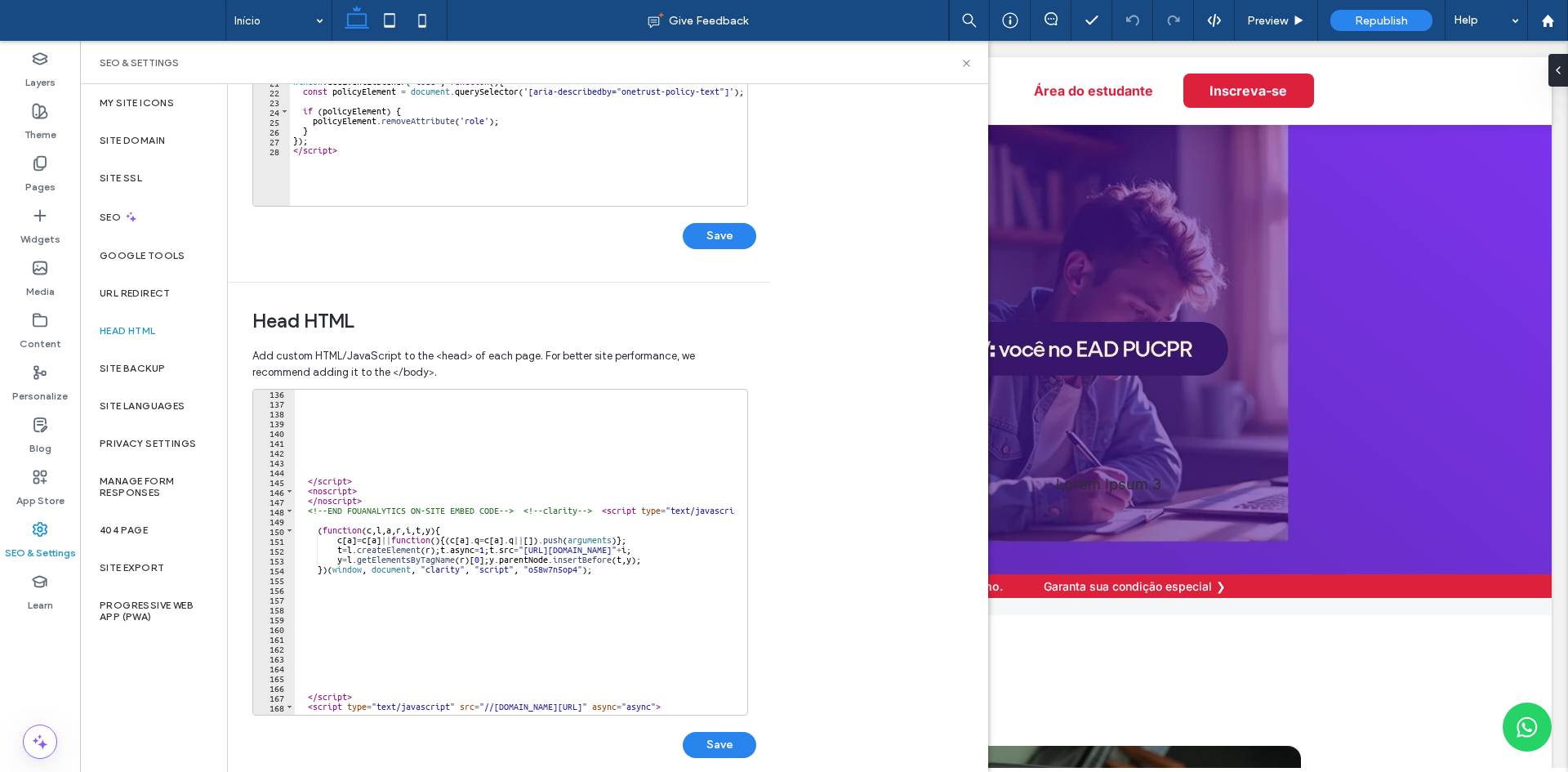
scroll to position [1325, 0]
click at [383, 509] on div "</ script > < noscript > </ noscript > <!-- END FOUANALYTICS ON-SITE EMBED CODE…" at bounding box center [680, 554] width 771 height 333
click at [378, 504] on div "</ script > < noscript > </ noscript > <!-- END FOUANALYTICS ON-SITE EMBED CODE…" at bounding box center [680, 554] width 771 height 333
type textarea "**********"
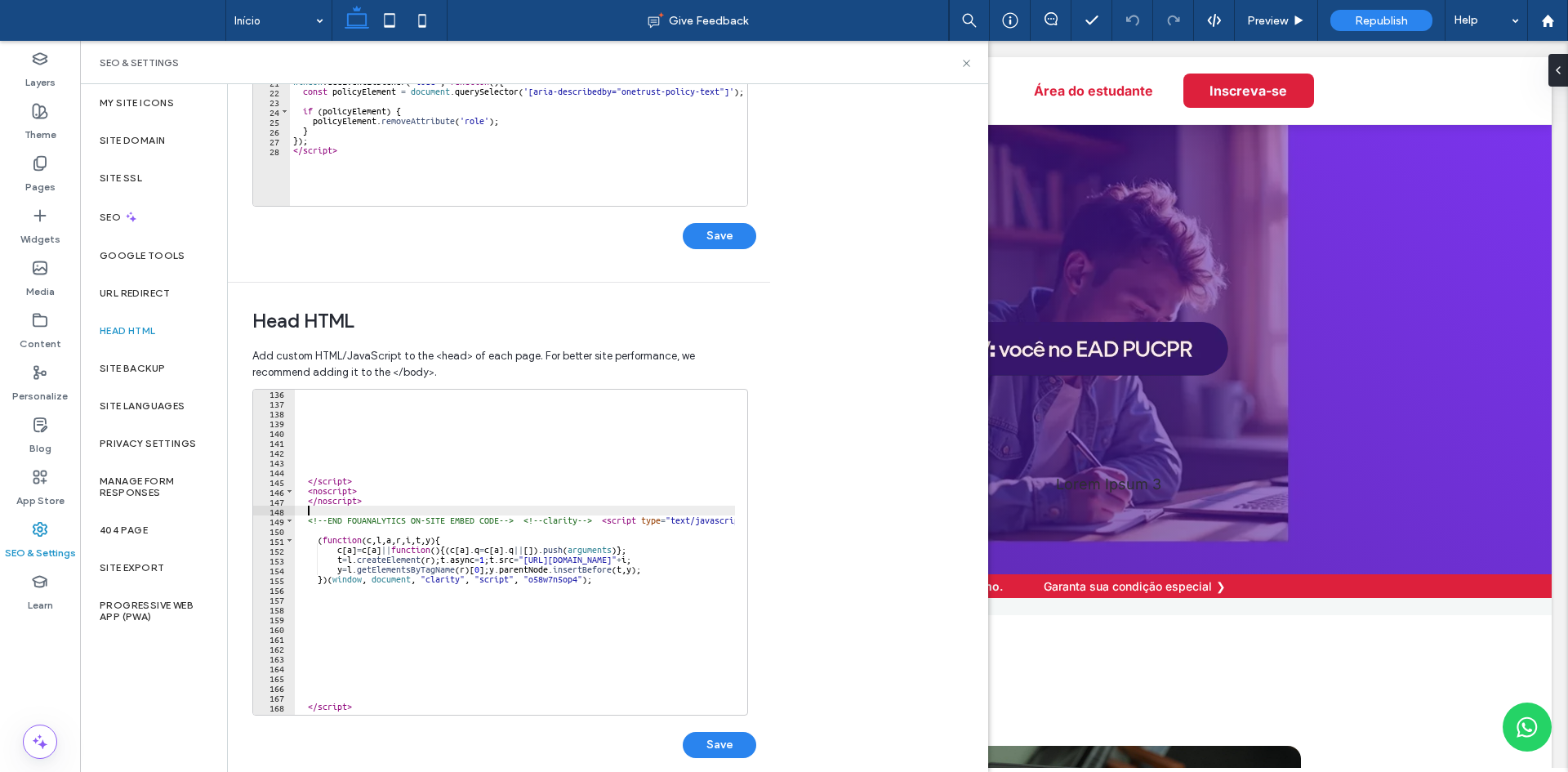
paste textarea "**********"
type textarea "**********"
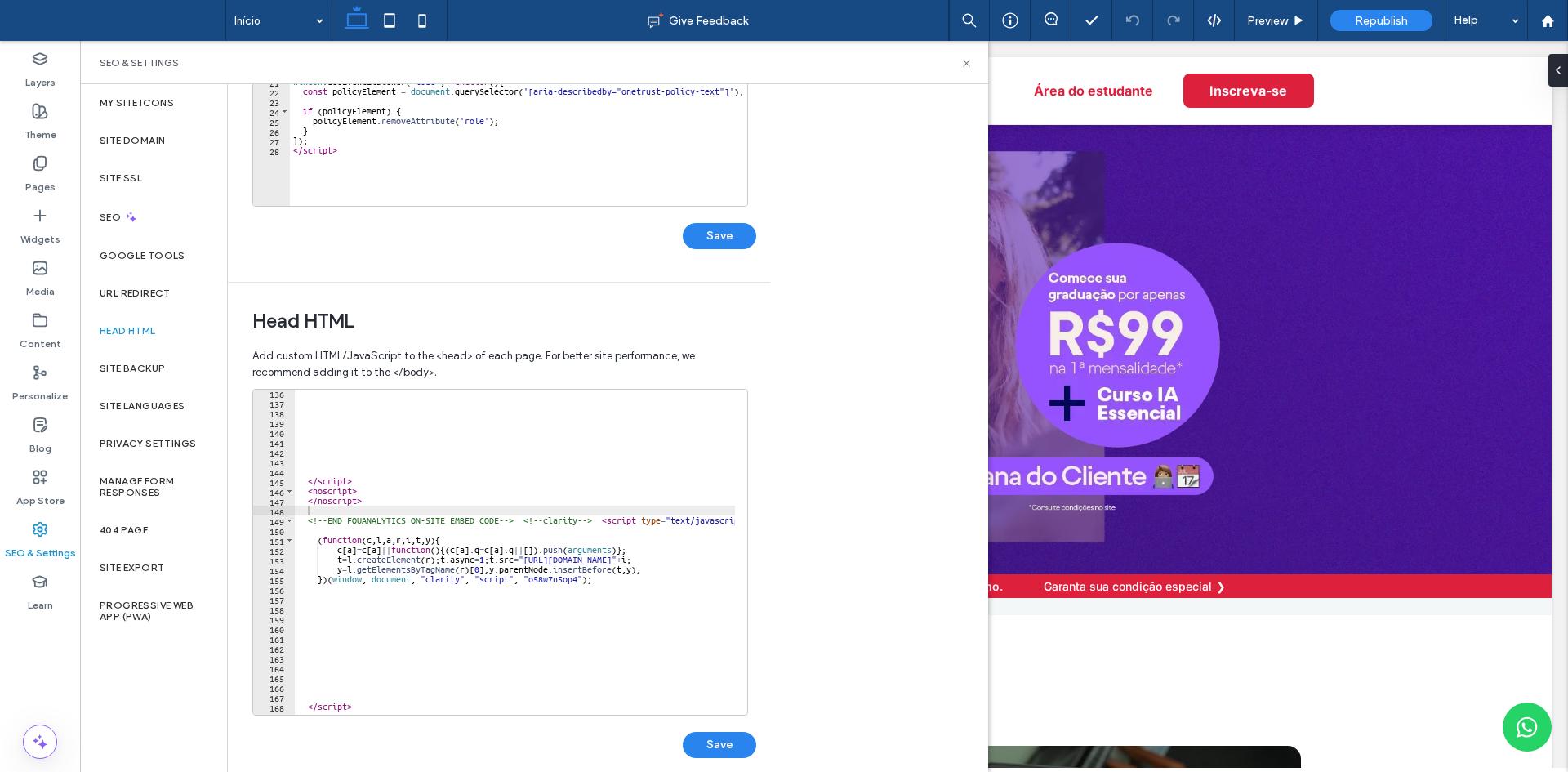
click at [360, 510] on div "</ script > < noscript > </ noscript > <!-- END FOUANALYTICS ON-SITE EMBED CODE…" at bounding box center [680, 554] width 771 height 333
paste textarea "**********"
type textarea "**********"
click at [732, 739] on button "Save" at bounding box center [720, 745] width 74 height 26
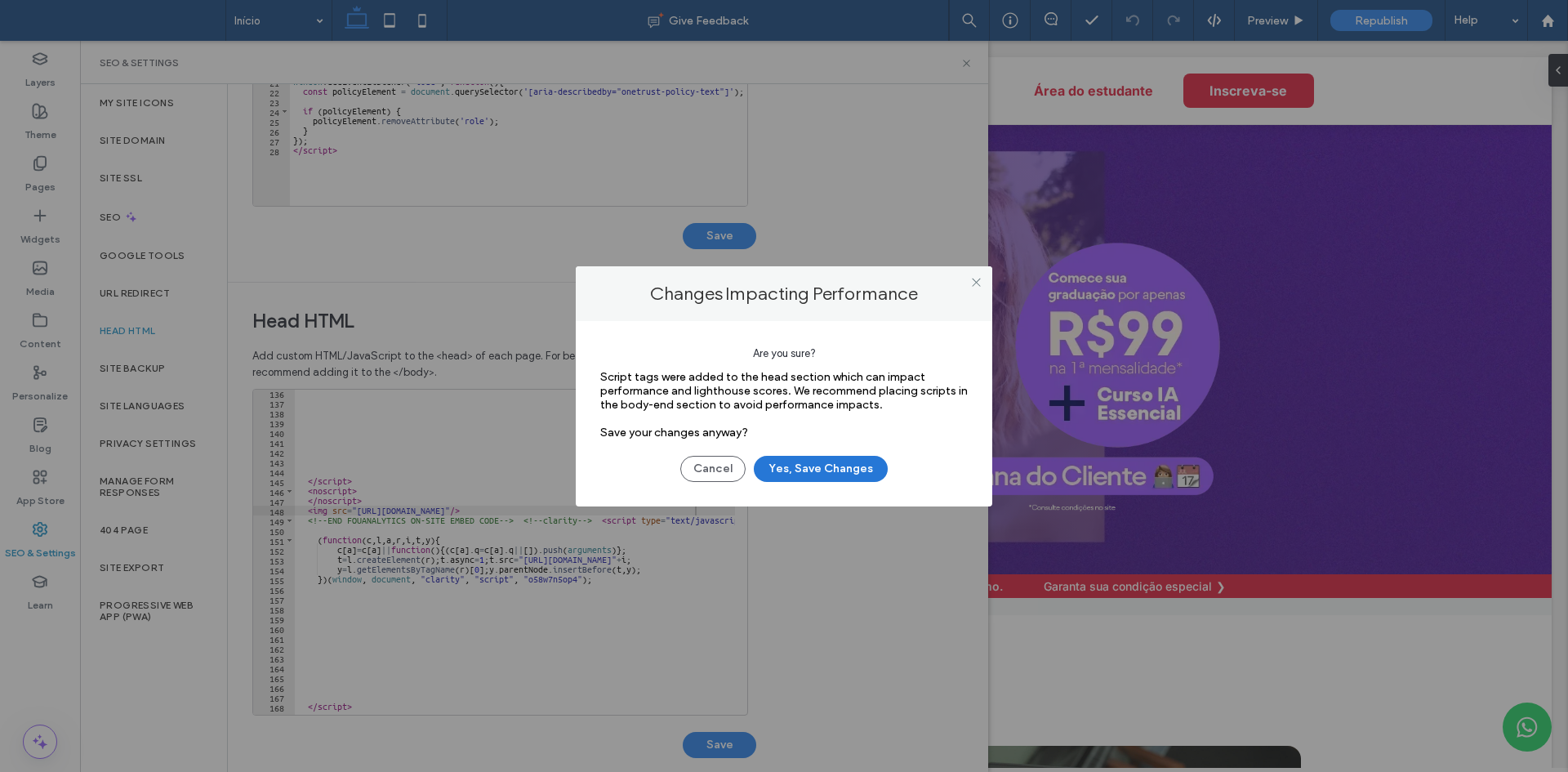
click at [785, 466] on button "Yes, Save Changes" at bounding box center [820, 469] width 134 height 26
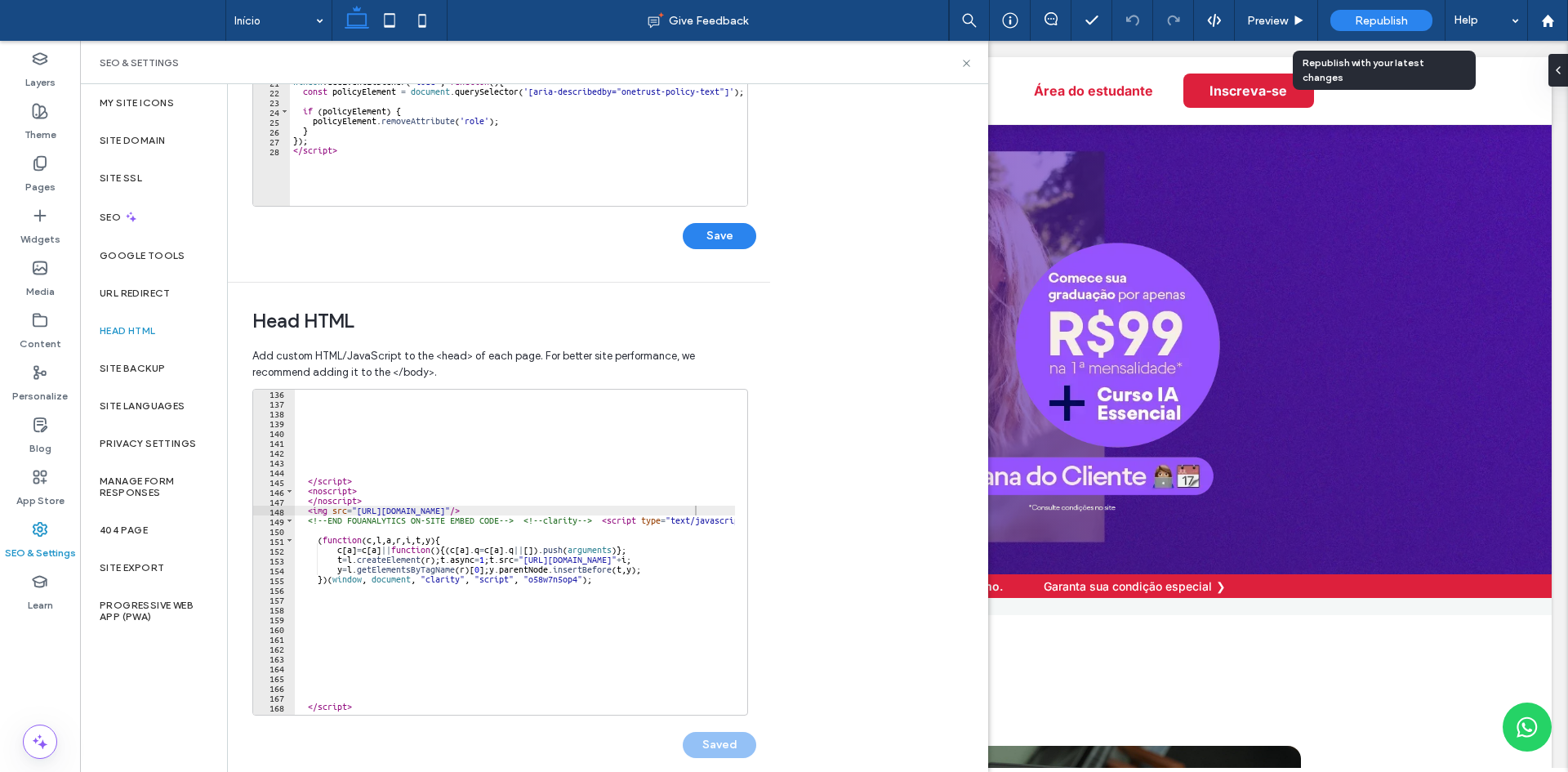
click at [1353, 25] on div "Republish" at bounding box center [1381, 20] width 102 height 21
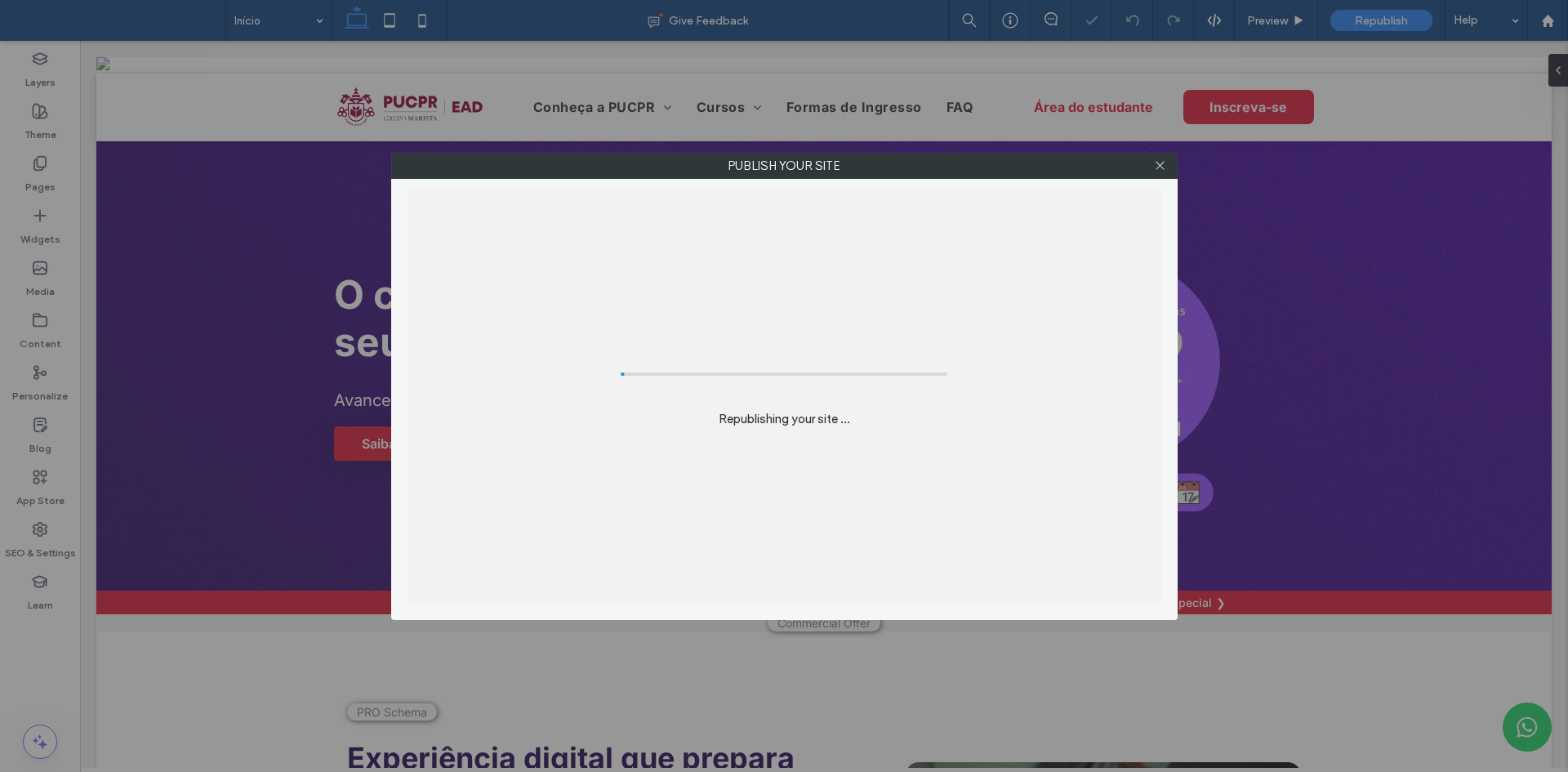
scroll to position [0, 0]
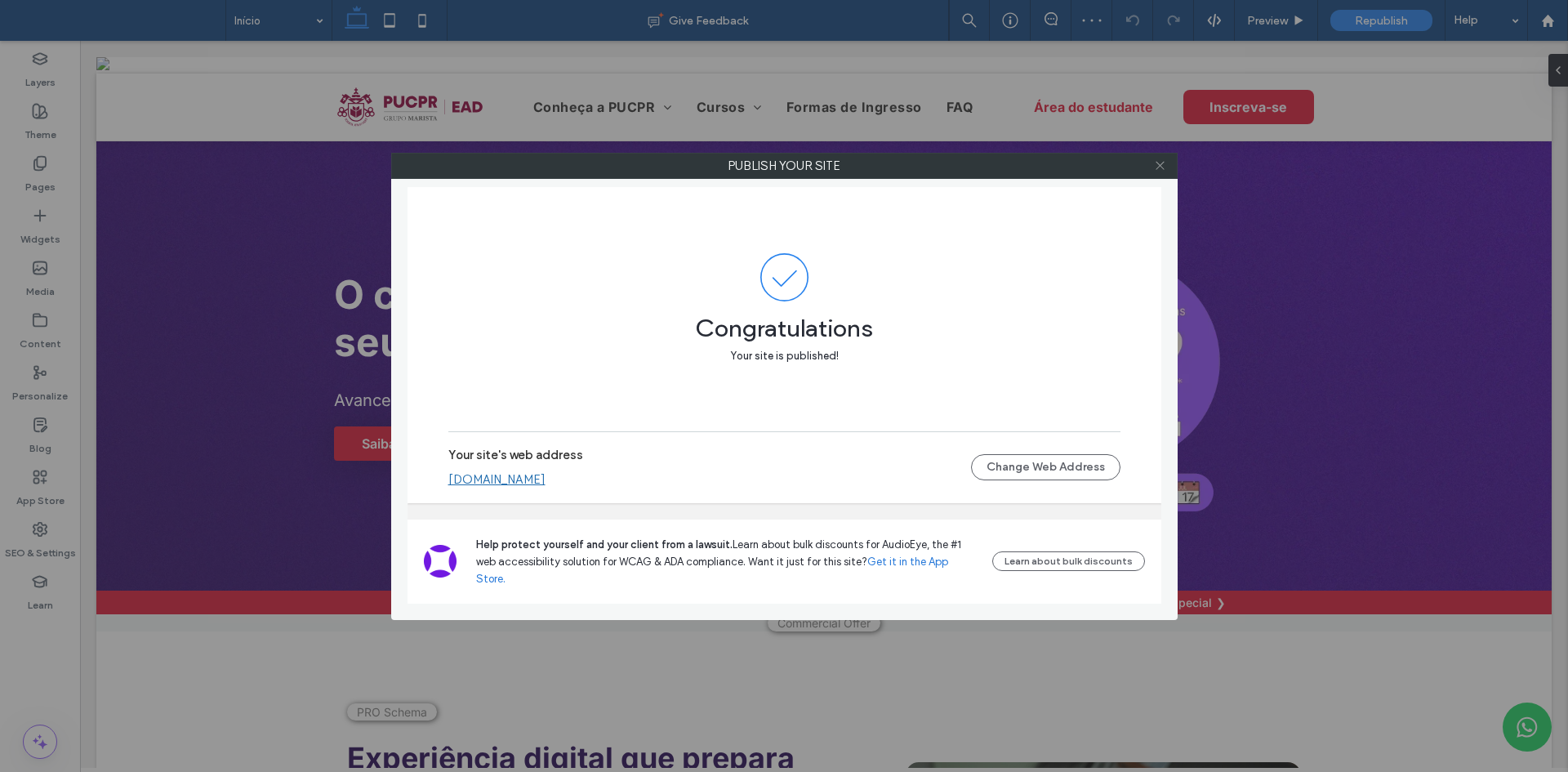
click at [1163, 164] on icon at bounding box center [1160, 165] width 12 height 12
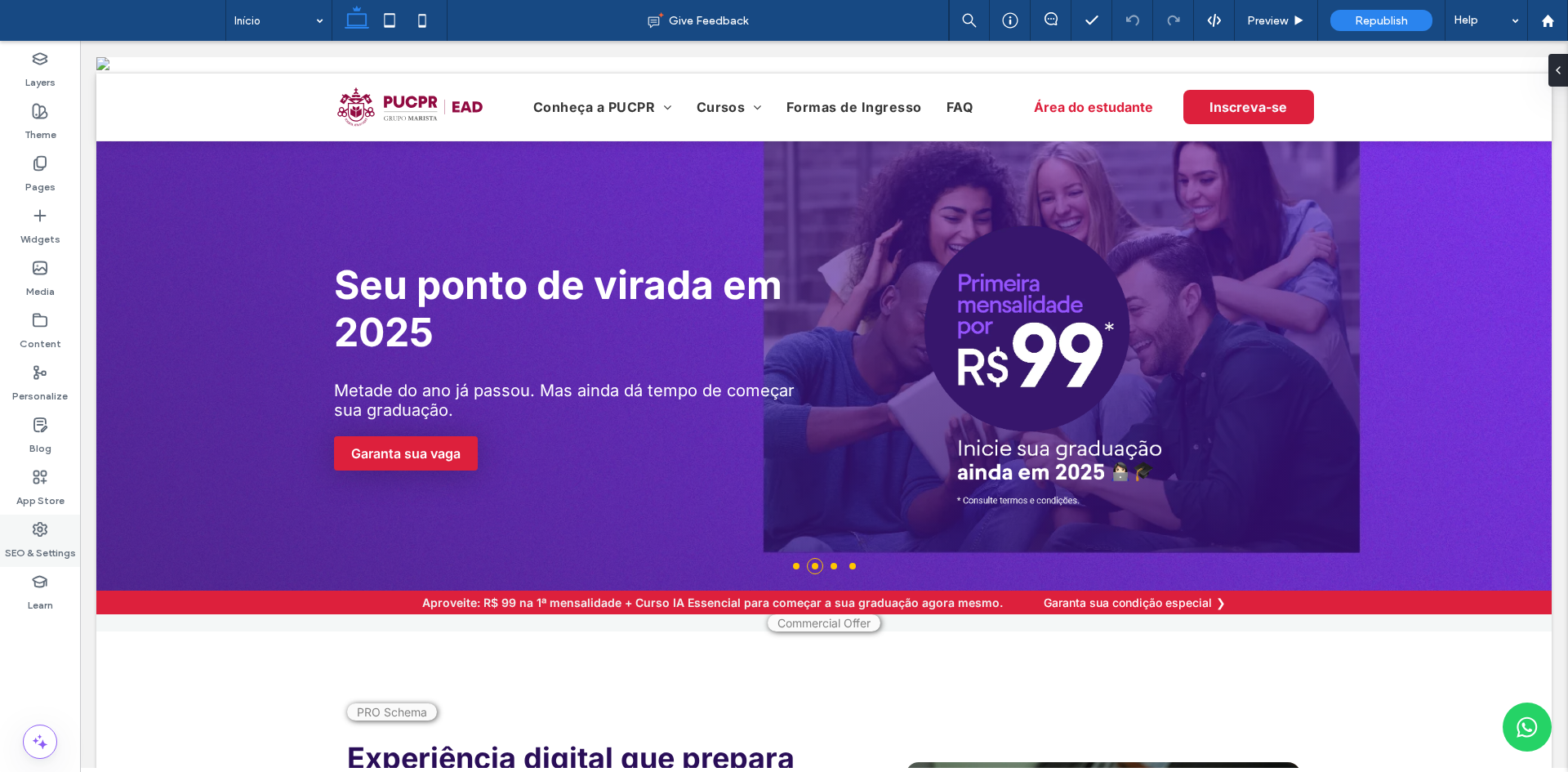
click at [45, 536] on icon at bounding box center [40, 529] width 16 height 16
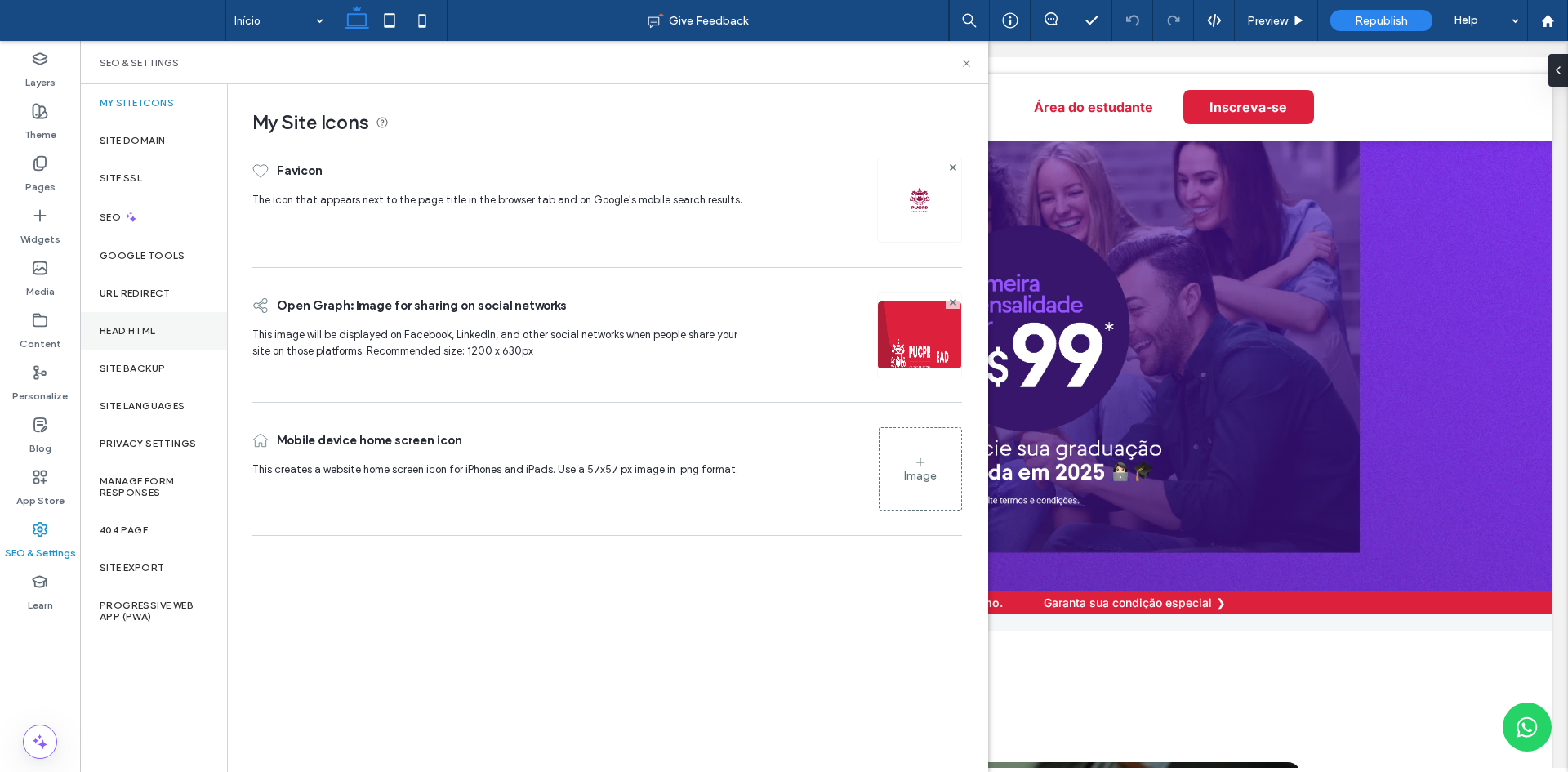
click at [154, 328] on label "Head HTML" at bounding box center [128, 330] width 56 height 11
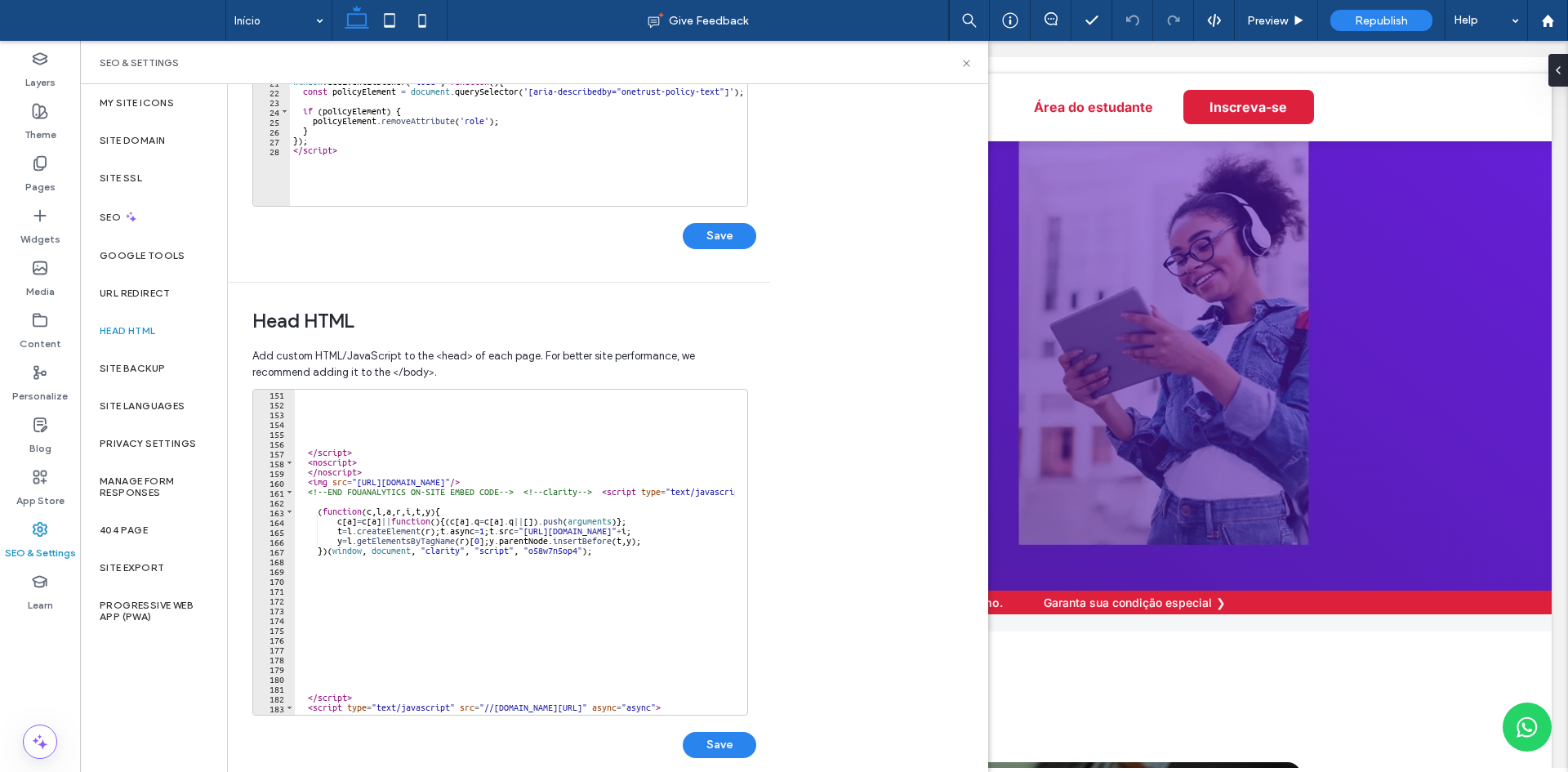
scroll to position [1472, 0]
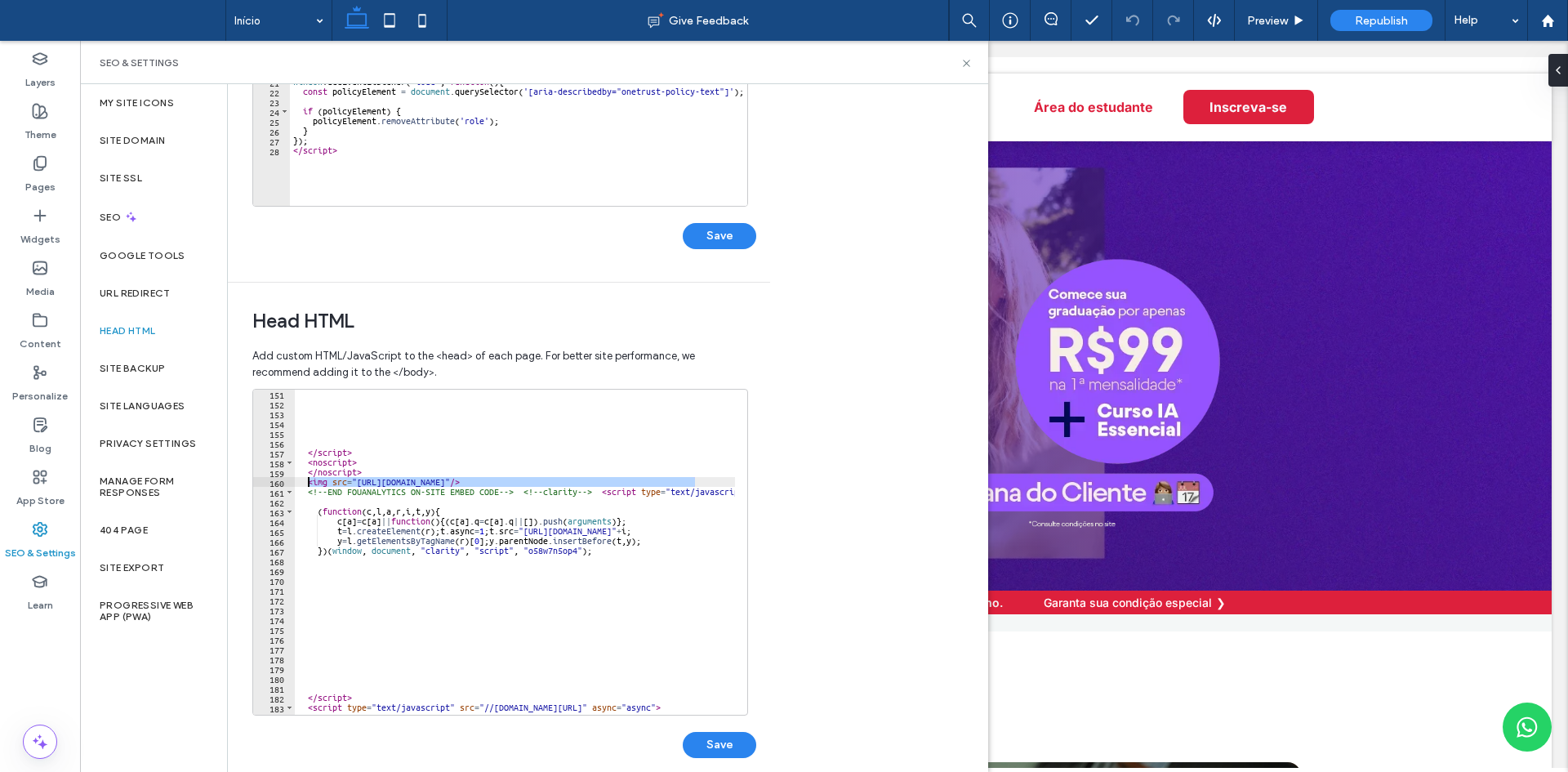
drag, startPoint x: 698, startPoint y: 485, endPoint x: 310, endPoint y: 485, distance: 388.0
click at [310, 485] on div "</ script > < noscript > </ noscript > < img src = "[URL][DOMAIN_NAME]" /> <!--…" at bounding box center [680, 555] width 771 height 333
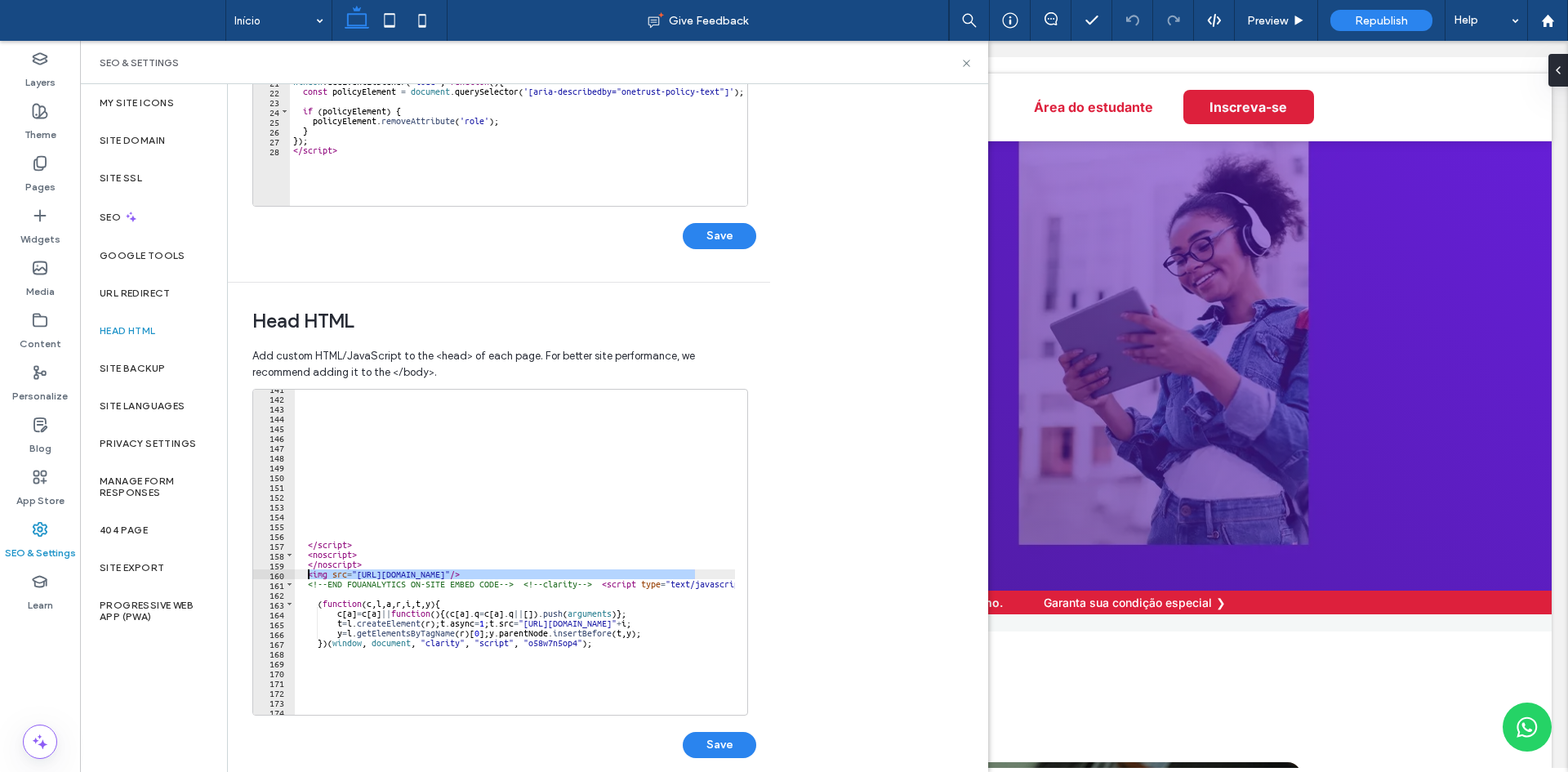
scroll to position [1385, 0]
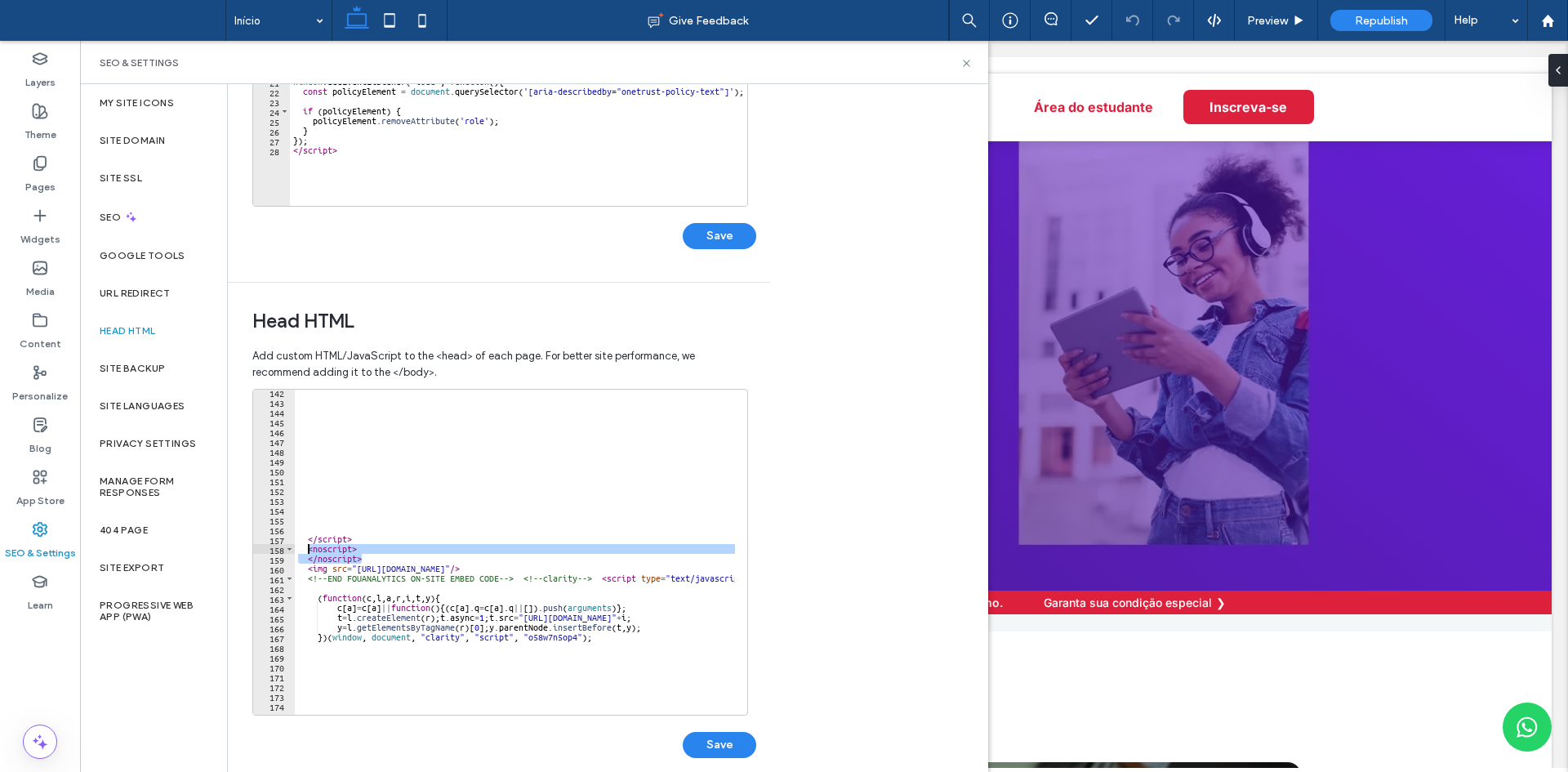
drag, startPoint x: 365, startPoint y: 556, endPoint x: 308, endPoint y: 549, distance: 57.4
click at [308, 549] on div "</ script > < noscript > </ noscript > < img src = "[URL][DOMAIN_NAME]" /> <!--…" at bounding box center [680, 553] width 771 height 333
click at [355, 556] on div "</ script > < noscript > </ noscript > < img src = "[URL][DOMAIN_NAME]" /> <!--…" at bounding box center [515, 552] width 440 height 325
drag, startPoint x: 369, startPoint y: 556, endPoint x: 308, endPoint y: 552, distance: 61.1
click at [308, 552] on div "</ script > < noscript > </ noscript > < img src = "[URL][DOMAIN_NAME]" /> <!--…" at bounding box center [680, 553] width 771 height 333
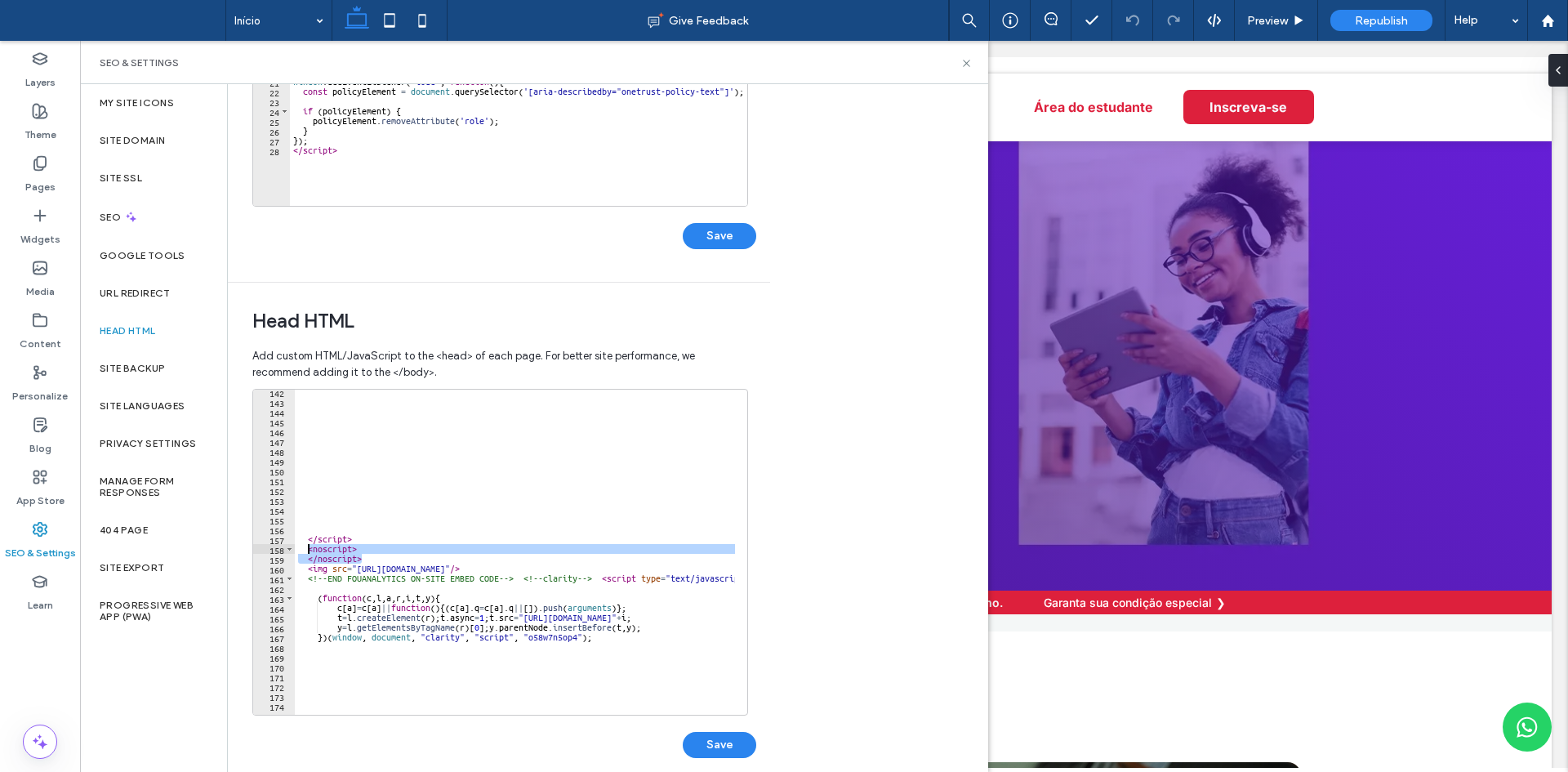
click at [334, 556] on div "</ script > < noscript > </ noscript > < img src = "[URL][DOMAIN_NAME]" /> <!--…" at bounding box center [515, 552] width 440 height 325
click at [360, 558] on div "</ script > < noscript > </ noscript > < img src = "[URL][DOMAIN_NAME]" /> <!--…" at bounding box center [680, 553] width 771 height 333
click at [346, 554] on div "</ script > < noscript > </ noscript > < img src = "[URL][DOMAIN_NAME]" /> <!--…" at bounding box center [680, 553] width 771 height 333
click at [336, 548] on div "</ script > < noscript > </ noscript > < img src = "[URL][DOMAIN_NAME]" /> <!--…" at bounding box center [680, 553] width 771 height 333
click at [339, 557] on div "</ script > < noscript > </ noscript > < img src = "[URL][DOMAIN_NAME]" /> <!--…" at bounding box center [680, 553] width 771 height 333
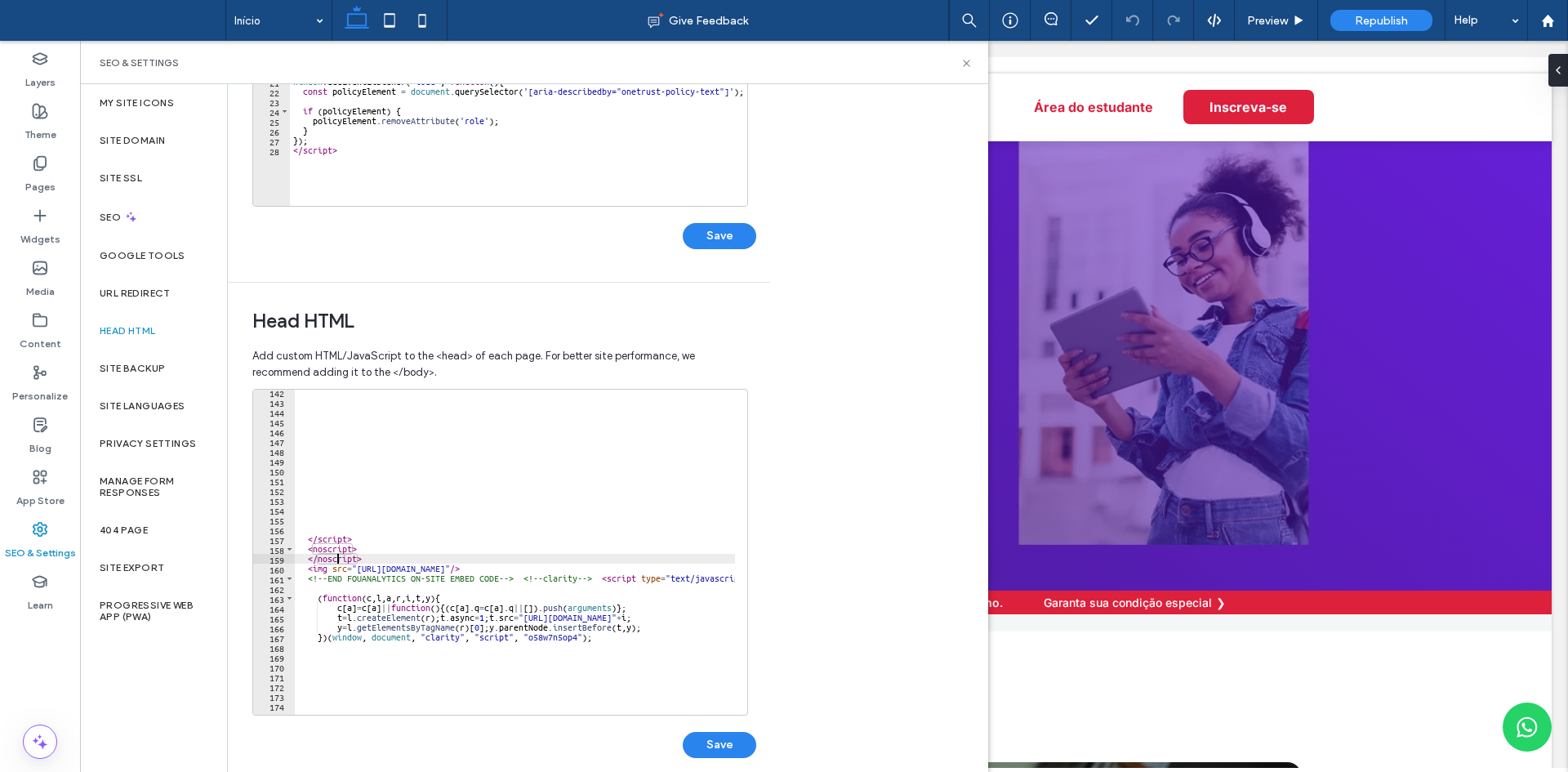
click at [333, 551] on div "</ script > < noscript > </ noscript > < img src = "[URL][DOMAIN_NAME]" /> <!--…" at bounding box center [680, 553] width 771 height 333
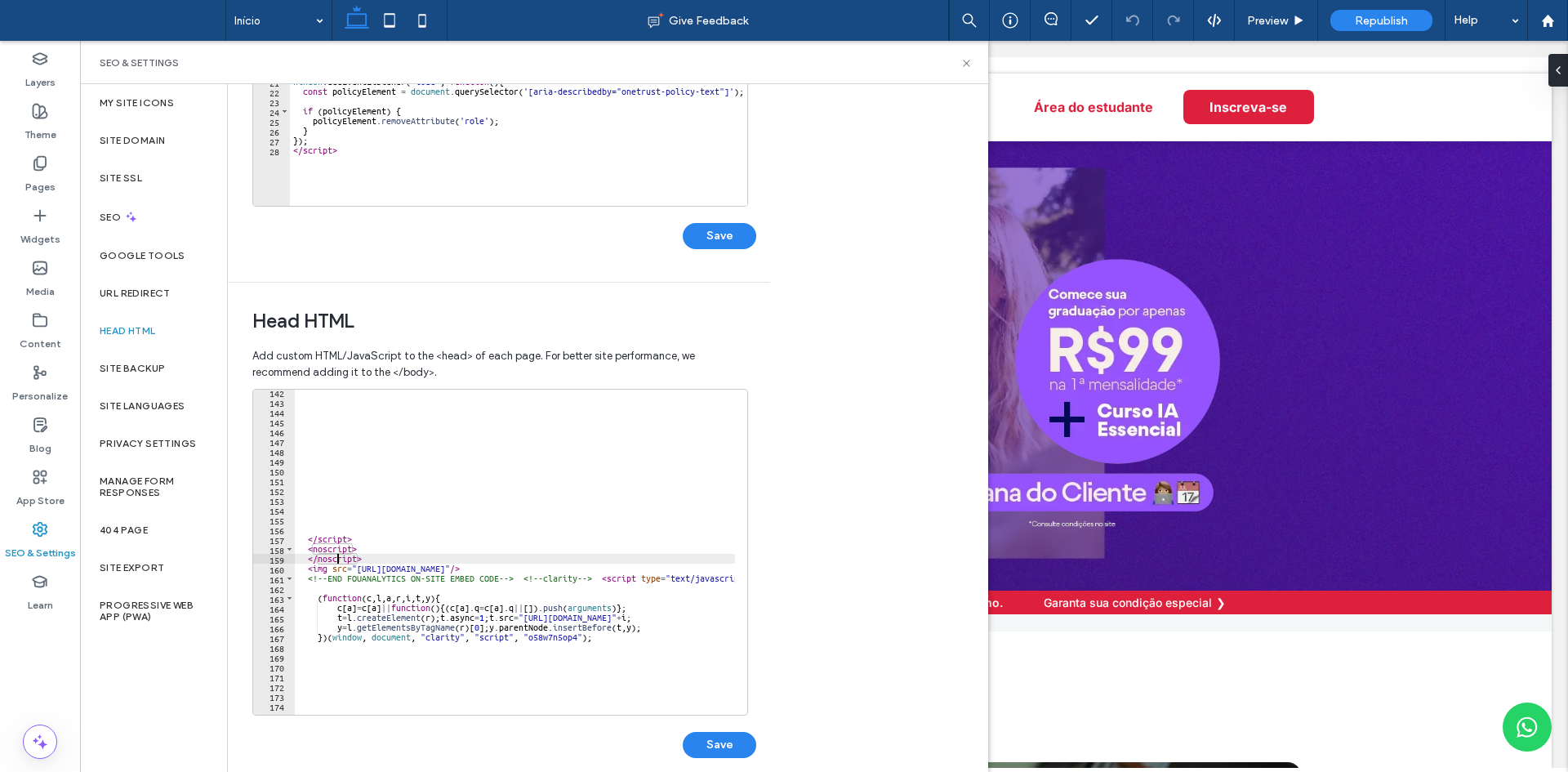
click at [336, 562] on div "</ script > < noscript > </ noscript > < img src = "[URL][DOMAIN_NAME]" /> <!--…" at bounding box center [680, 553] width 771 height 333
click at [330, 550] on div "</ script > < noscript > </ noscript > < img src = "[URL][DOMAIN_NAME]" /> <!--…" at bounding box center [680, 553] width 771 height 333
type textarea "**********"
click at [970, 66] on icon at bounding box center [966, 63] width 12 height 12
